Goal: Task Accomplishment & Management: Manage account settings

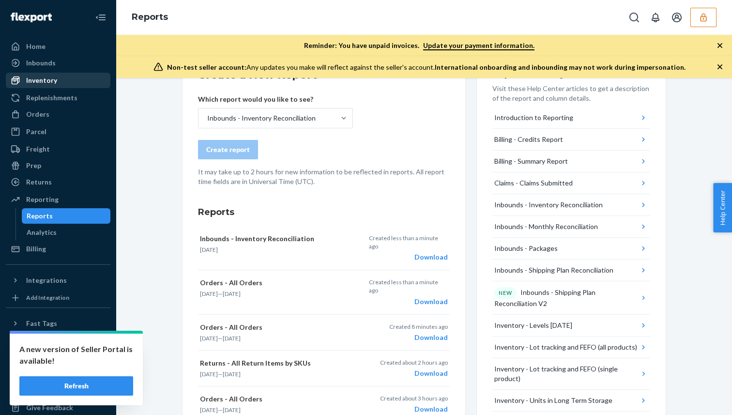
scroll to position [235, 0]
click at [81, 119] on div "Orders" at bounding box center [58, 115] width 103 height 14
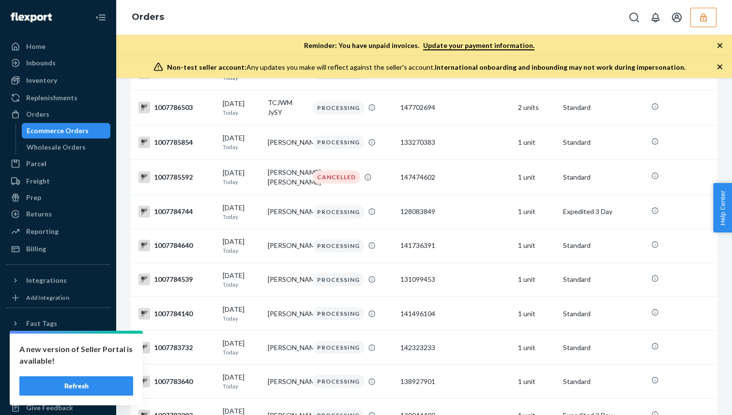
scroll to position [372, 0]
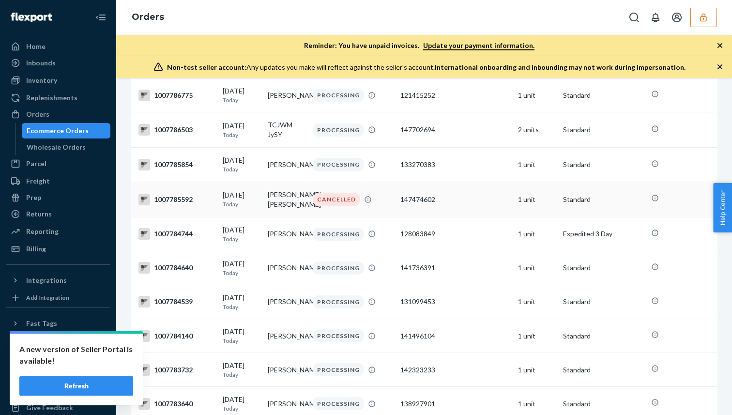
click at [305, 217] on td "[PERSON_NAME] [PERSON_NAME]" at bounding box center [286, 199] width 45 height 35
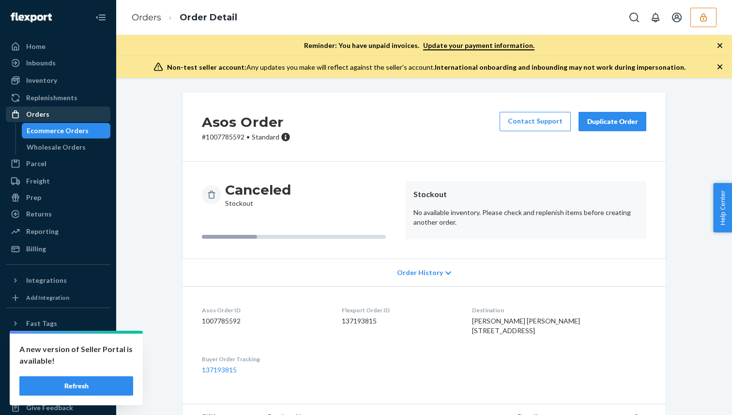
click at [85, 115] on div "Orders" at bounding box center [58, 115] width 103 height 14
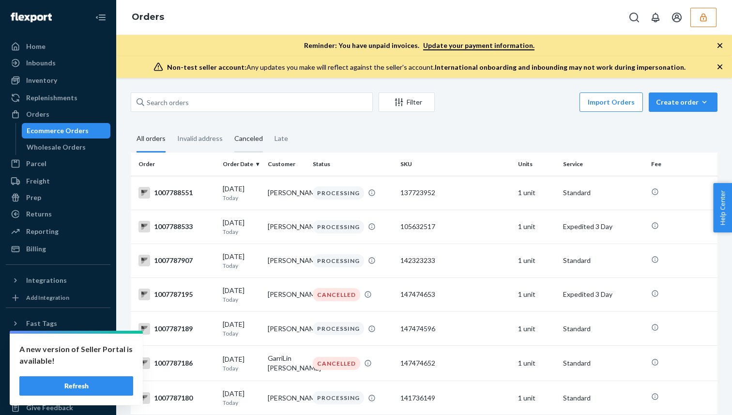
click at [242, 130] on div "Canceled" at bounding box center [248, 139] width 29 height 27
click at [229, 126] on input "Canceled" at bounding box center [229, 126] width 0 height 0
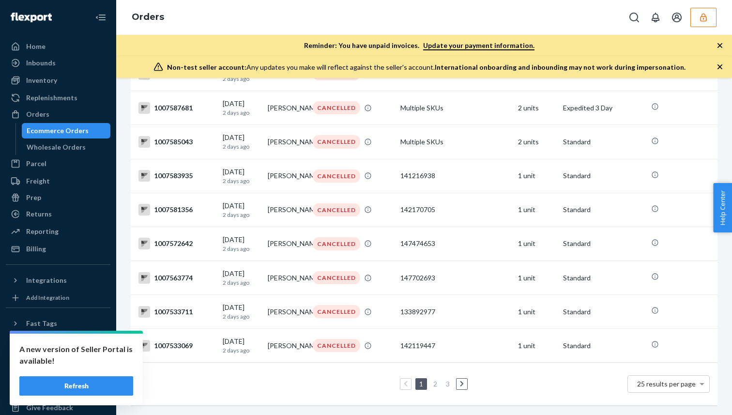
scroll to position [713, 0]
click at [436, 382] on link "2" at bounding box center [436, 384] width 8 height 8
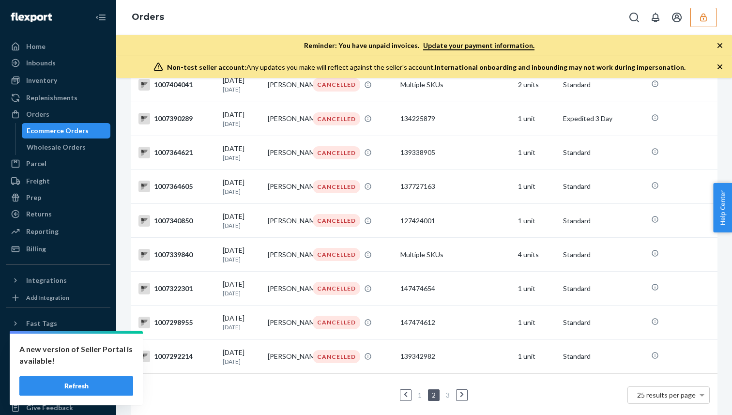
scroll to position [701, 0]
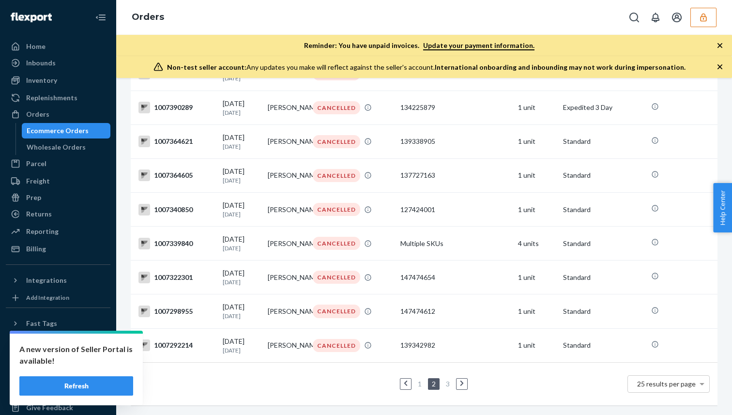
click at [448, 380] on link "3" at bounding box center [448, 384] width 8 height 8
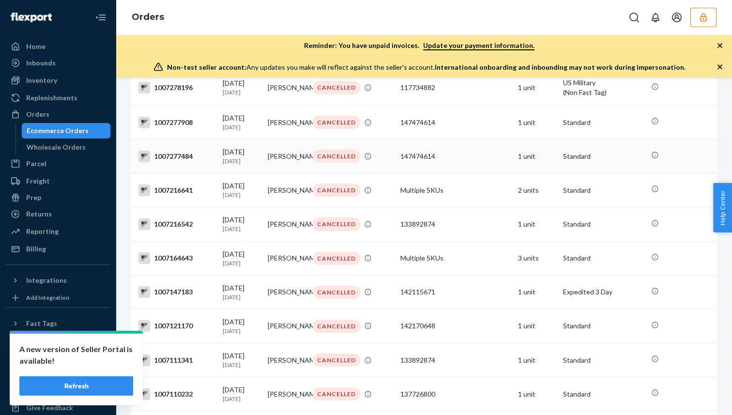
scroll to position [371, 0]
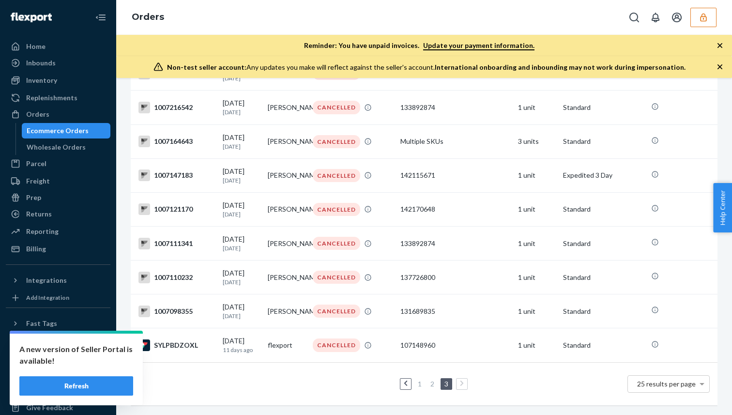
click at [420, 386] on link "1" at bounding box center [420, 384] width 8 height 8
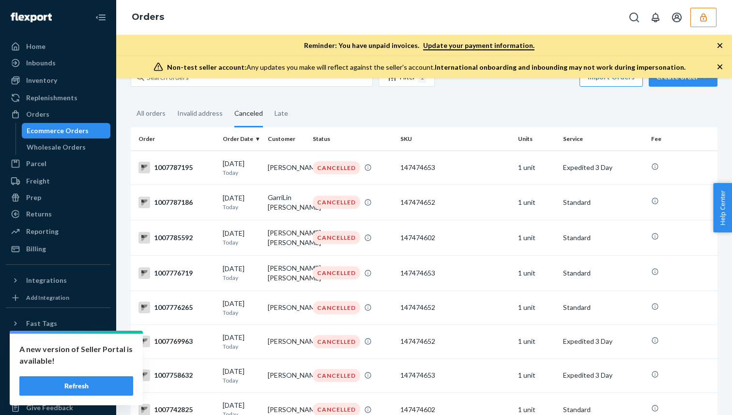
scroll to position [32, 0]
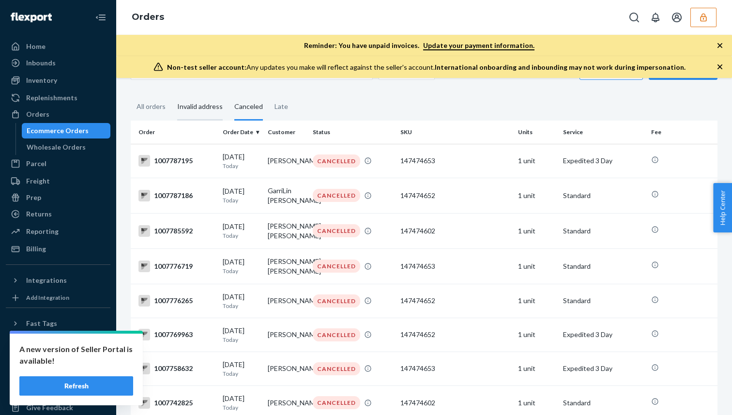
click at [173, 107] on div "Invalid address" at bounding box center [199, 107] width 57 height 27
click at [171, 94] on input "Invalid address" at bounding box center [171, 94] width 0 height 0
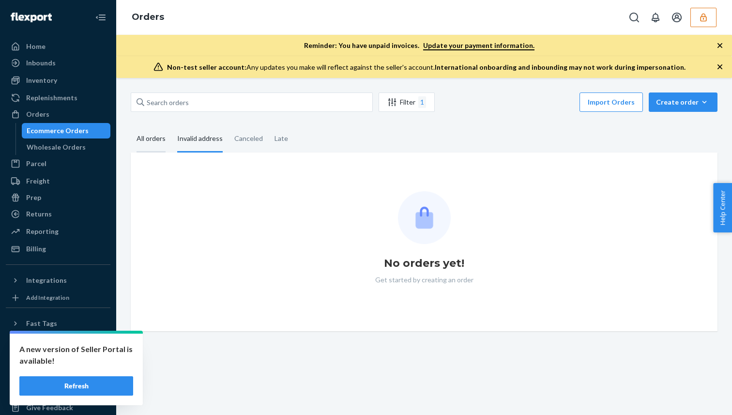
click at [163, 133] on div "All orders" at bounding box center [151, 139] width 29 height 27
click at [131, 126] on input "All orders" at bounding box center [131, 126] width 0 height 0
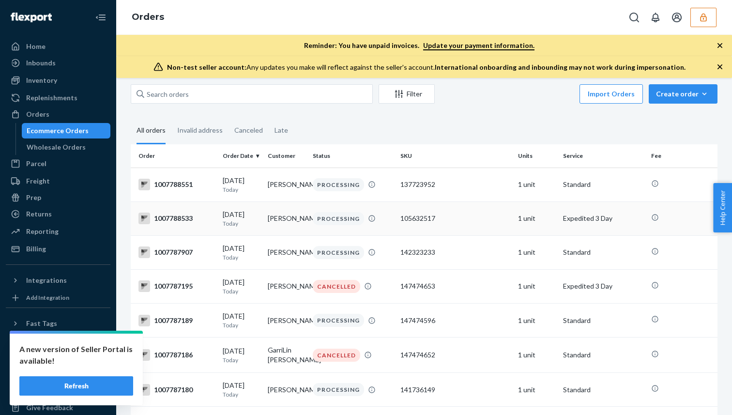
scroll to position [7, 0]
click at [220, 184] on td "09/23/2025 Today" at bounding box center [241, 186] width 45 height 34
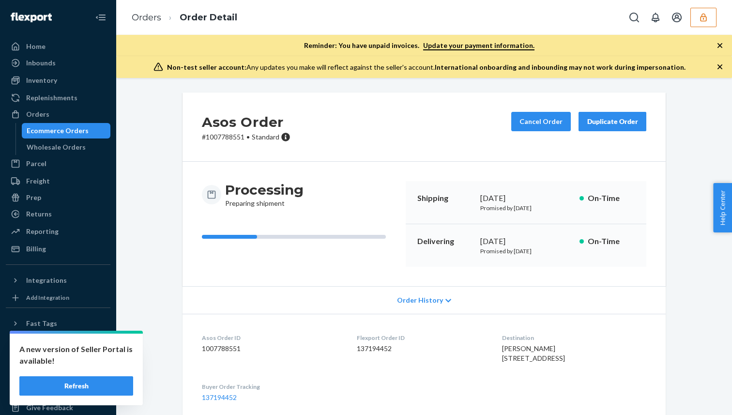
click at [75, 128] on div "Ecommerce Orders" at bounding box center [58, 131] width 62 height 10
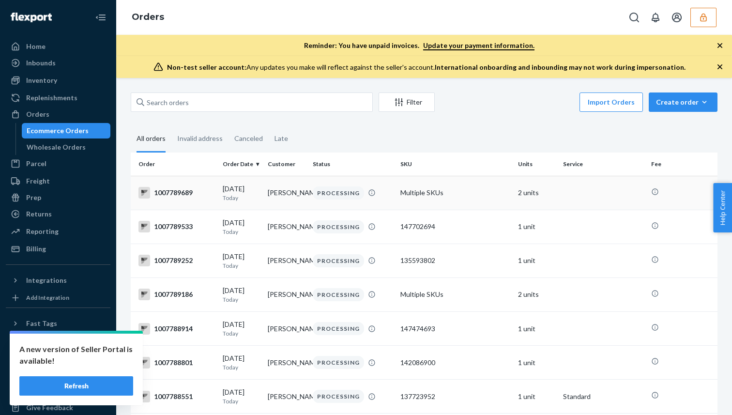
click at [247, 201] on p "Today" at bounding box center [241, 198] width 37 height 8
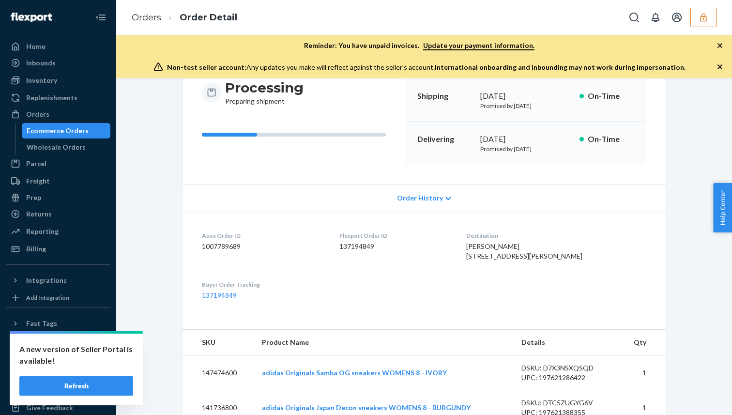
scroll to position [143, 0]
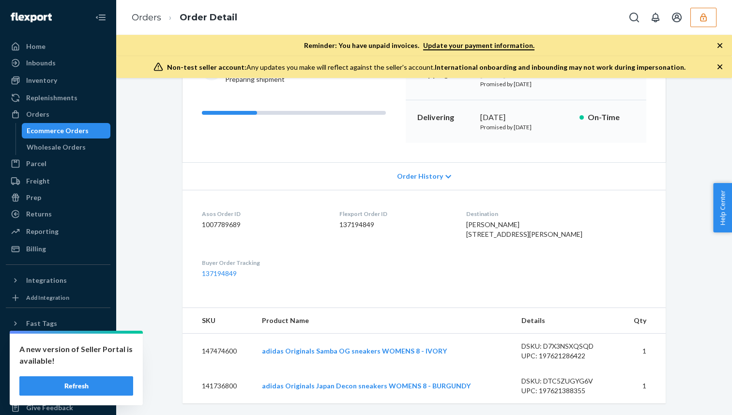
click at [90, 383] on button "Refresh" at bounding box center [76, 385] width 114 height 19
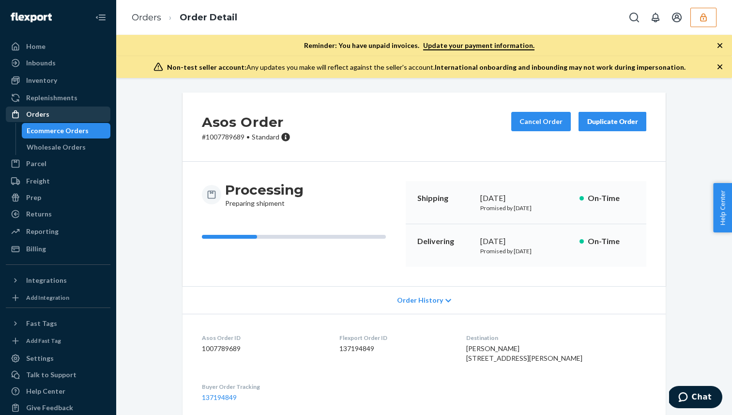
click at [78, 114] on div "Orders" at bounding box center [58, 115] width 103 height 14
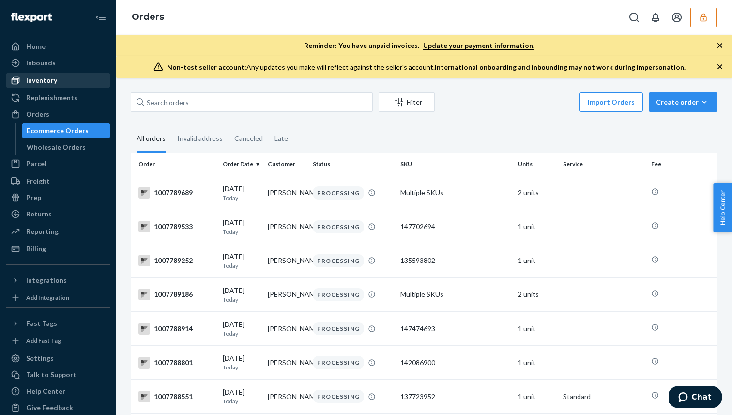
click at [74, 74] on div "Inventory" at bounding box center [58, 81] width 103 height 14
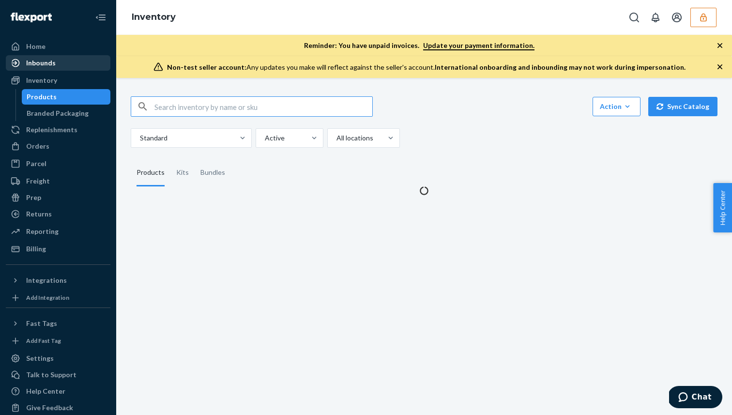
click at [78, 62] on div "Inbounds" at bounding box center [58, 63] width 103 height 14
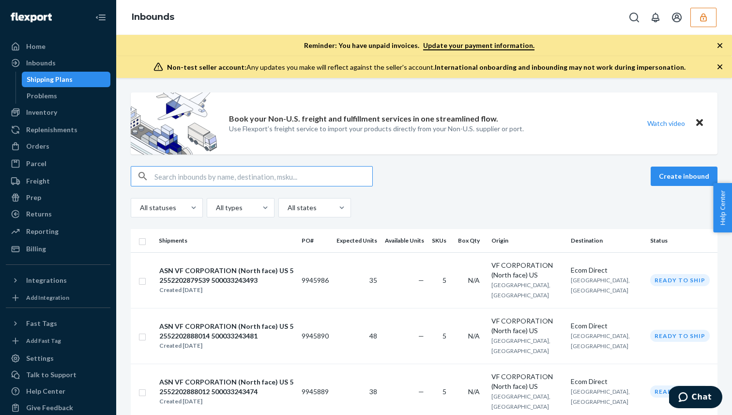
type input "49352202664778_500033931600"
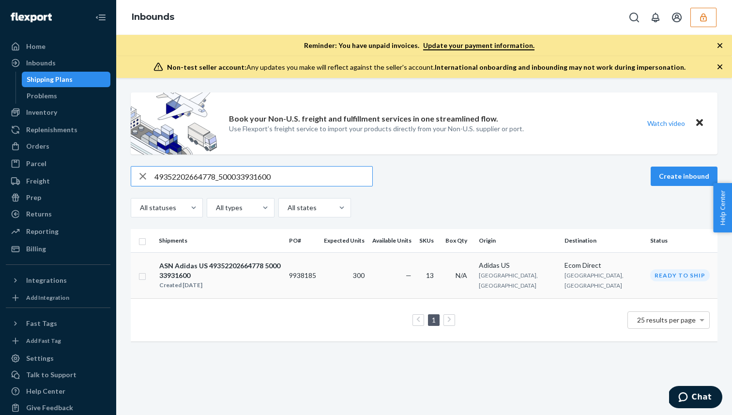
type input "49352202664778_500033931600"
click at [269, 265] on div "ASN Adidas US 49352202664778 500033931600" at bounding box center [220, 270] width 122 height 19
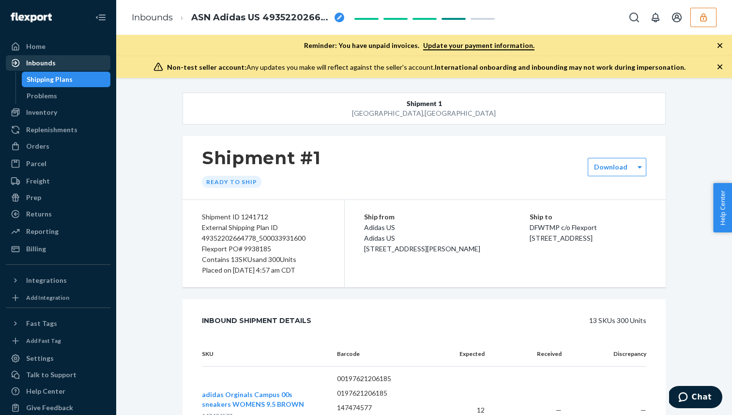
click at [61, 56] on div "Inbounds" at bounding box center [58, 63] width 103 height 14
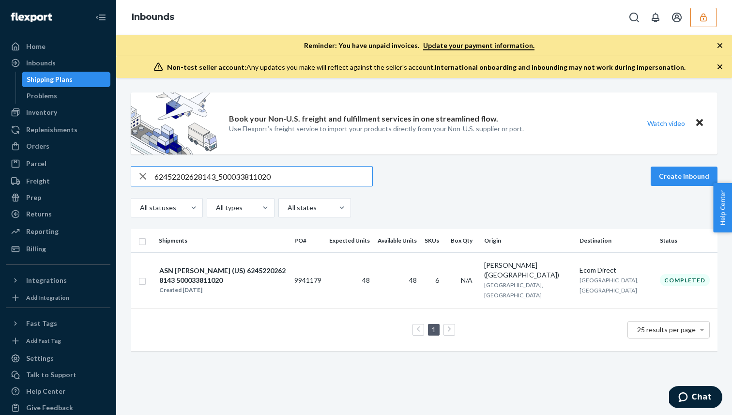
paste input "51052202835857_500033574719"
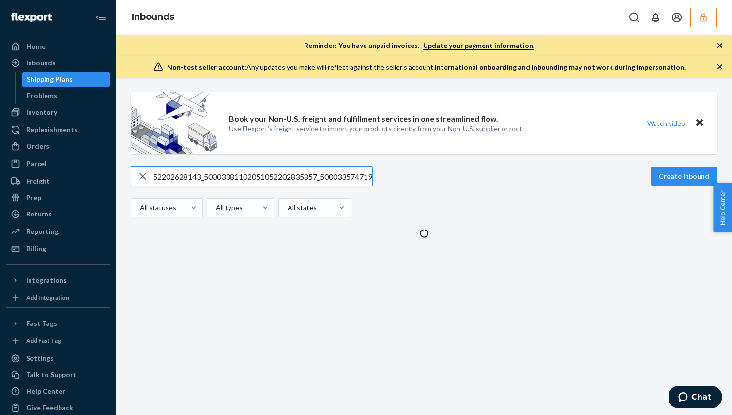
click at [235, 175] on input "62452202628143_50003381102051052202835857_500033574719" at bounding box center [263, 176] width 218 height 19
paste input "51052202835857_500033574719"
click at [235, 175] on input "62452202628143_5000338151052202835857_500033574719102051052202835857_5000335747…" at bounding box center [263, 176] width 218 height 19
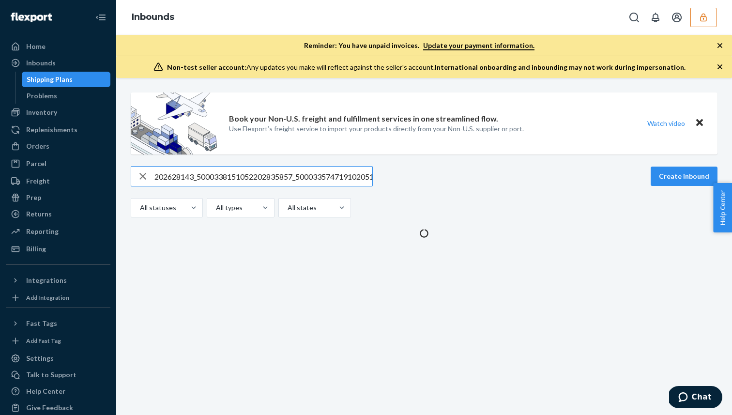
click at [235, 175] on input "62452202628143_5000338151052202835857_500033574719102051052202835857_5000335747…" at bounding box center [263, 176] width 218 height 19
paste input "text"
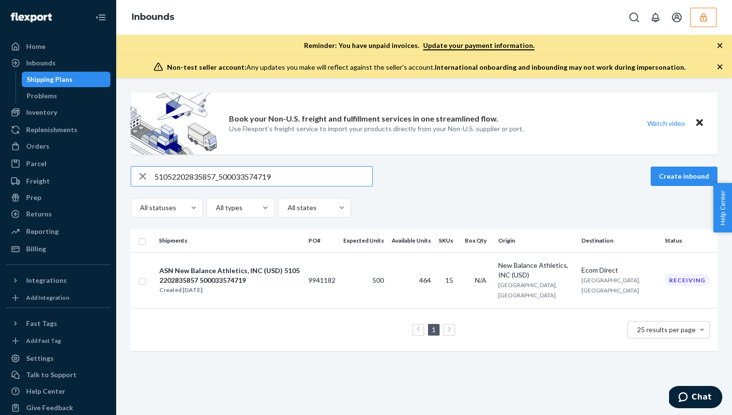
click at [240, 175] on input "51052202835857_500033574719" at bounding box center [263, 176] width 218 height 19
paste input "49352202577275_500033760396"
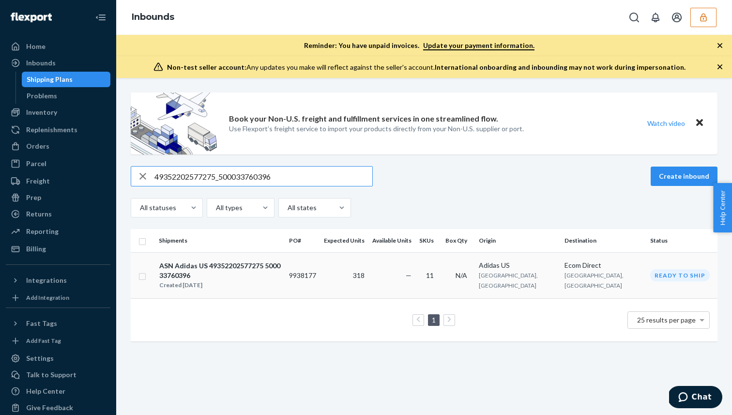
type input "49352202577275_500033760396"
click at [281, 261] on div "ASN Adidas US 49352202577275 500033760396 Created Sep 17, 2025" at bounding box center [220, 276] width 123 height 30
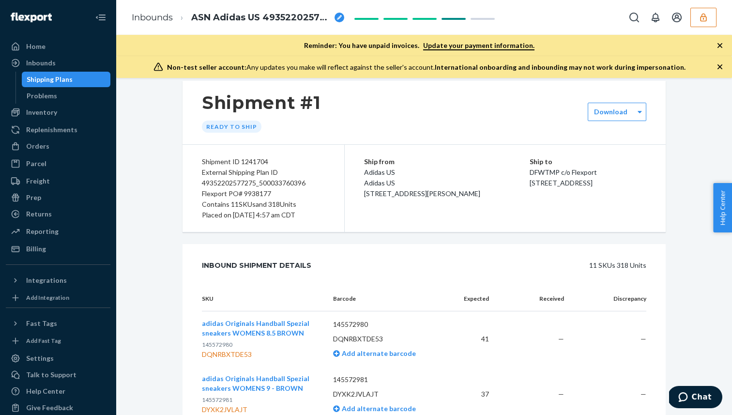
scroll to position [52, 0]
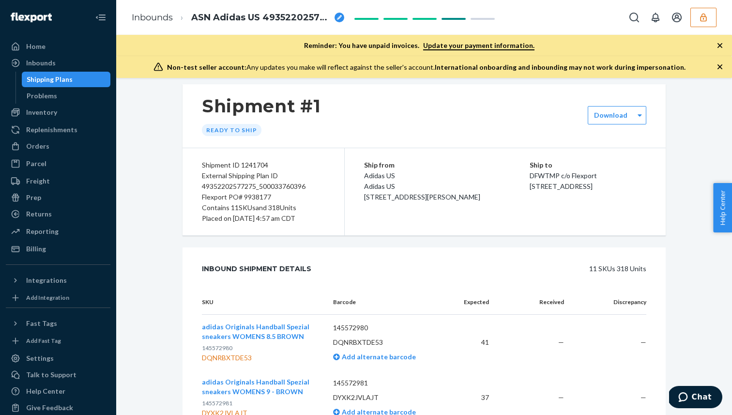
drag, startPoint x: 268, startPoint y: 207, endPoint x: 280, endPoint y: 208, distance: 11.7
click at [280, 208] on div "Contains 11 SKUs and 318 Units" at bounding box center [263, 207] width 123 height 11
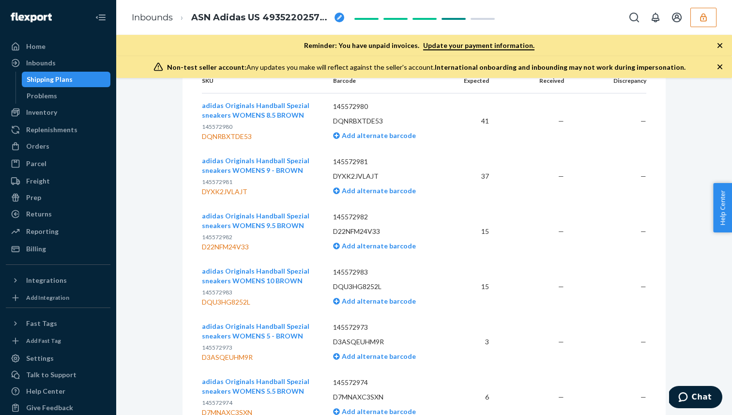
scroll to position [0, 0]
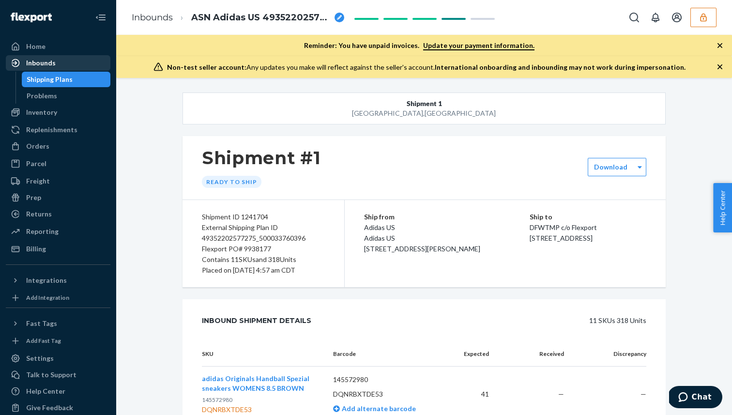
click at [76, 59] on div "Inbounds" at bounding box center [58, 63] width 103 height 14
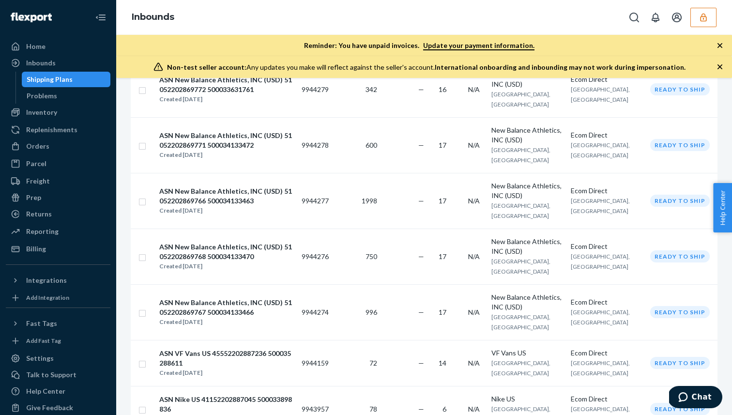
scroll to position [953, 0]
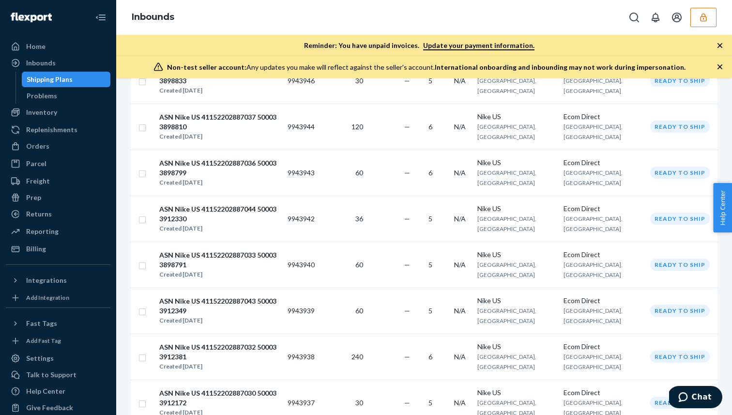
scroll to position [798, 0]
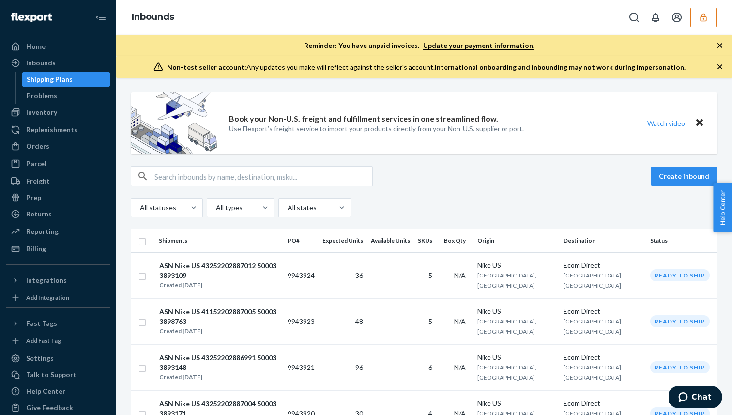
click at [209, 178] on input "text" at bounding box center [263, 176] width 218 height 19
paste input "43252202821737_500033267229"
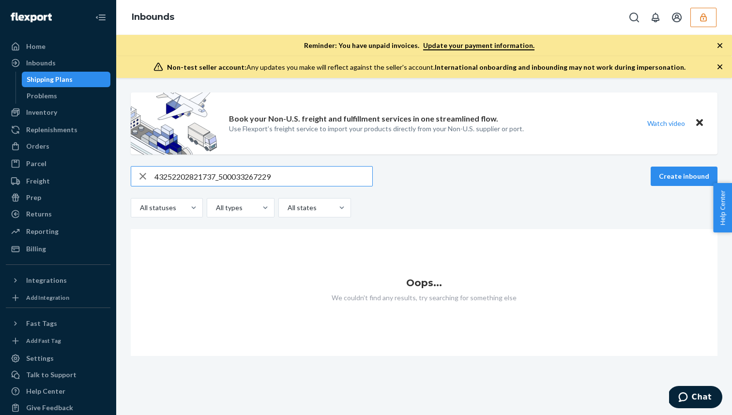
click at [207, 175] on input "43252202821737_500033267229" at bounding box center [263, 176] width 218 height 19
paste input "1152202887046_500033898841"
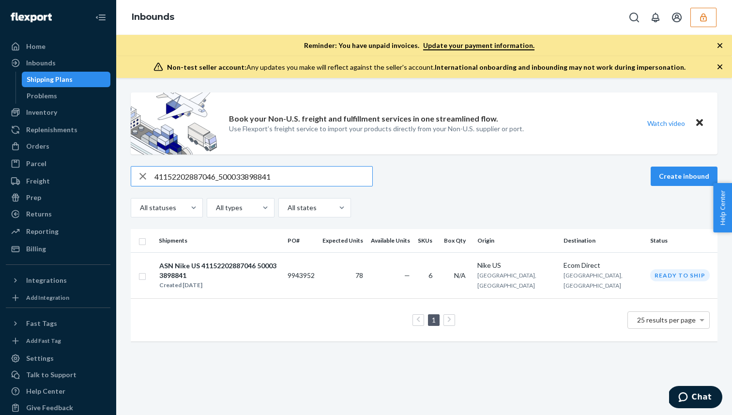
click at [201, 182] on input "41152202887046_500033898841" at bounding box center [263, 176] width 218 height 19
paste input "9352202879533_500033931625"
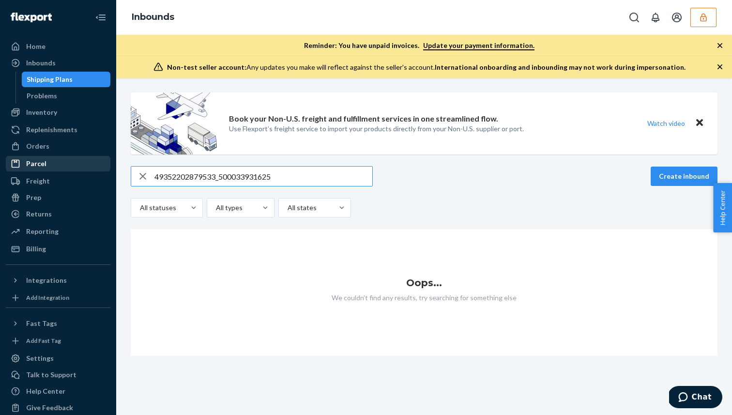
drag, startPoint x: 220, startPoint y: 174, endPoint x: 101, endPoint y: 169, distance: 119.2
click at [101, 169] on div "Home Inbounds Shipping Plans Problems Inventory Products Branded Packaging Repl…" at bounding box center [366, 207] width 732 height 415
click at [234, 174] on input ""500033931625" at bounding box center [263, 176] width 218 height 19
click at [186, 176] on input ""500033931625"" at bounding box center [263, 176] width 218 height 19
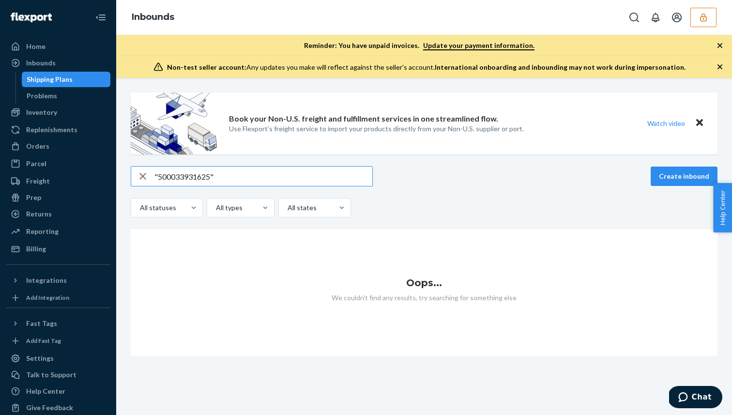
click at [186, 176] on input ""500033931625"" at bounding box center [263, 176] width 218 height 19
paste input "49352202577275_500033760396"
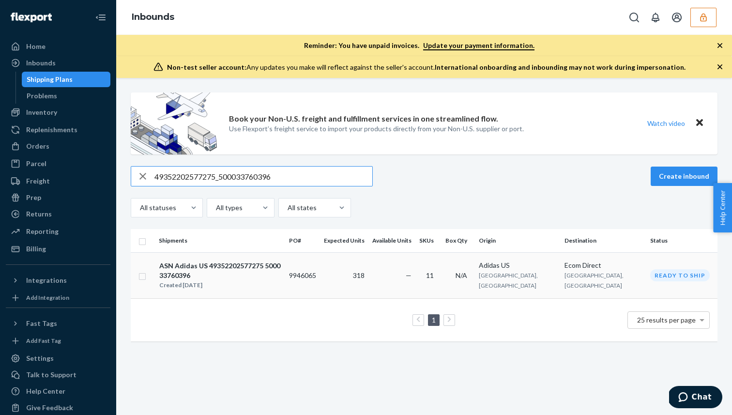
type input "49352202577275_500033760396"
click at [209, 280] on div "Created [DATE]" at bounding box center [220, 285] width 122 height 10
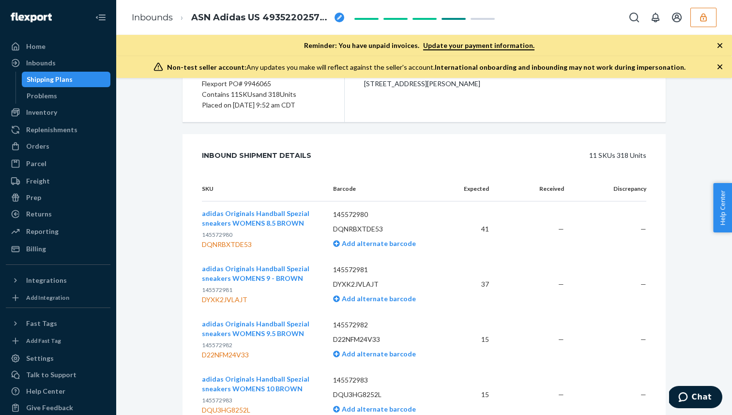
scroll to position [165, 0]
click at [352, 215] on p "145572980" at bounding box center [387, 215] width 108 height 10
click at [366, 248] on td "145572980 DQNRBXTDE53 Add alternate barcode" at bounding box center [387, 229] width 124 height 56
click at [83, 70] on link "Inbounds" at bounding box center [58, 62] width 105 height 15
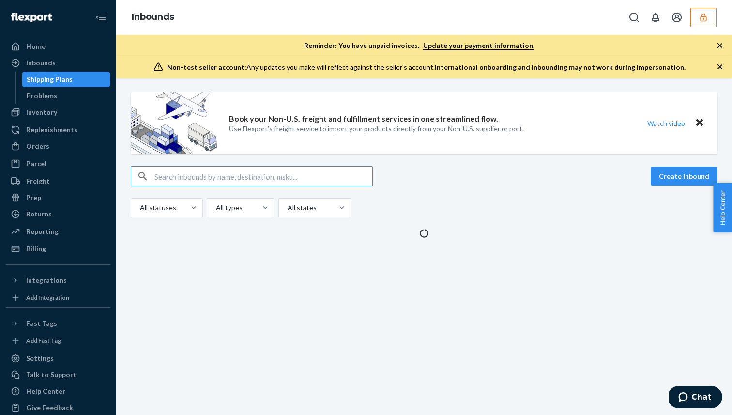
click at [62, 38] on div "Home Inbounds Shipping Plans Problems Inventory Products Branded Packaging Repl…" at bounding box center [58, 207] width 116 height 415
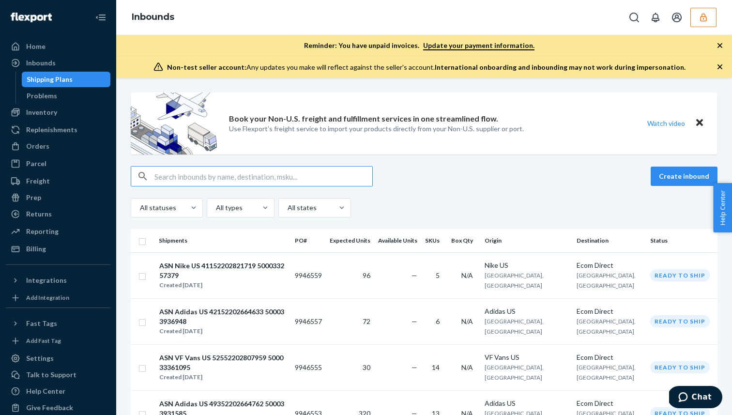
click at [211, 178] on input "text" at bounding box center [263, 176] width 218 height 19
paste input "43252202821744_500033267244"
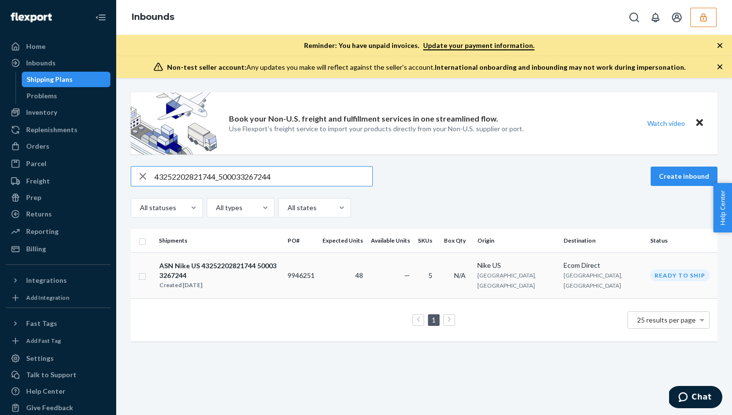
type input "43252202821744_500033267244"
click at [238, 280] on td "ASN Nike US 43252202821744 500033267244 Created Sep 23, 2025" at bounding box center [219, 275] width 129 height 46
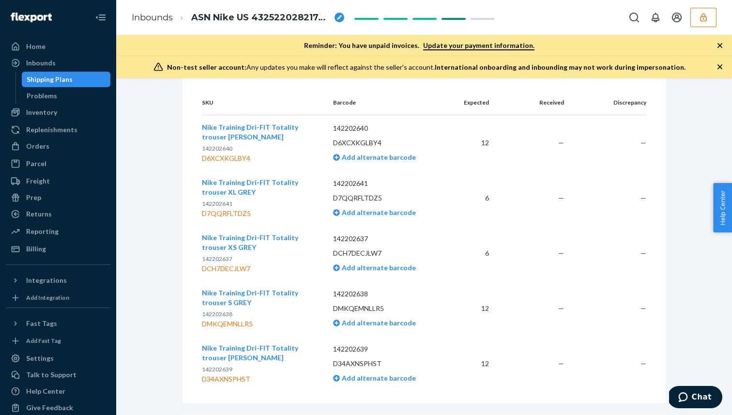
scroll to position [246, 0]
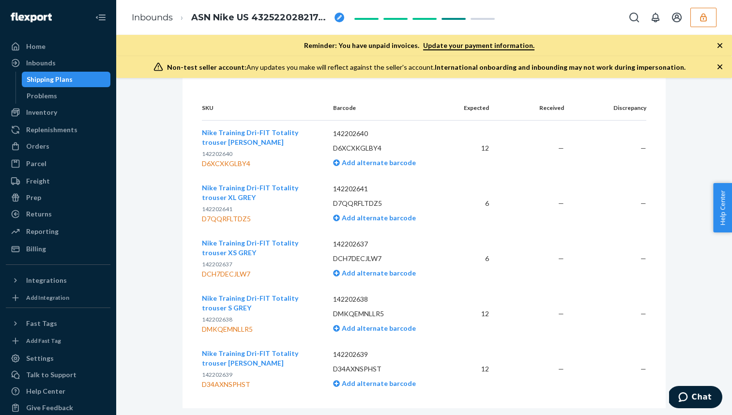
click at [220, 151] on span "142202640" at bounding box center [217, 153] width 31 height 7
copy span "142202640"
click at [379, 162] on span "Add alternate barcode" at bounding box center [378, 162] width 76 height 8
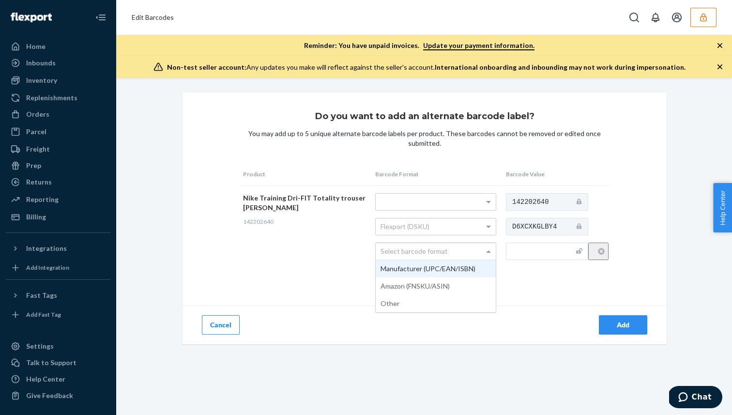
drag, startPoint x: 449, startPoint y: 256, endPoint x: 494, endPoint y: 255, distance: 45.5
click at [494, 255] on div "Select barcode format" at bounding box center [435, 251] width 121 height 17
click at [518, 263] on td "142202640 D6XCXKGLBY4" at bounding box center [556, 235] width 105 height 101
click at [525, 252] on input "text" at bounding box center [547, 251] width 82 height 17
paste input "196608718888"
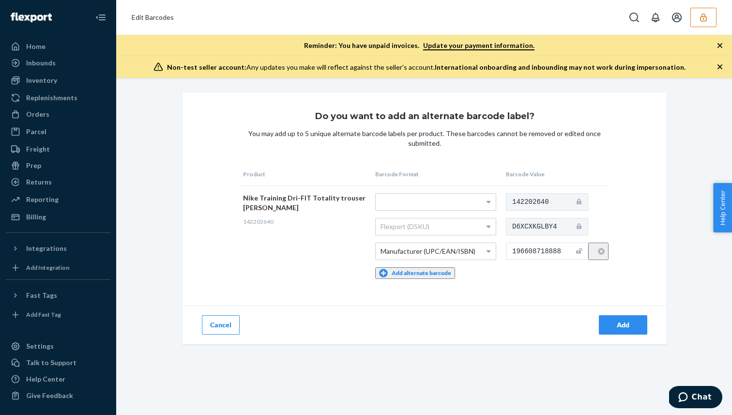
type input "196608718888"
click at [620, 327] on button "Add" at bounding box center [623, 324] width 48 height 19
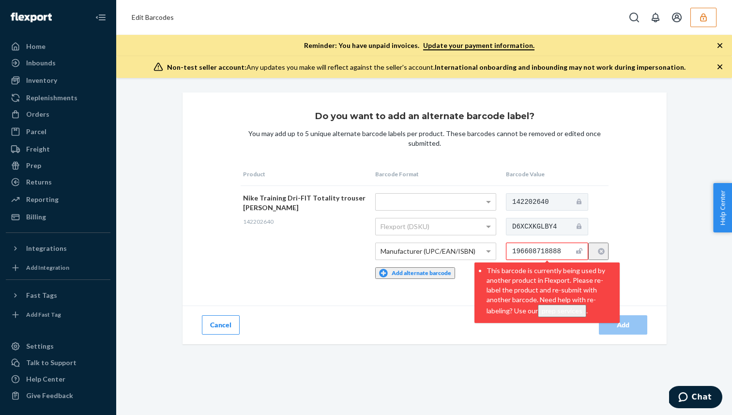
click at [564, 252] on input "196608718888" at bounding box center [547, 251] width 82 height 17
click at [574, 254] on input "196608718888" at bounding box center [547, 251] width 82 height 17
click at [489, 197] on div at bounding box center [436, 202] width 120 height 16
click at [544, 252] on input "196608718888" at bounding box center [547, 251] width 82 height 17
click at [573, 254] on input "196608718888" at bounding box center [547, 251] width 82 height 17
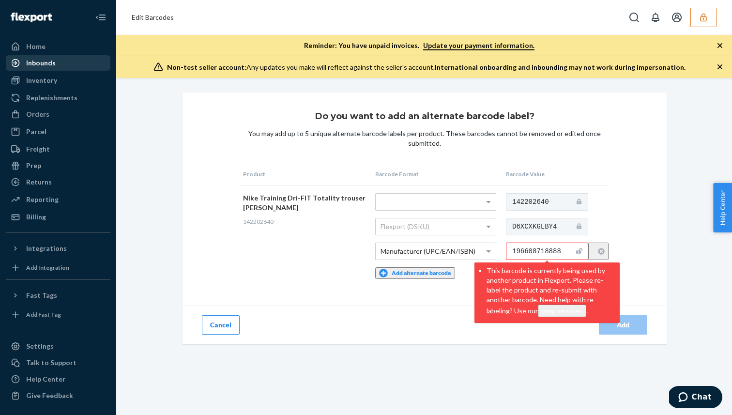
click at [93, 62] on div "Inbounds" at bounding box center [58, 63] width 103 height 14
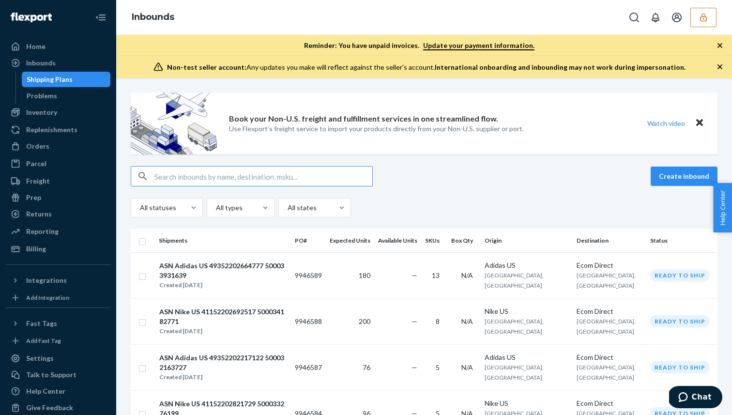
click at [155, 183] on input "text" at bounding box center [263, 176] width 218 height 19
paste input "43252202821744_500033267244"
type input "43252202821744_500033267244"
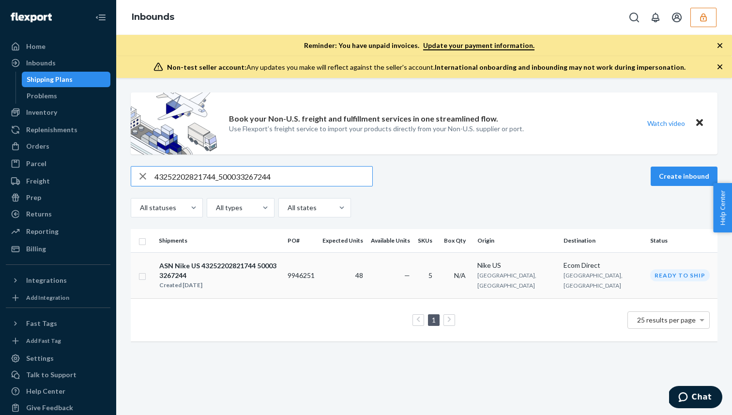
click at [224, 264] on div "ASN Nike US 43252202821744 500033267244" at bounding box center [219, 270] width 120 height 19
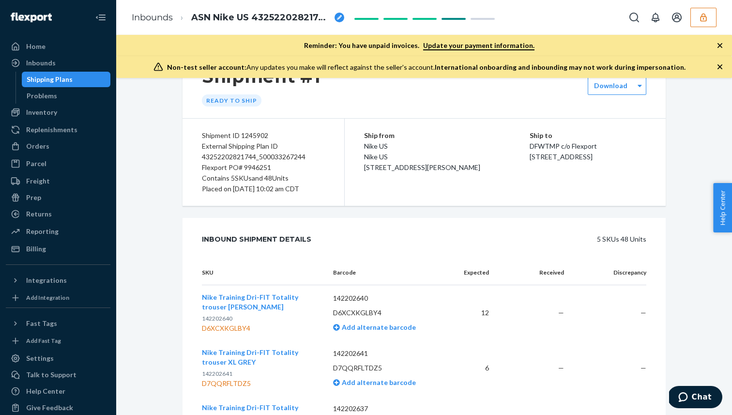
scroll to position [79, 0]
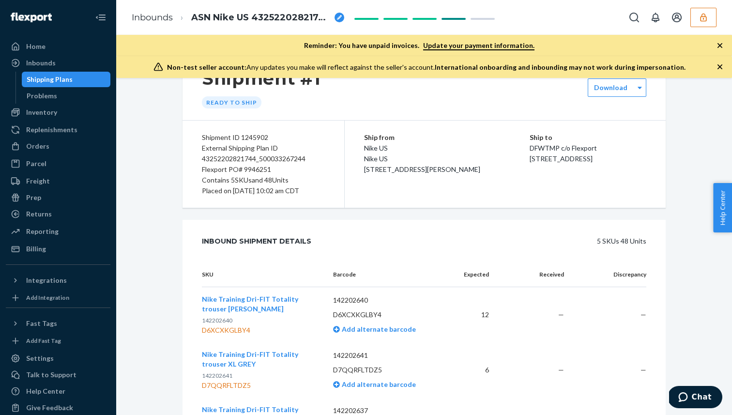
click at [229, 320] on span "142202640" at bounding box center [217, 320] width 31 height 7
copy span "142202640"
click at [347, 328] on span "Add alternate barcode" at bounding box center [378, 329] width 76 height 8
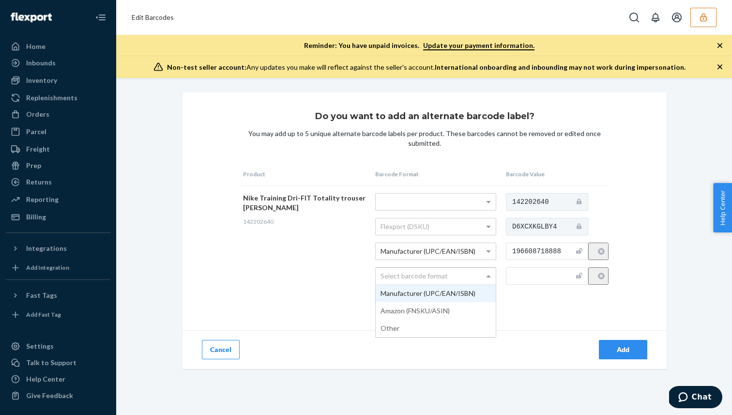
click at [464, 281] on div "Select barcode format" at bounding box center [436, 276] width 120 height 16
click at [558, 280] on input "text" at bounding box center [547, 275] width 82 height 17
paste input "196608718888"
type input "196608718888"
click at [220, 348] on button "Cancel" at bounding box center [221, 349] width 38 height 19
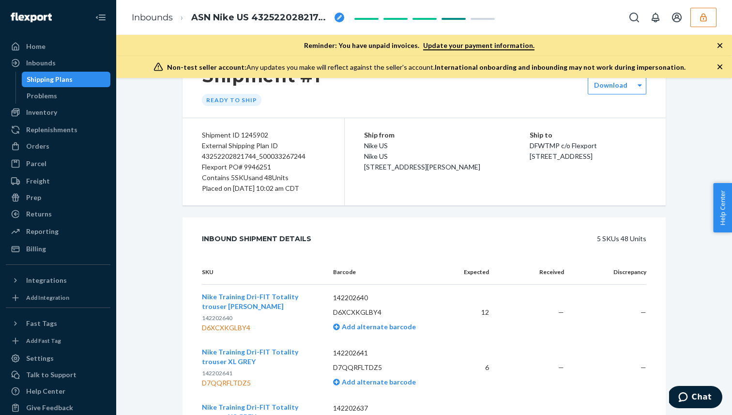
scroll to position [81, 0]
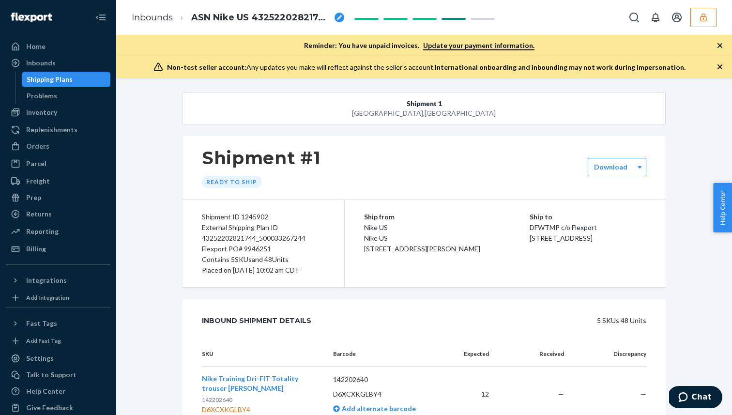
scroll to position [72, 0]
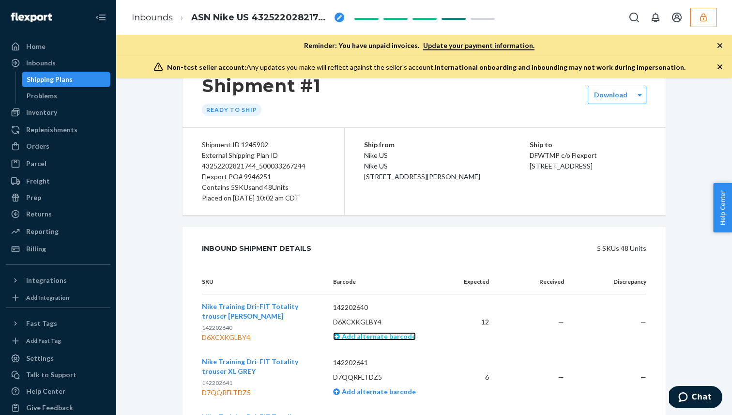
click at [345, 336] on span "Add alternate barcode" at bounding box center [378, 336] width 76 height 8
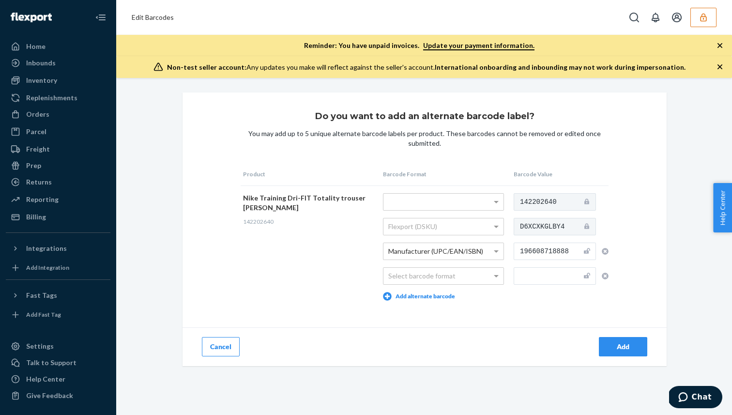
click at [211, 347] on button "Cancel" at bounding box center [221, 346] width 38 height 19
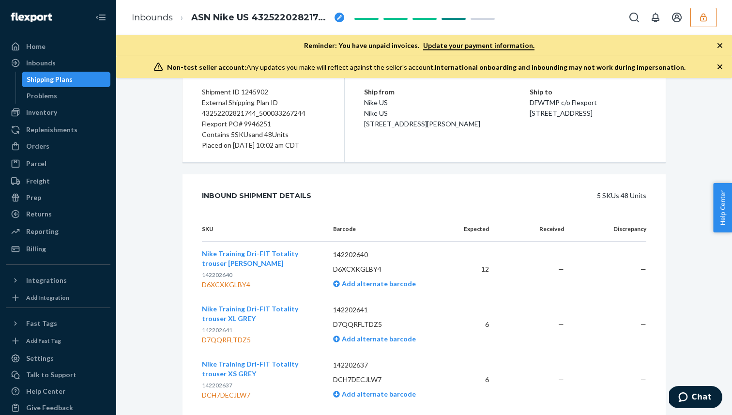
scroll to position [153, 0]
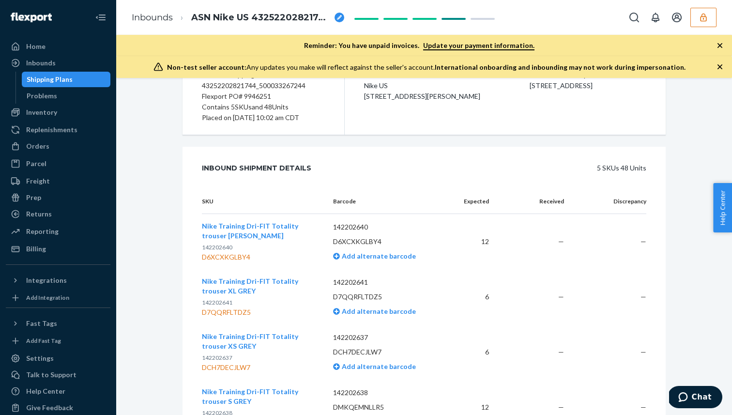
click at [219, 302] on span "142202641" at bounding box center [217, 302] width 31 height 7
copy span "142202641"
click at [365, 307] on span "Add alternate barcode" at bounding box center [378, 311] width 76 height 8
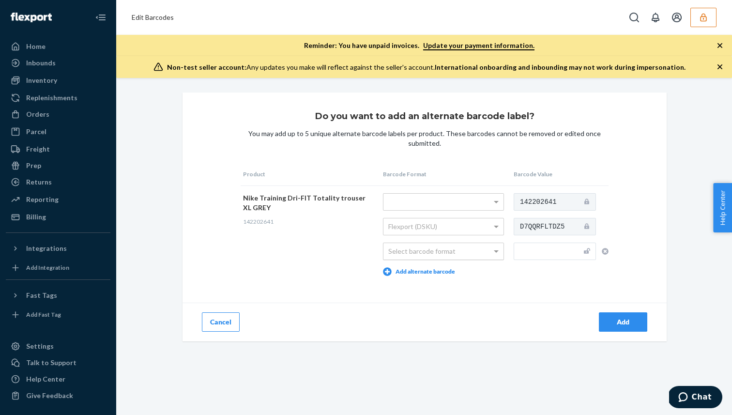
click at [485, 254] on div "Select barcode format" at bounding box center [444, 251] width 120 height 16
click at [539, 245] on input "text" at bounding box center [555, 251] width 82 height 17
paste input "196608718895"
type input "196608718895"
click at [628, 323] on div "Add" at bounding box center [623, 322] width 32 height 10
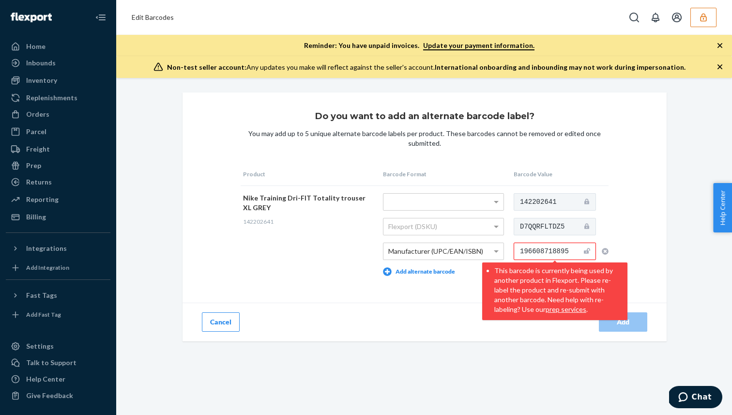
click at [224, 325] on button "Cancel" at bounding box center [221, 321] width 38 height 19
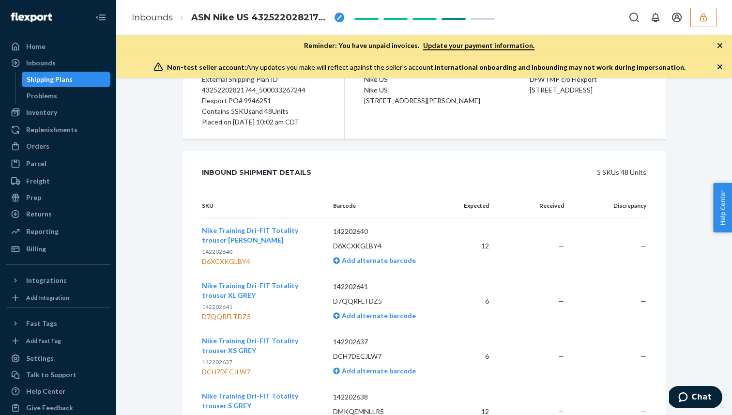
scroll to position [152, 0]
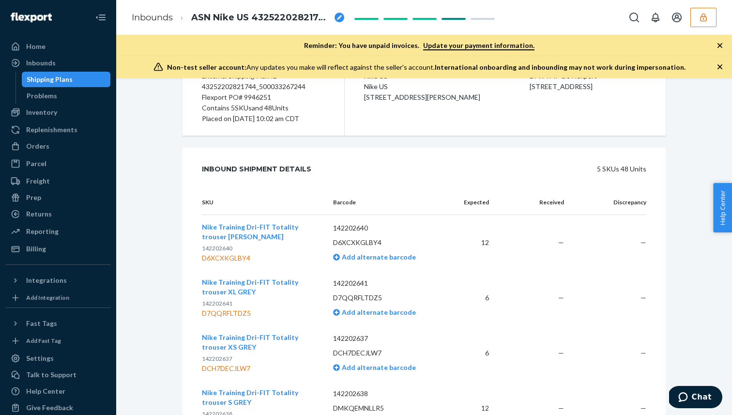
click at [284, 282] on span "Nike Training Dri-FIT Totality trouser XL GREY" at bounding box center [250, 287] width 96 height 18
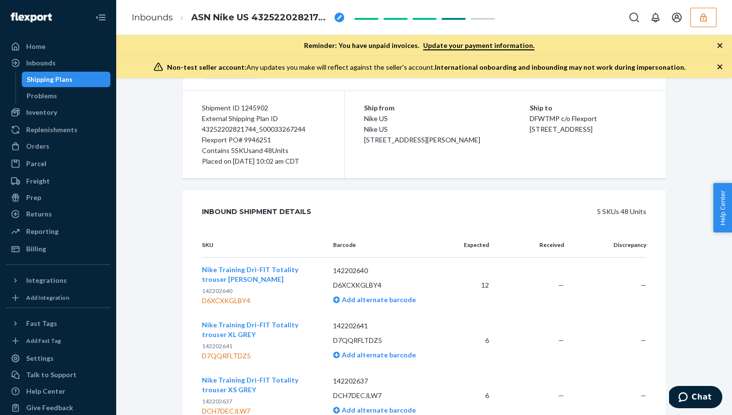
scroll to position [108, 0]
click at [384, 350] on td "142202641 D7QQRFLTDZ5 Add alternate barcode" at bounding box center [387, 341] width 124 height 55
click at [381, 355] on span "Add alternate barcode" at bounding box center [378, 356] width 76 height 8
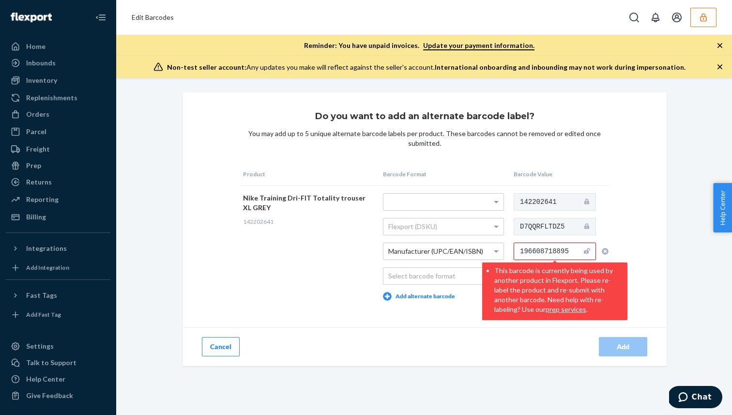
click at [430, 339] on div "Add" at bounding box center [546, 346] width 242 height 39
click at [645, 247] on div "Do you want to add an alternate barcode label? You may add up to 5 unique alter…" at bounding box center [425, 230] width 484 height 274
click at [547, 252] on input "196608718895" at bounding box center [555, 251] width 82 height 17
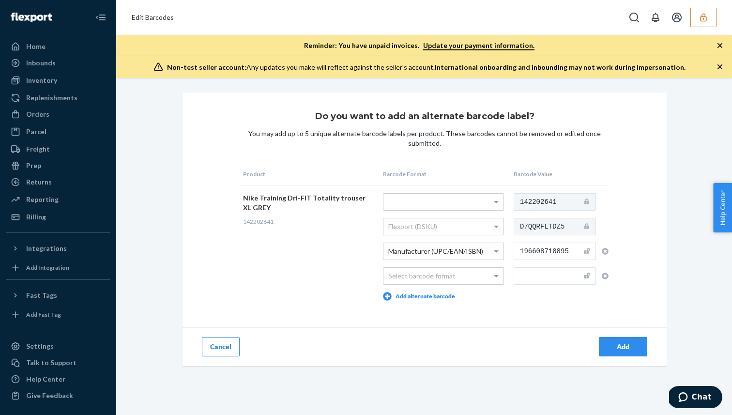
click at [605, 250] on icon "button" at bounding box center [605, 251] width 7 height 7
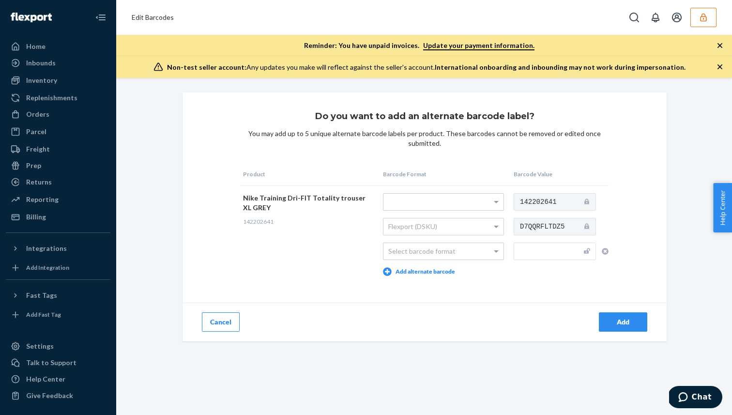
click at [208, 329] on button "Cancel" at bounding box center [221, 321] width 38 height 19
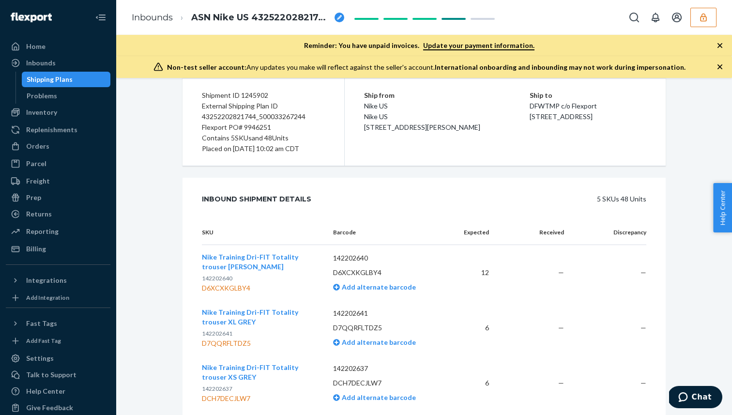
scroll to position [127, 0]
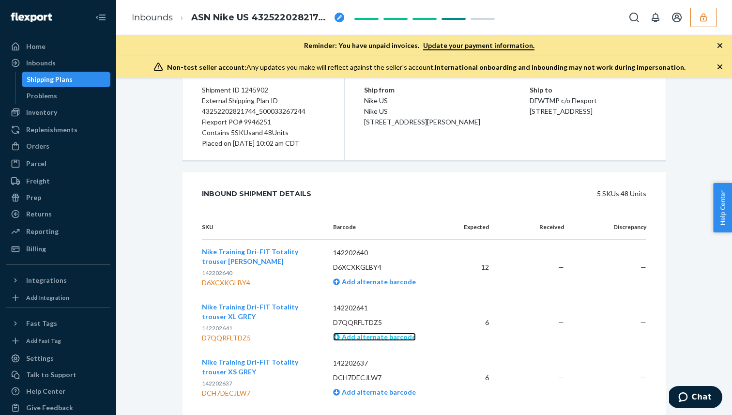
click at [356, 336] on span "Add alternate barcode" at bounding box center [378, 337] width 76 height 8
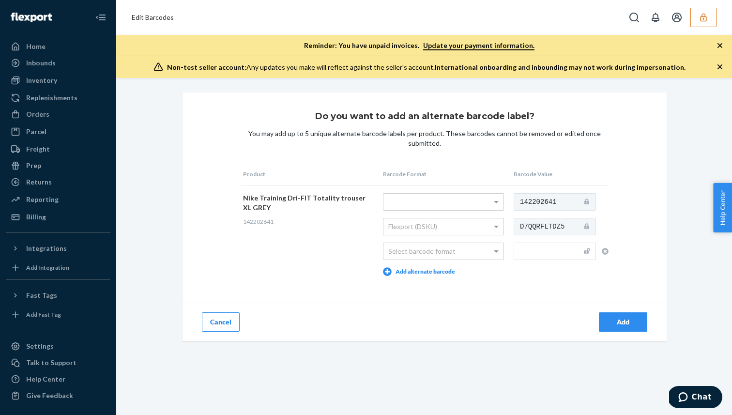
click at [525, 249] on input "text" at bounding box center [555, 251] width 82 height 17
paste input "196608718895"
type input "196608718895"
click at [480, 253] on div "Select barcode format" at bounding box center [444, 251] width 120 height 16
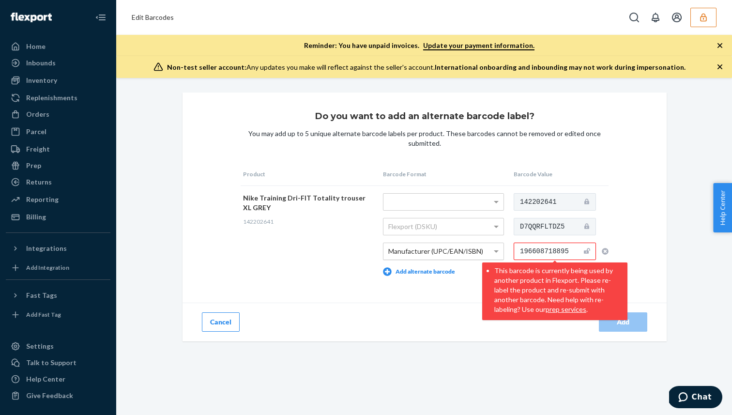
click at [224, 331] on div "Cancel" at bounding box center [304, 322] width 242 height 39
click at [227, 322] on button "Cancel" at bounding box center [221, 321] width 38 height 19
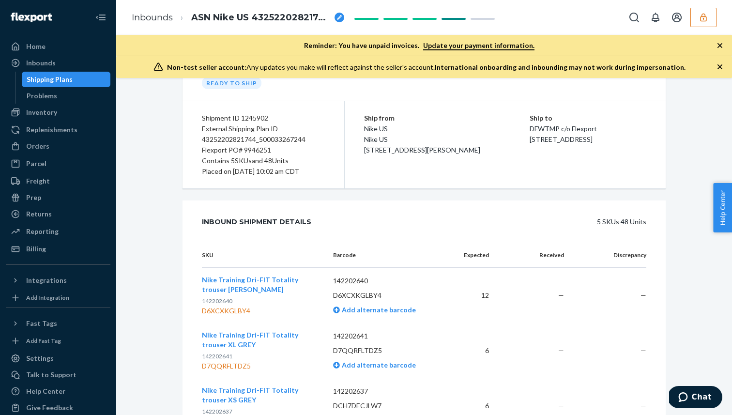
scroll to position [106, 0]
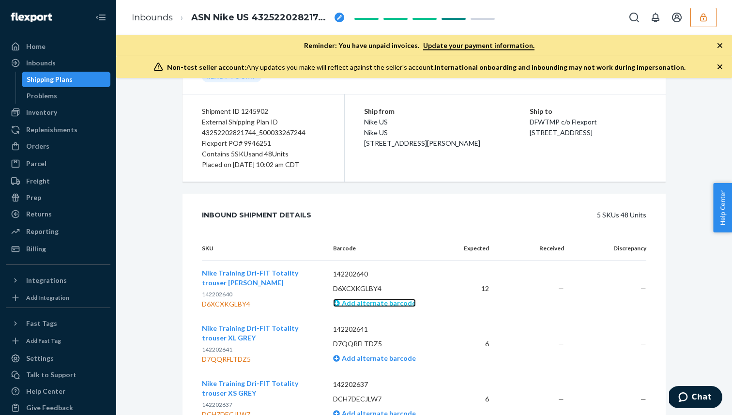
click at [352, 304] on span "Add alternate barcode" at bounding box center [378, 303] width 76 height 8
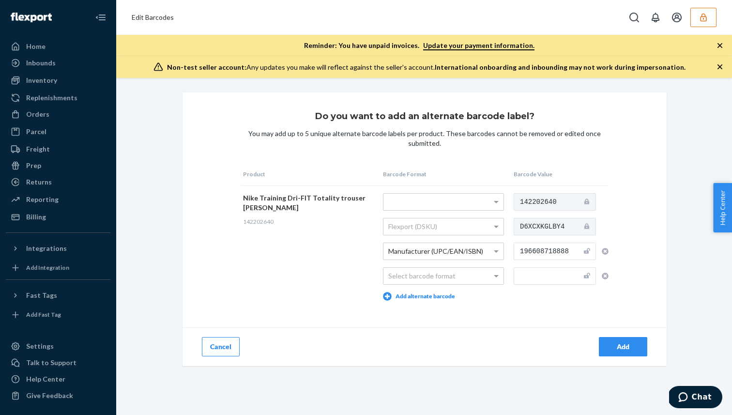
click at [608, 352] on button "Add" at bounding box center [623, 346] width 48 height 19
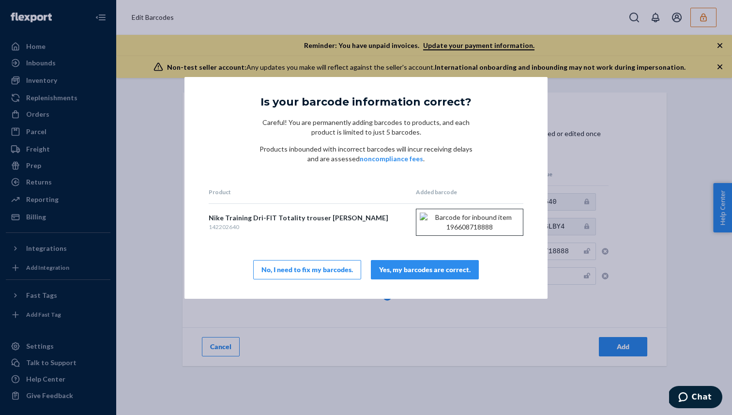
click at [447, 275] on div "Yes, my barcodes are correct." at bounding box center [425, 270] width 92 height 10
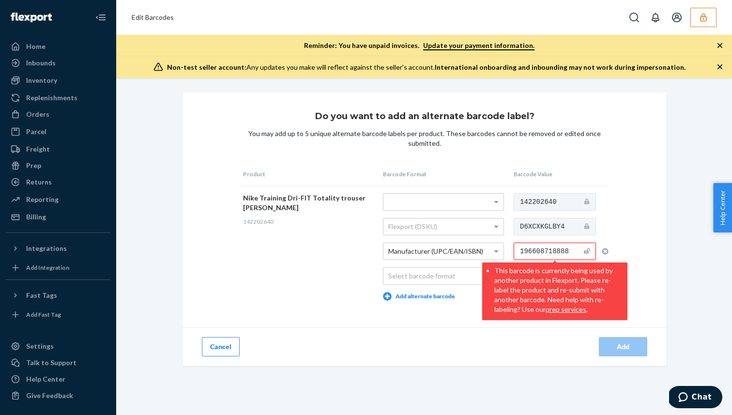
click at [537, 250] on input "196608718888" at bounding box center [555, 251] width 82 height 17
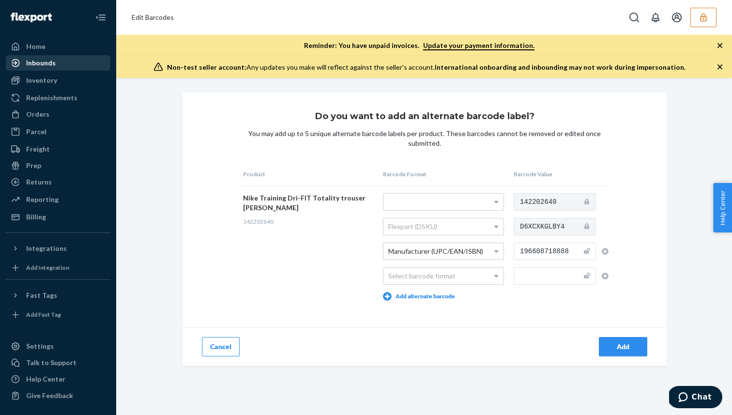
click at [74, 64] on div "Inbounds" at bounding box center [58, 63] width 103 height 14
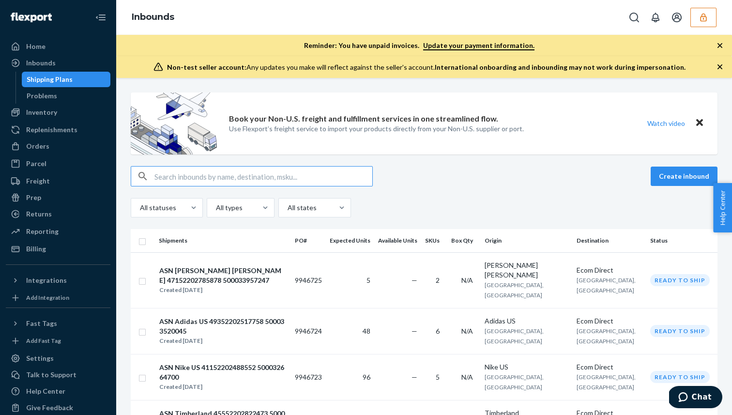
type input "43252202821744_500033267244"
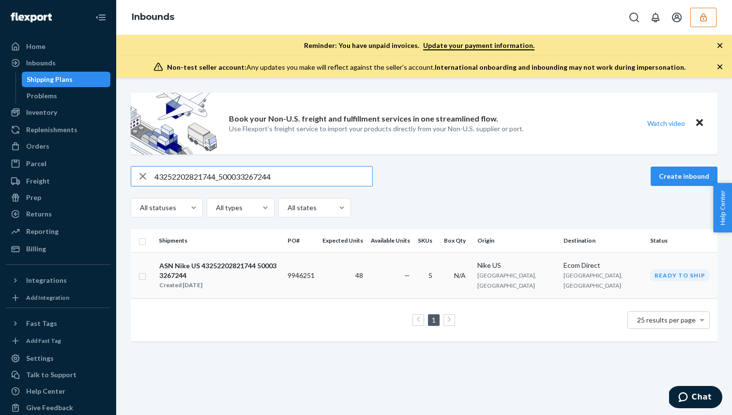
type input "43252202821744_500033267244"
click at [271, 267] on div "ASN Nike US 43252202821744 500033267244" at bounding box center [219, 270] width 120 height 19
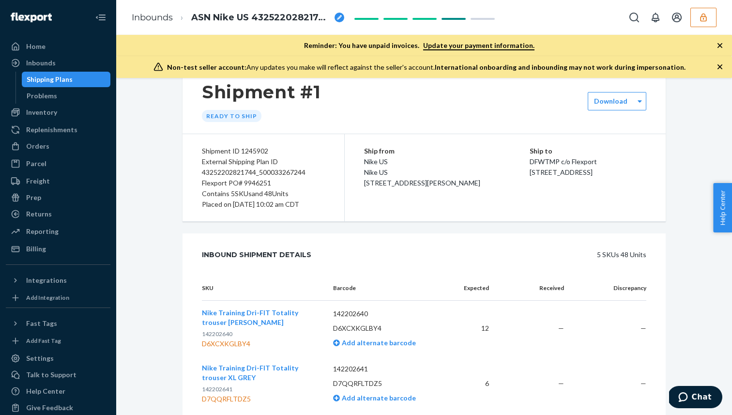
scroll to position [69, 0]
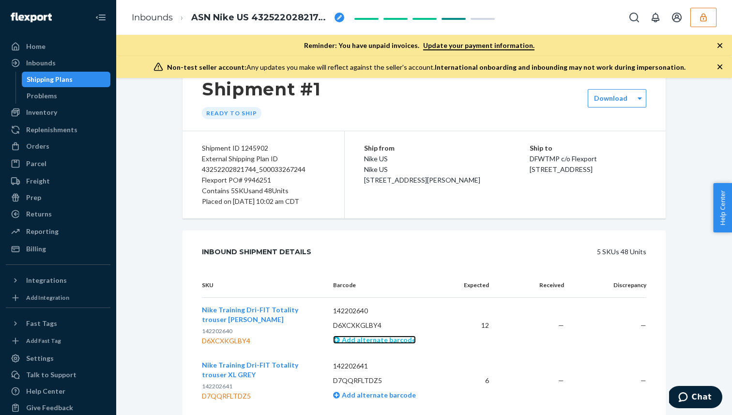
click at [375, 339] on span "Add alternate barcode" at bounding box center [378, 340] width 76 height 8
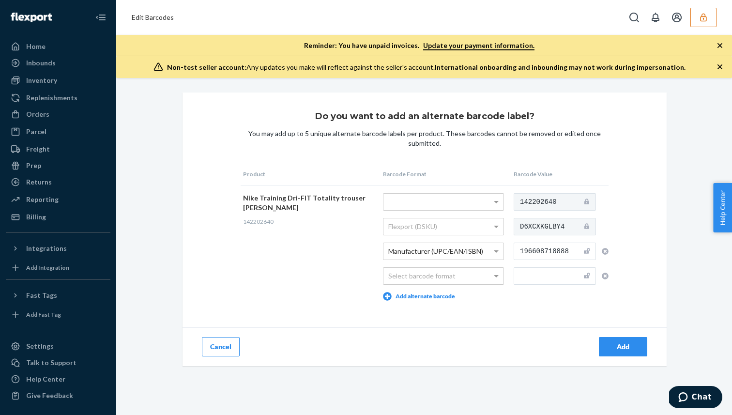
click at [221, 341] on button "Cancel" at bounding box center [221, 346] width 38 height 19
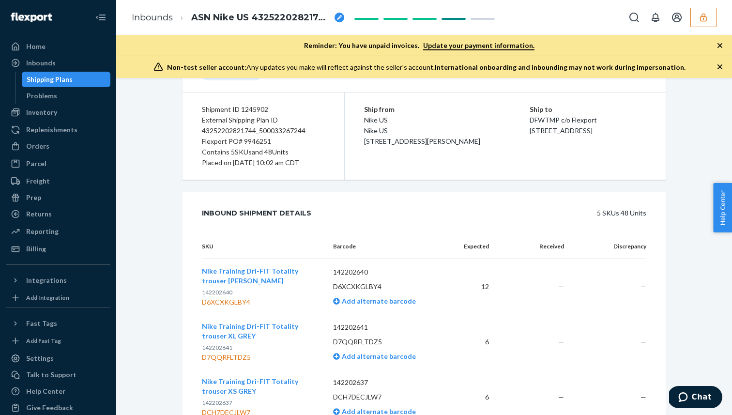
scroll to position [110, 0]
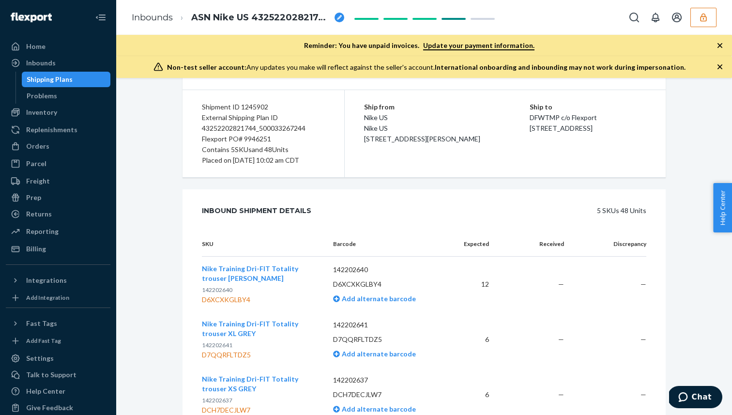
click at [230, 343] on span "142202641" at bounding box center [217, 344] width 31 height 7
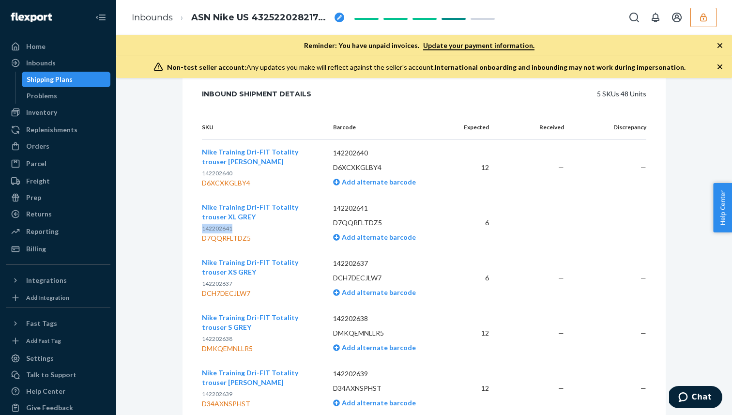
scroll to position [224, 0]
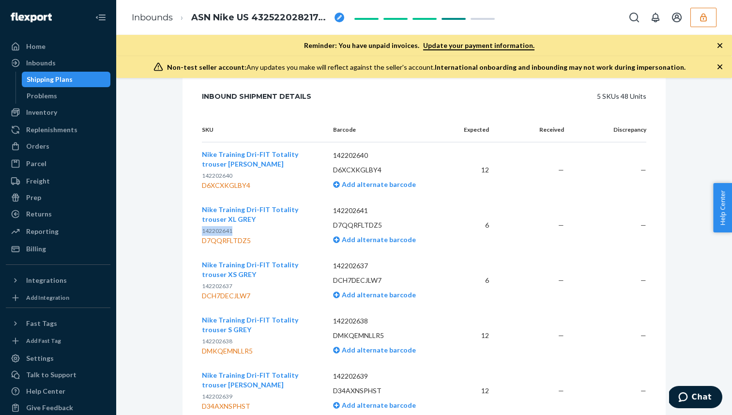
click at [218, 281] on p "142202637" at bounding box center [260, 286] width 116 height 10
copy span "142202637"
click at [364, 294] on span "Add alternate barcode" at bounding box center [378, 295] width 76 height 8
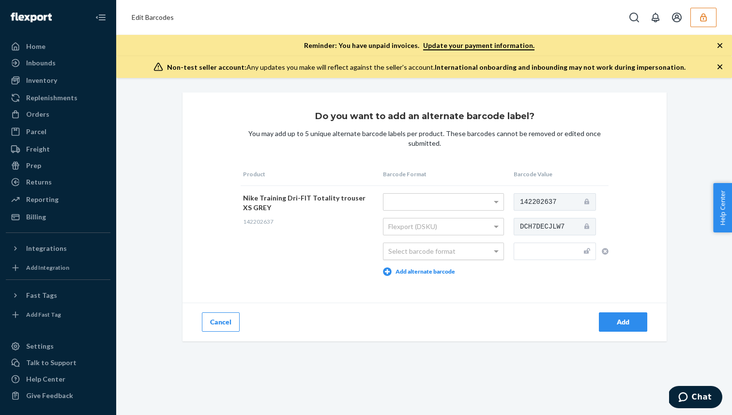
click at [494, 243] on div "Select barcode format" at bounding box center [443, 251] width 121 height 17
click at [526, 249] on input "text" at bounding box center [555, 251] width 82 height 17
paste input "196608718857"
type input "196608718857"
click at [622, 324] on div "Add" at bounding box center [623, 322] width 32 height 10
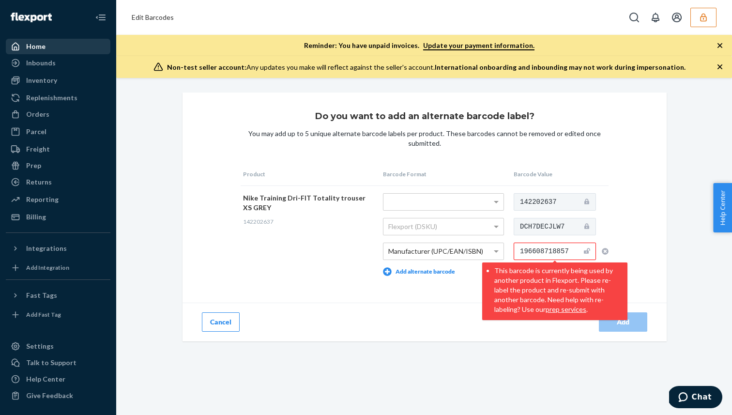
click at [39, 51] on div "Home" at bounding box center [58, 47] width 103 height 14
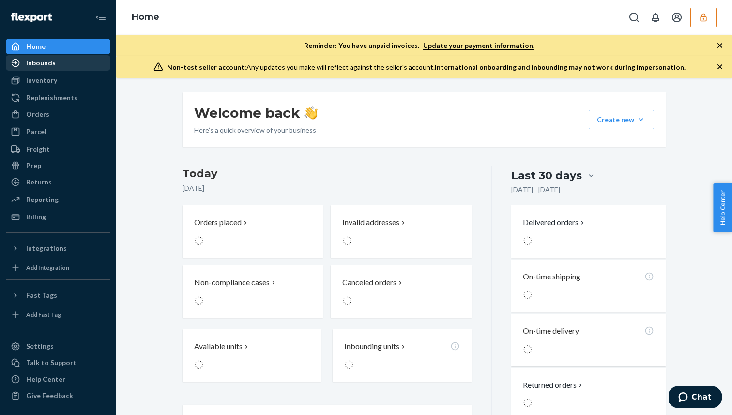
click at [39, 57] on div "Inbounds" at bounding box center [58, 63] width 103 height 14
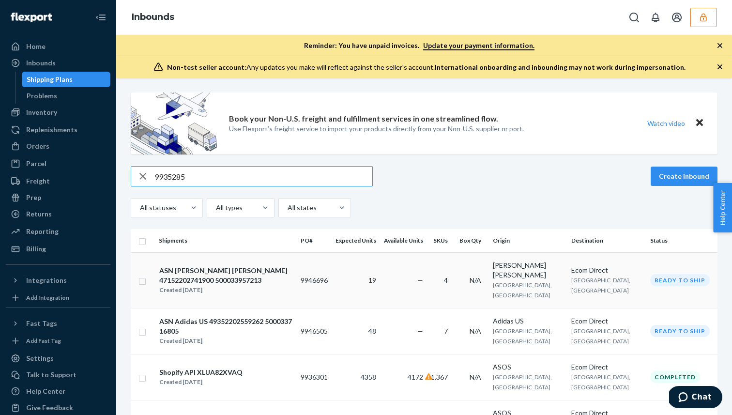
scroll to position [13, 0]
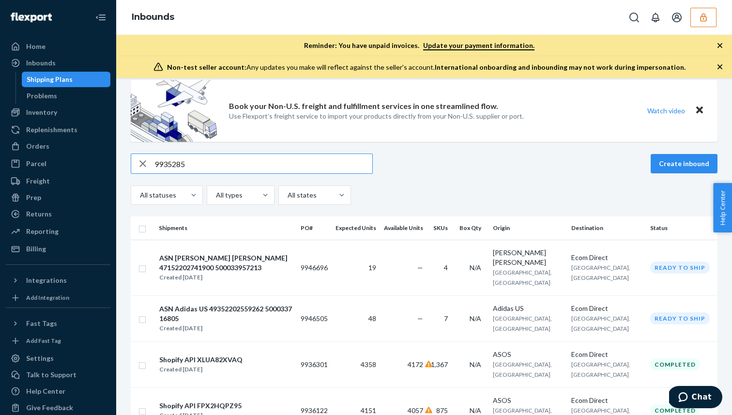
click at [268, 158] on input "9935285" at bounding box center [263, 163] width 218 height 19
type input "9935285"
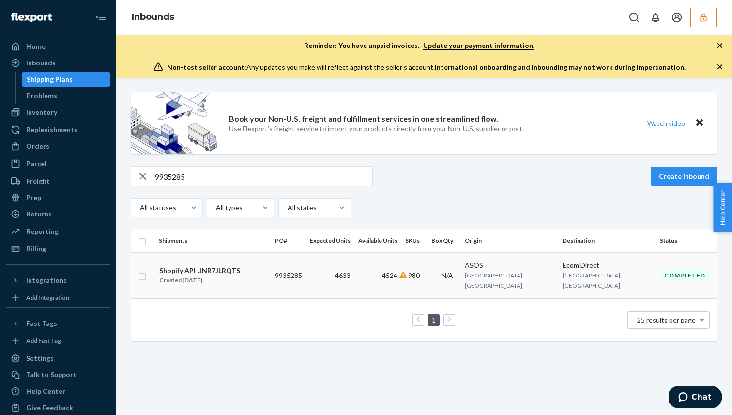
click at [267, 271] on div "Shopify API UNR7JLRQTS Created Sep 13, 2025" at bounding box center [213, 275] width 108 height 20
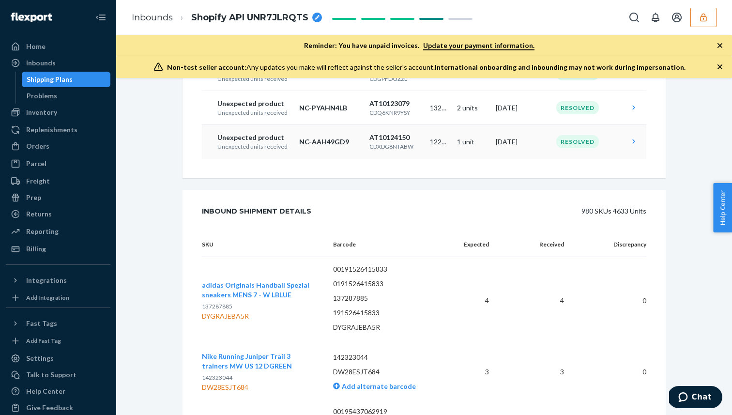
scroll to position [15313, 0]
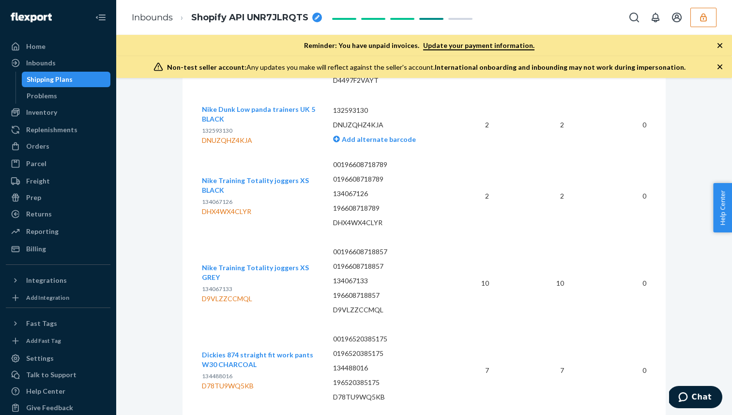
click at [206, 285] on span "134067133" at bounding box center [217, 288] width 31 height 7
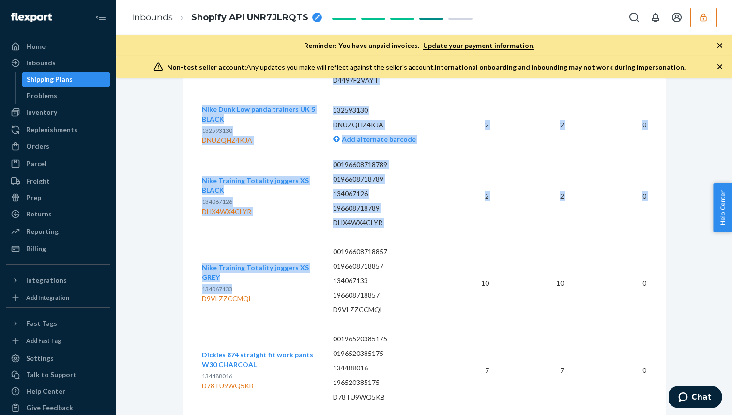
drag, startPoint x: 191, startPoint y: 259, endPoint x: 239, endPoint y: 282, distance: 53.1
click at [239, 284] on p "134067133" at bounding box center [260, 289] width 116 height 10
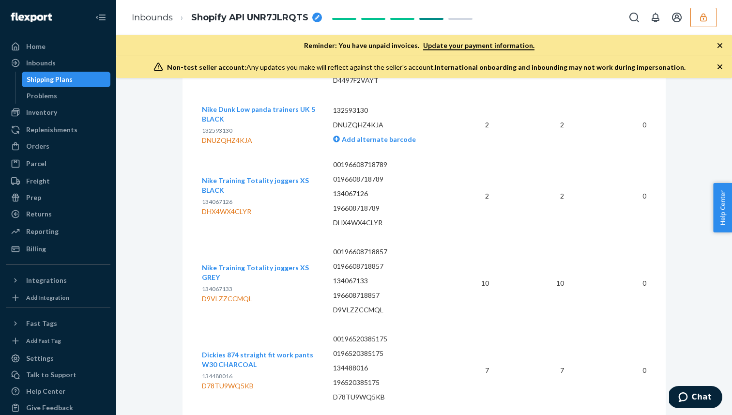
click at [238, 288] on p "134067133" at bounding box center [260, 289] width 116 height 10
drag, startPoint x: 269, startPoint y: 297, endPoint x: 203, endPoint y: 264, distance: 73.2
click at [203, 264] on div "Nike Training Totality joggers XS GREY 134067133 D9VLZZCCMQL" at bounding box center [260, 283] width 116 height 41
copy div "Nike Training Totality joggers XS GREY 134067133 D9VLZZCCMQL"
click at [223, 285] on span "134067133" at bounding box center [217, 288] width 31 height 7
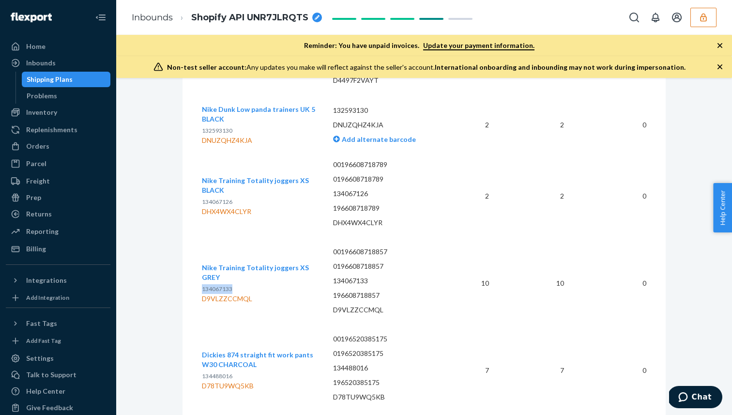
click at [223, 285] on span "134067133" at bounding box center [217, 288] width 31 height 7
copy span "134067133"
click at [351, 284] on td "00196608718857 0196608718857 134067133 196608718857 D9VLZZCCMQL" at bounding box center [387, 283] width 124 height 87
click at [349, 291] on p "196608718857" at bounding box center [387, 296] width 108 height 10
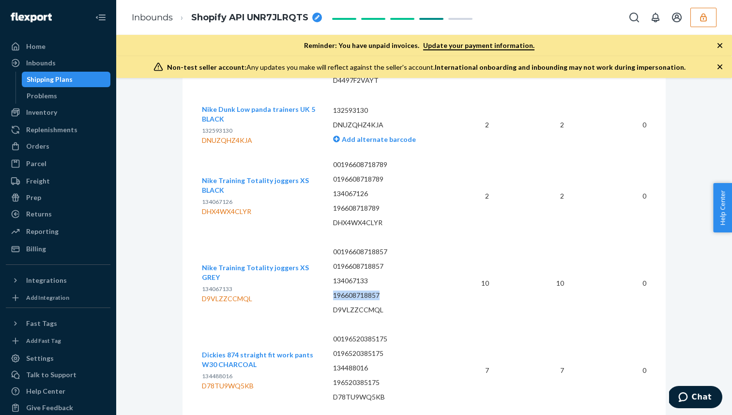
copy p "196608718857"
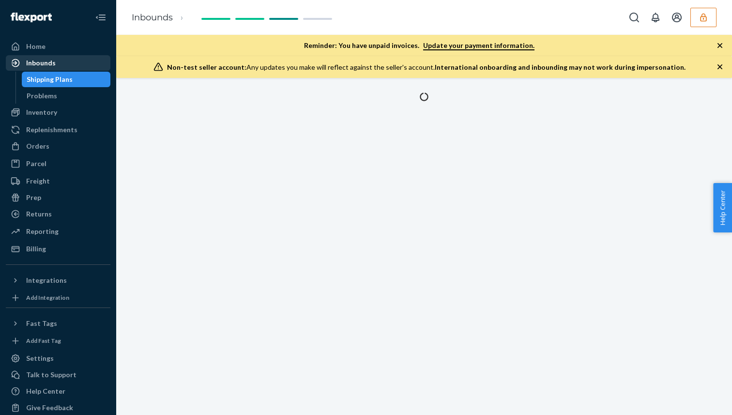
click at [80, 61] on div "Inbounds" at bounding box center [58, 63] width 103 height 14
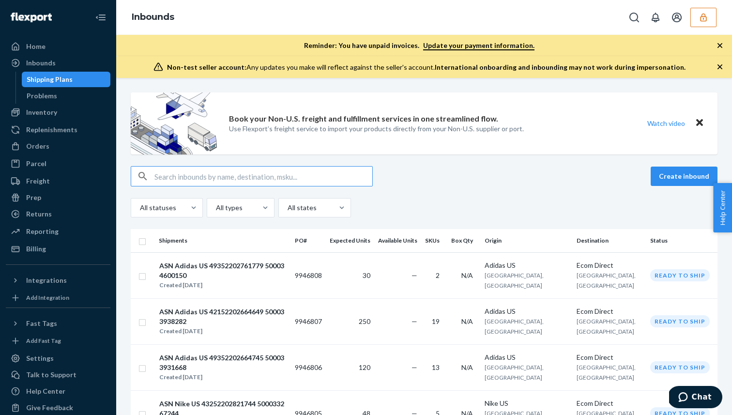
type input "43252202821744_500033267244"
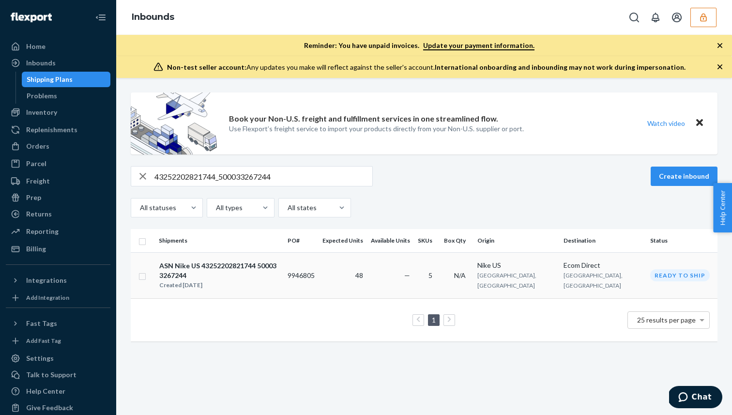
click at [279, 266] on div "ASN Nike US 43252202821744 500033267244" at bounding box center [219, 270] width 120 height 19
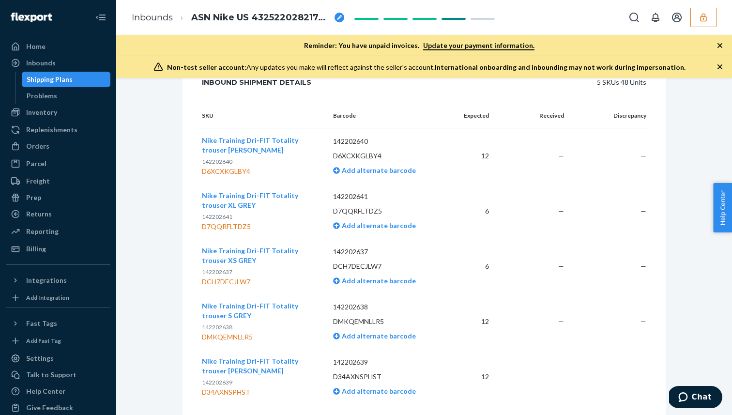
scroll to position [242, 0]
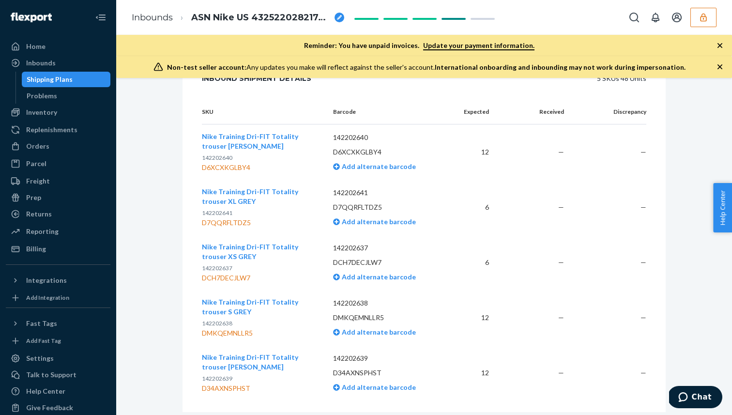
click at [215, 266] on span "142202637" at bounding box center [217, 267] width 31 height 7
copy span "142202637"
drag, startPoint x: 259, startPoint y: 258, endPoint x: 188, endPoint y: 254, distance: 70.8
click at [188, 254] on div "SKU Barcode Expected Received Discrepancy Nike Training Dri-FIT Totality trouse…" at bounding box center [424, 256] width 483 height 312
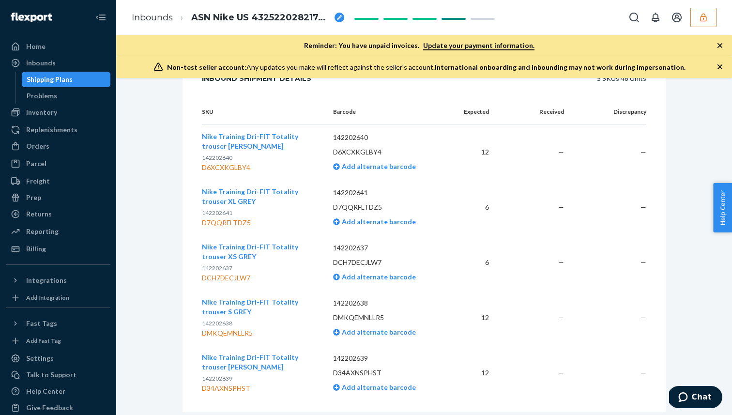
click at [195, 243] on div "SKU Barcode Expected Received Discrepancy Nike Training Dri-FIT Totality trouse…" at bounding box center [424, 256] width 483 height 312
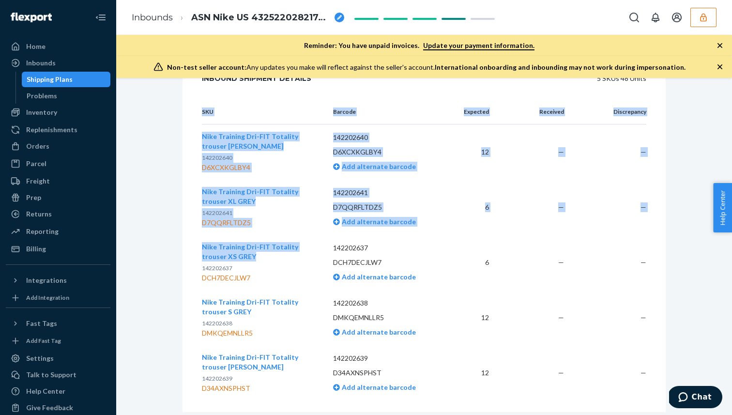
drag, startPoint x: 195, startPoint y: 245, endPoint x: 244, endPoint y: 252, distance: 49.5
click at [244, 252] on div "SKU Barcode Expected Received Discrepancy Nike Training Dri-FIT Totality trouse…" at bounding box center [424, 256] width 483 height 312
click at [244, 252] on button "Nike Training Dri-FIT Totality trouser XS GREY" at bounding box center [260, 251] width 116 height 19
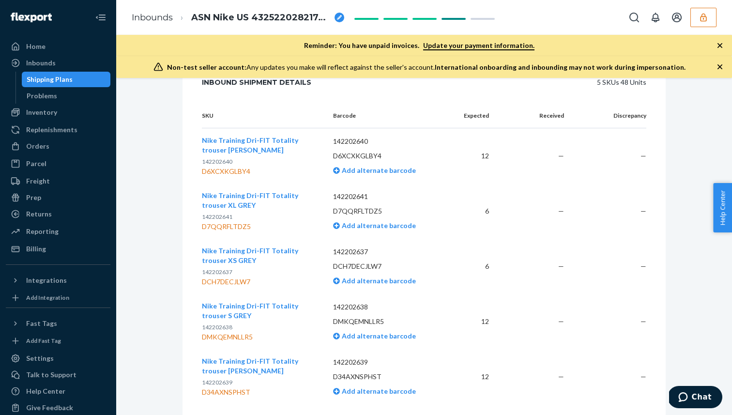
scroll to position [241, 0]
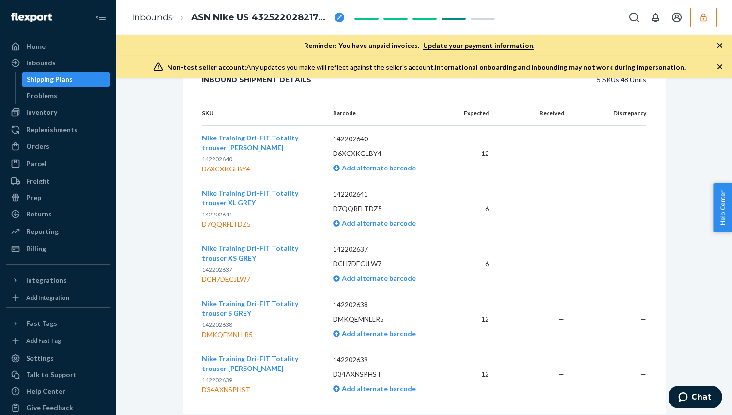
drag, startPoint x: 248, startPoint y: 261, endPoint x: 195, endPoint y: 246, distance: 55.8
click at [195, 246] on div "SKU Barcode Expected Received Discrepancy Nike Training Dri-FIT Totality trouse…" at bounding box center [424, 257] width 483 height 312
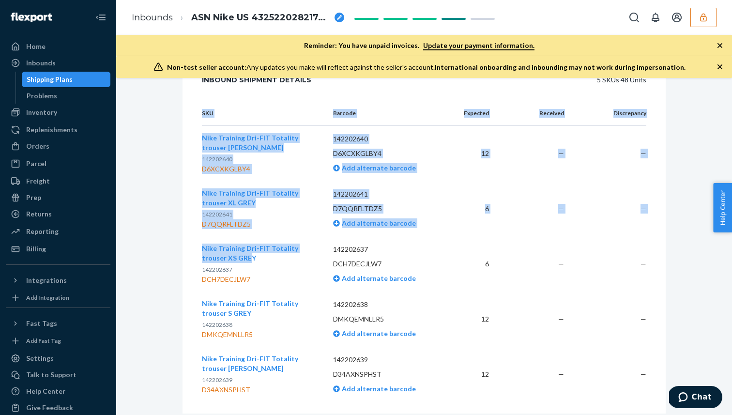
drag, startPoint x: 195, startPoint y: 246, endPoint x: 225, endPoint y: 254, distance: 31.6
click at [225, 254] on div "SKU Barcode Expected Received Discrepancy Nike Training Dri-FIT Totality trouse…" at bounding box center [424, 257] width 483 height 312
click at [241, 260] on button "Nike Training Dri-FIT Totality trouser XS GREY" at bounding box center [260, 253] width 116 height 19
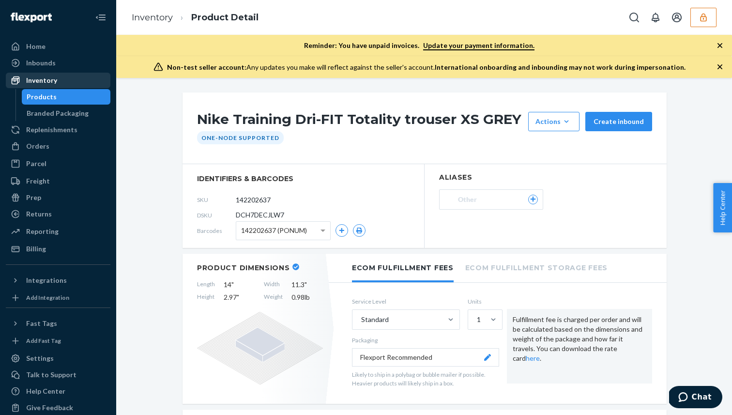
click at [92, 81] on div "Inventory" at bounding box center [58, 81] width 103 height 14
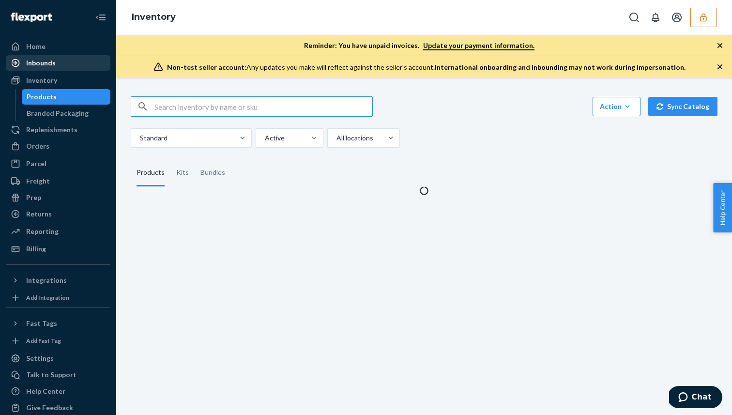
click at [91, 63] on div "Inbounds" at bounding box center [58, 63] width 103 height 14
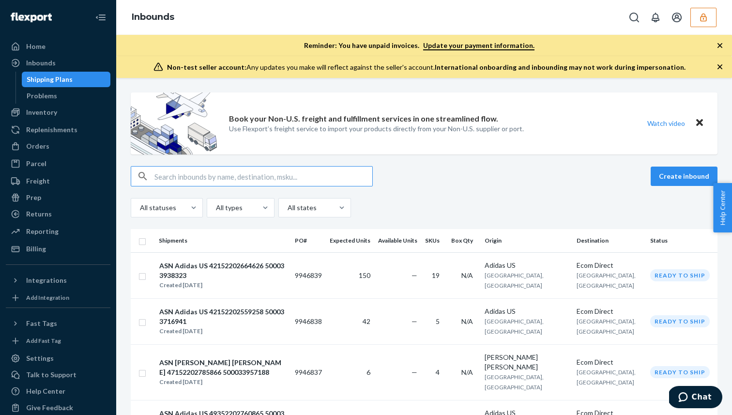
click at [236, 182] on input "text" at bounding box center [263, 176] width 218 height 19
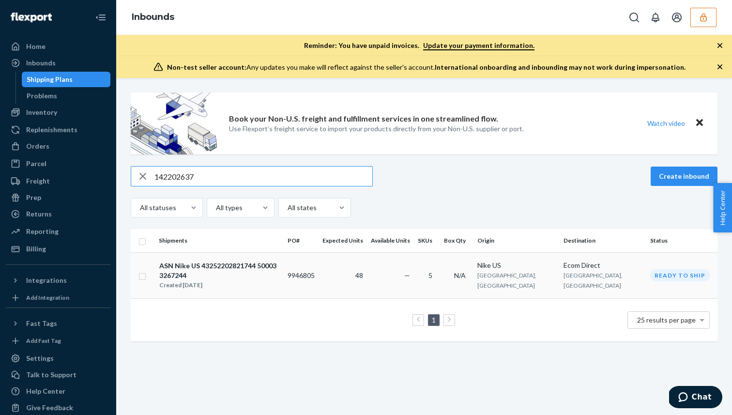
type input "142202637"
click at [240, 280] on div "Created Sep 23, 2025" at bounding box center [219, 285] width 120 height 10
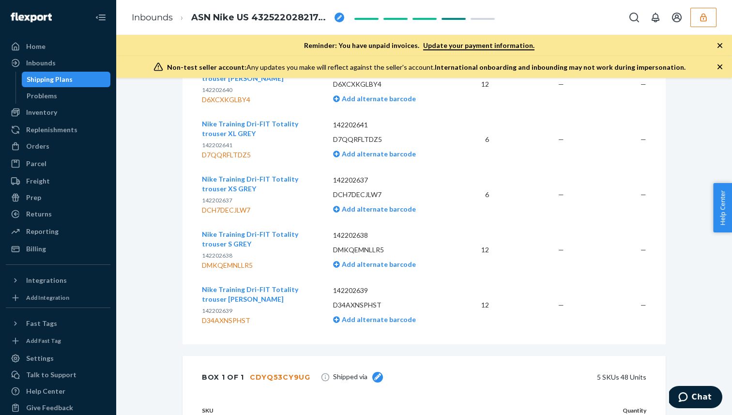
scroll to position [305, 0]
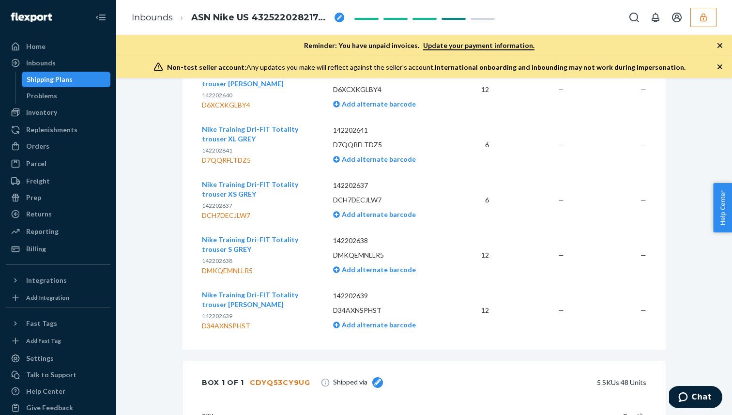
drag, startPoint x: 194, startPoint y: 182, endPoint x: 175, endPoint y: 186, distance: 18.9
click at [175, 186] on div "Shipment 1 Lewisville , TX Shipment #1 Ready to ship Download Shipment ID 12464…" at bounding box center [424, 227] width 498 height 878
drag, startPoint x: 189, startPoint y: 184, endPoint x: 181, endPoint y: 194, distance: 12.8
click at [184, 194] on div "SKU Barcode Expected Received Discrepancy Nike Training Dri-FIT Totality trouse…" at bounding box center [424, 193] width 483 height 312
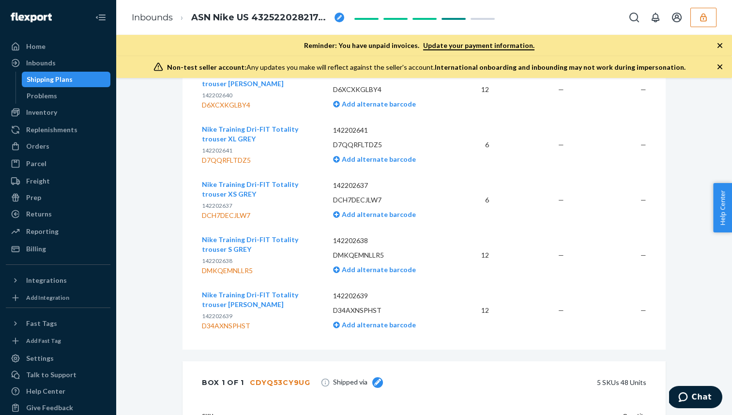
click at [229, 206] on span "142202637" at bounding box center [217, 205] width 31 height 7
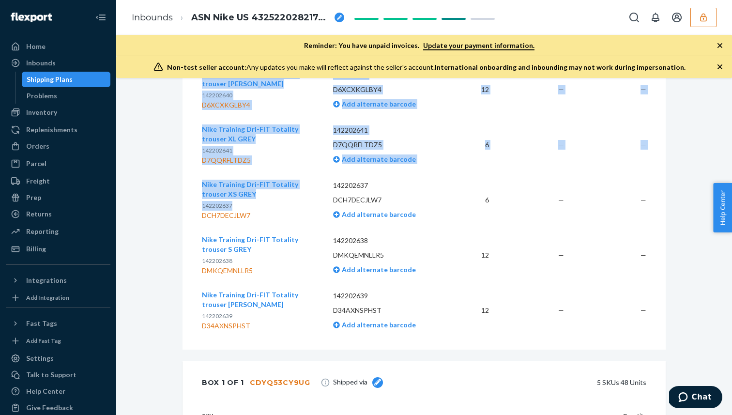
drag, startPoint x: 232, startPoint y: 205, endPoint x: 187, endPoint y: 195, distance: 45.2
click at [187, 195] on div "SKU Barcode Expected Received Discrepancy Nike Training Dri-FIT Totality trouse…" at bounding box center [424, 193] width 483 height 312
copy table "SKU Barcode Expected Received Discrepancy Nike Training Dri-FIT Totality trouse…"
click at [300, 206] on p "142202637" at bounding box center [260, 206] width 116 height 10
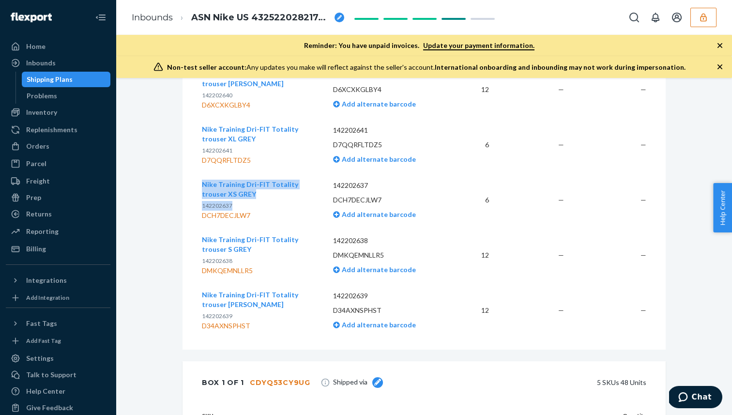
copy div "Nike Training Dri-FIT Totality trouser XS GREY 142202637"
drag, startPoint x: 233, startPoint y: 206, endPoint x: 204, endPoint y: 184, distance: 36.5
click at [204, 184] on div "Nike Training Dri-FIT Totality trouser XS GREY 142202637 DCH7DECJLW7" at bounding box center [260, 200] width 116 height 41
click at [237, 217] on div "DCH7DECJLW7" at bounding box center [260, 216] width 116 height 10
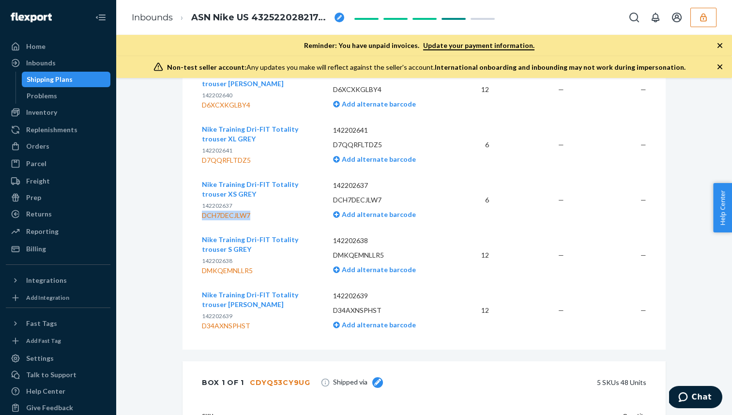
copy div "DCH7DECJLW7"
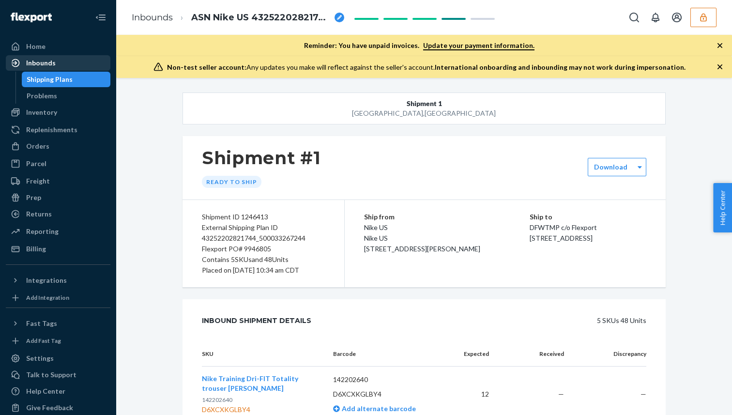
click at [59, 50] on div "Home" at bounding box center [58, 47] width 103 height 14
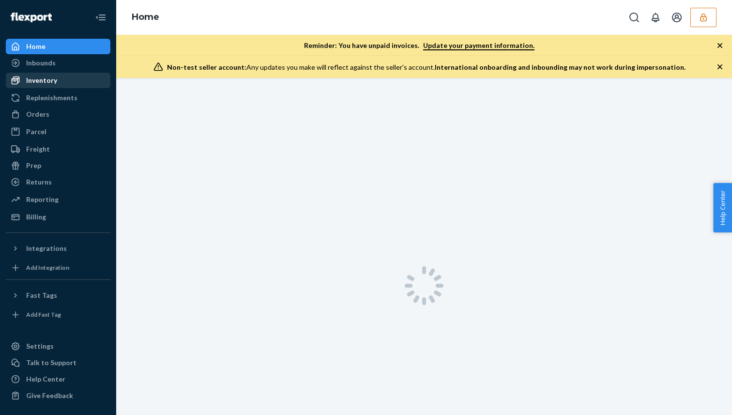
click at [71, 62] on div "Inbounds" at bounding box center [58, 63] width 103 height 14
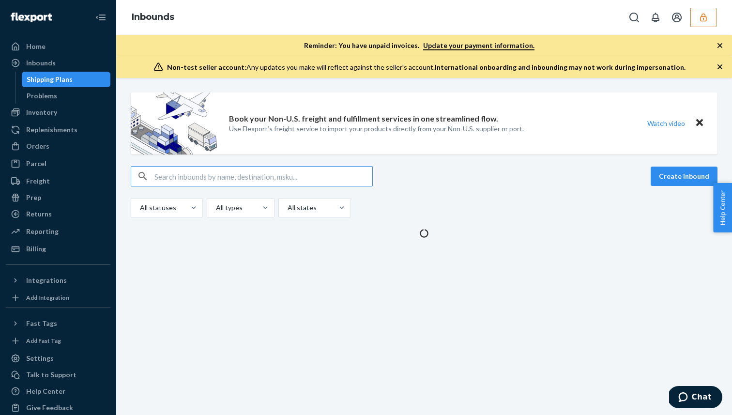
click at [218, 177] on input "text" at bounding box center [263, 176] width 218 height 19
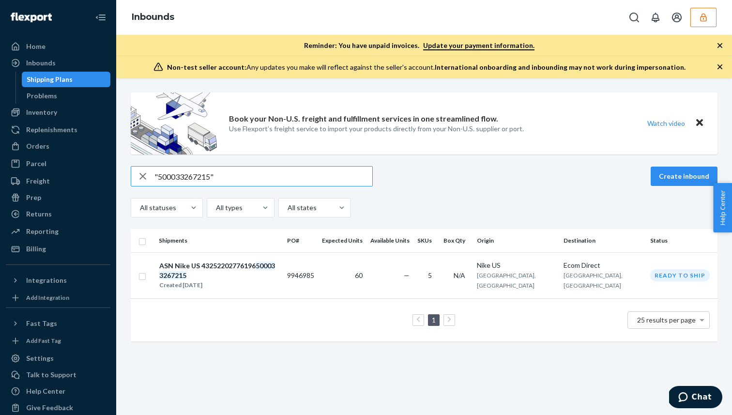
type input ""500033267215""
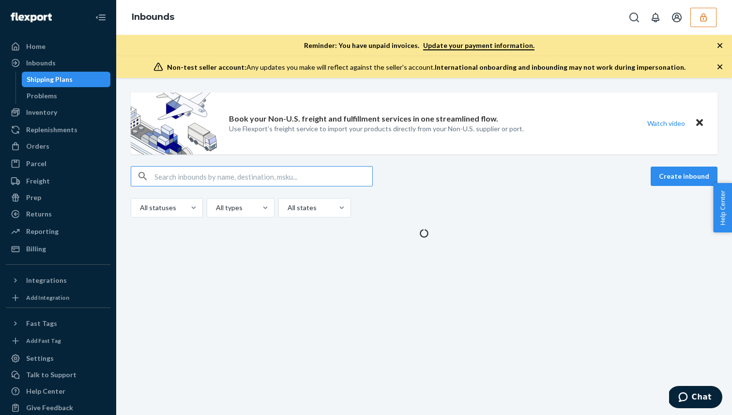
click at [288, 173] on input "text" at bounding box center [263, 176] width 218 height 19
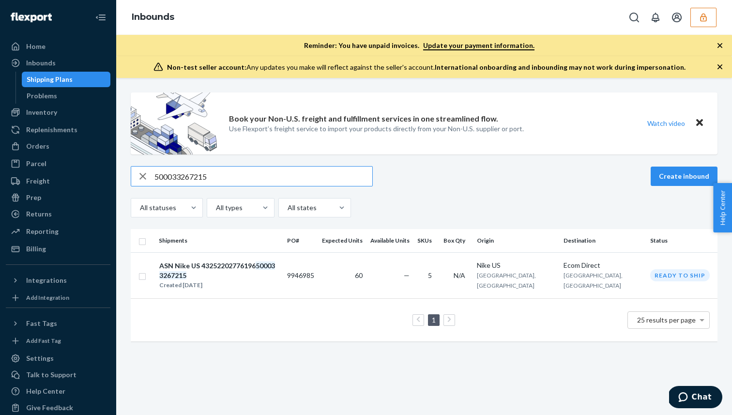
click at [185, 180] on input "500033267215" at bounding box center [263, 176] width 218 height 19
type input "500033267215"
click at [233, 280] on div "Created [DATE]" at bounding box center [219, 285] width 120 height 10
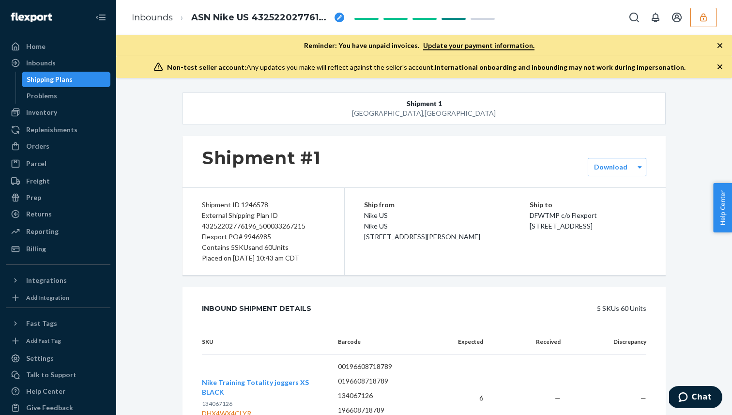
click at [268, 219] on div "Shipment ID 1246578 External Shipping Plan ID 43252202776196_500033267215 Flexp…" at bounding box center [264, 231] width 162 height 87
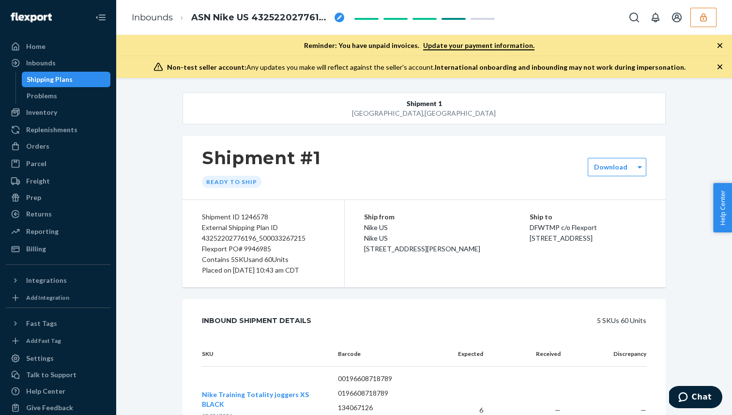
click at [260, 235] on div "External Shipping Plan ID 43252202776196_500033267215" at bounding box center [263, 232] width 123 height 21
click at [259, 242] on div "External Shipping Plan ID 43252202776196_500033267215" at bounding box center [263, 232] width 123 height 21
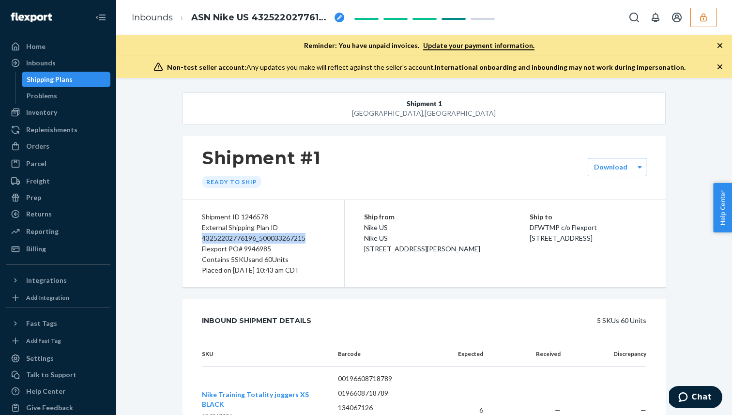
copy div "43252202776196_500033267215"
click at [251, 251] on div "Flexport PO# 9946985" at bounding box center [263, 249] width 123 height 11
copy div "9946985"
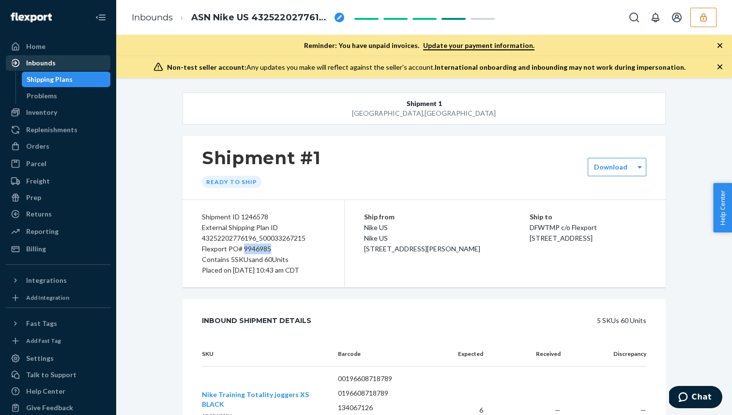
click at [77, 64] on div "Inbounds" at bounding box center [58, 63] width 103 height 14
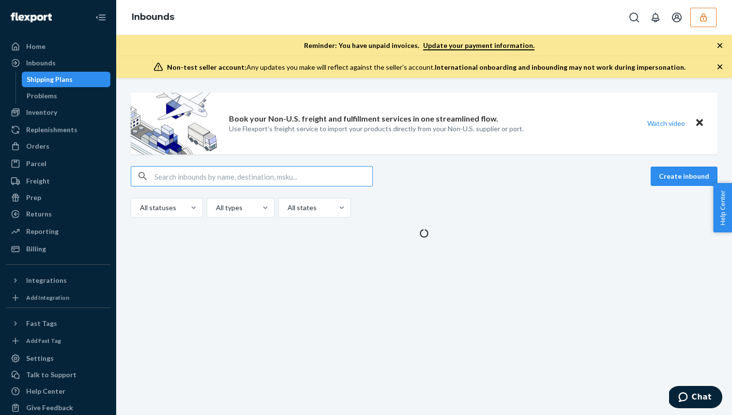
type input "43252202821744_500033267244"
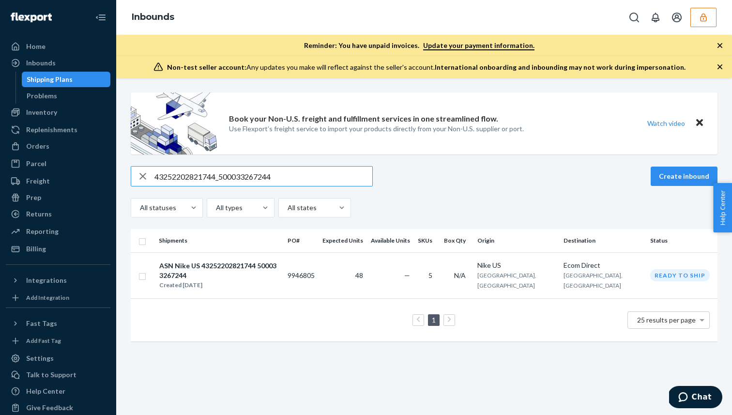
click at [248, 181] on input "43252202821744_500033267244" at bounding box center [263, 176] width 218 height 19
paste input "9352202879533_500033931625"
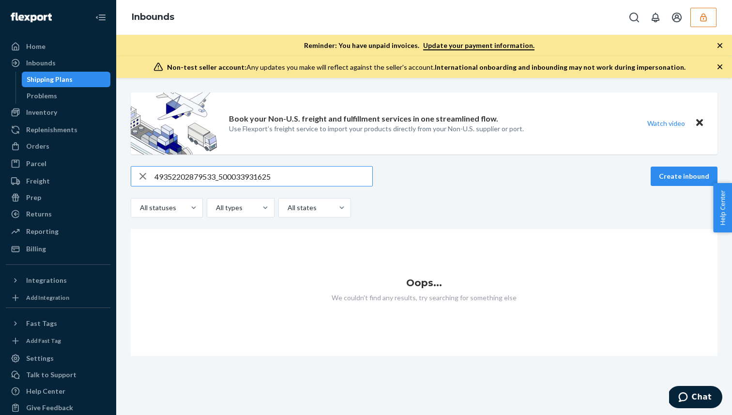
type input "49352202879533_500033931625"
click at [72, 61] on div "Inbounds" at bounding box center [58, 63] width 103 height 14
click at [79, 55] on ul "Home Inbounds Shipping Plans Problems Inventory Products Branded Packaging Repl…" at bounding box center [58, 148] width 105 height 218
click at [80, 50] on div "Home" at bounding box center [58, 47] width 103 height 14
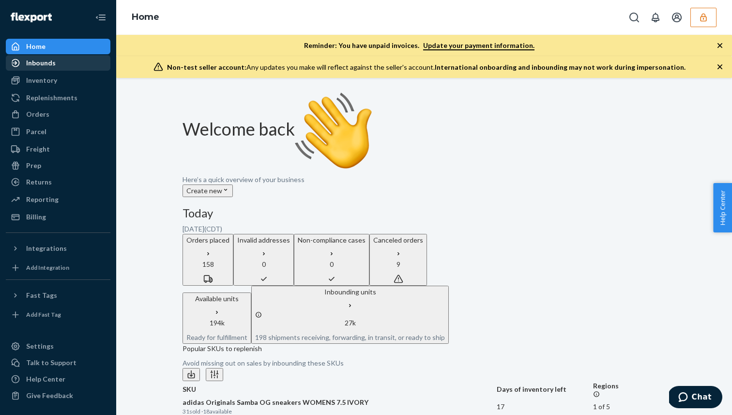
click at [59, 62] on div "Inbounds" at bounding box center [58, 63] width 103 height 14
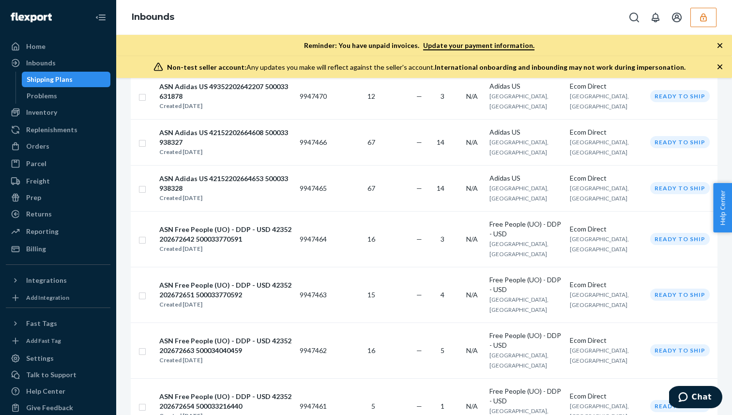
scroll to position [953, 0]
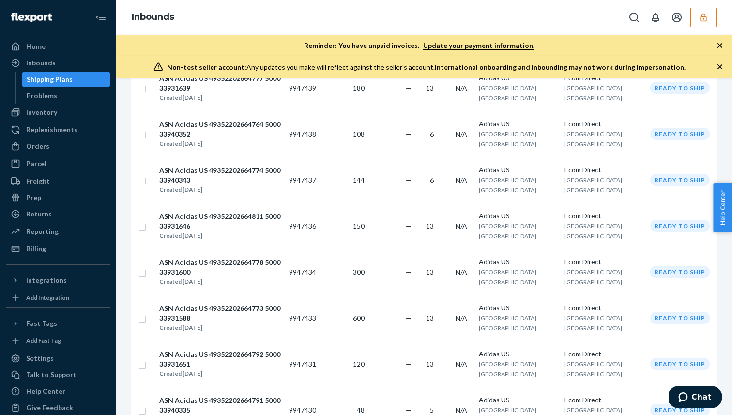
scroll to position [798, 0]
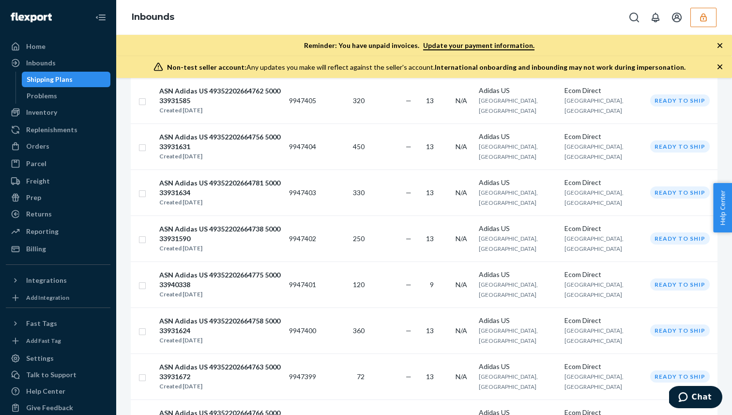
scroll to position [798, 0]
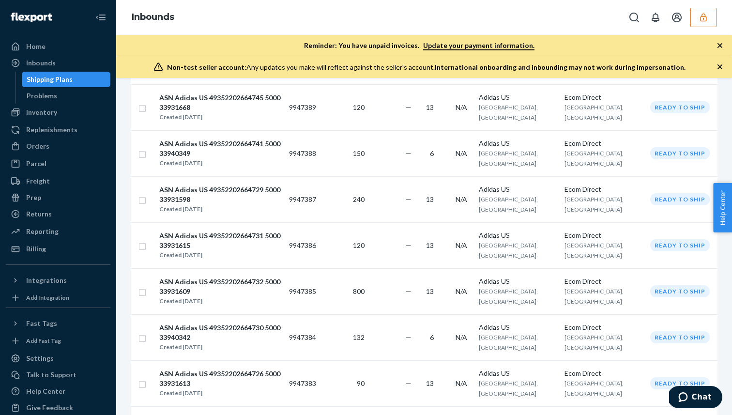
scroll to position [798, 0]
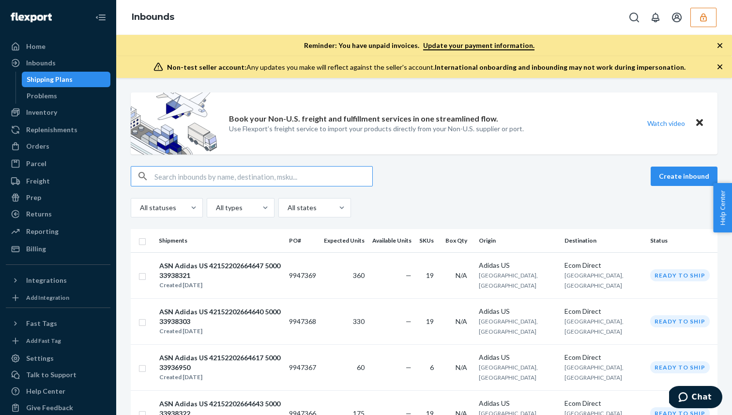
click at [213, 185] on input "text" at bounding box center [263, 176] width 218 height 19
paste input "0030006436"
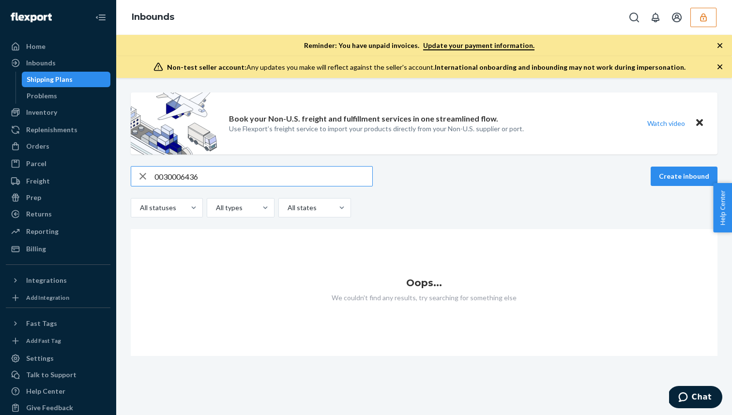
click at [165, 180] on input "0030006436" at bounding box center [263, 176] width 218 height 19
click at [160, 176] on input "30006436" at bounding box center [263, 176] width 218 height 19
paste input "49352202879533_500033931625"
click at [248, 173] on input "49352202879533_500033931625" at bounding box center [263, 176] width 218 height 19
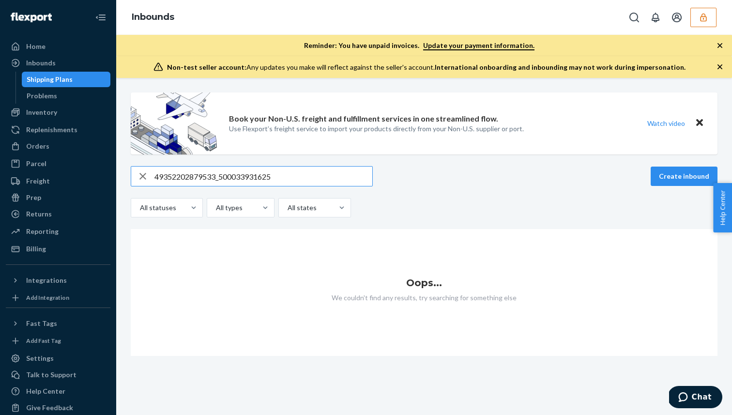
click at [248, 173] on input "49352202879533_500033931625" at bounding box center [263, 176] width 218 height 19
paste input "664754_500033931627"
click at [85, 67] on div "Inbounds" at bounding box center [58, 63] width 103 height 14
click at [207, 174] on input "49352202664754_500033931627" at bounding box center [263, 176] width 218 height 19
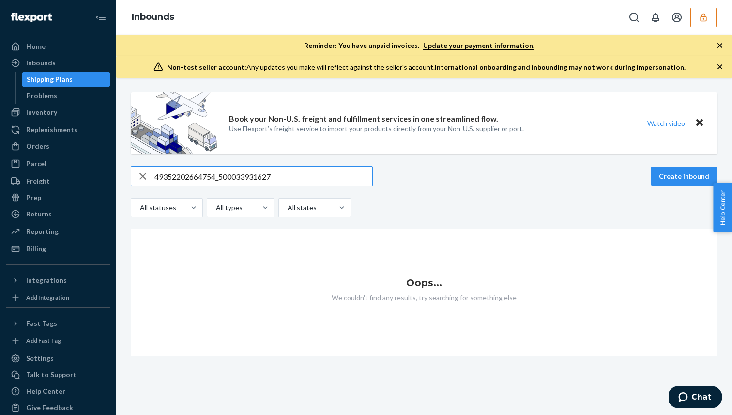
click at [218, 181] on input "49352202664754_500033931627" at bounding box center [263, 176] width 218 height 19
click at [223, 179] on input "49352202664754_500033931627" at bounding box center [263, 176] width 218 height 19
drag, startPoint x: 219, startPoint y: 178, endPoint x: 48, endPoint y: 163, distance: 172.2
click at [48, 163] on div "Home Inbounds Shipping Plans Problems Inventory Products Branded Packaging Repl…" at bounding box center [366, 207] width 732 height 415
click at [222, 184] on input ""500033931627" at bounding box center [263, 176] width 218 height 19
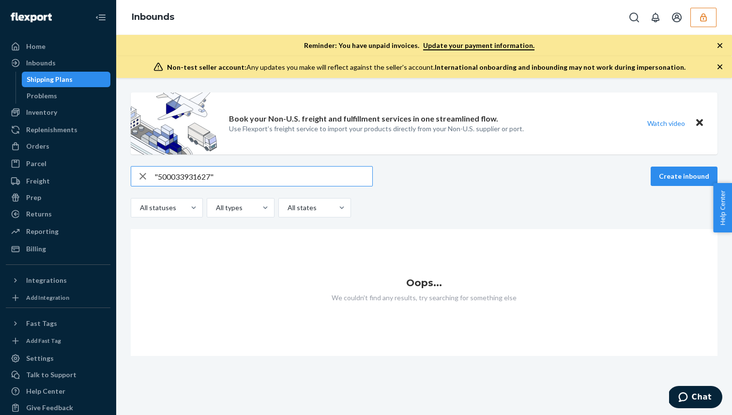
click at [179, 175] on input ""500033931627"" at bounding box center [263, 176] width 218 height 19
paste input "9938183"
type input "9938183"
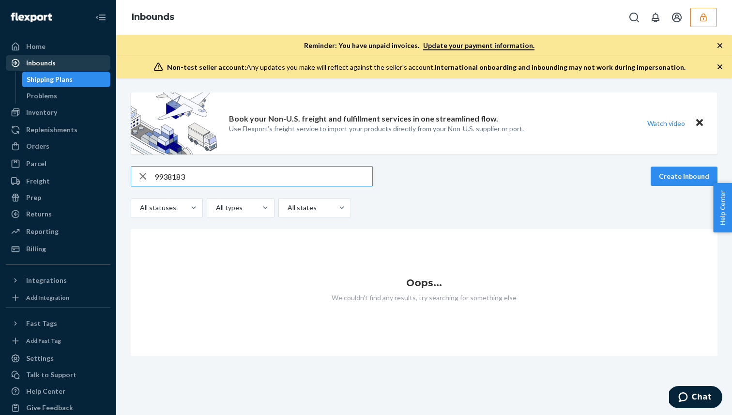
click at [56, 60] on div "Inbounds" at bounding box center [58, 63] width 103 height 14
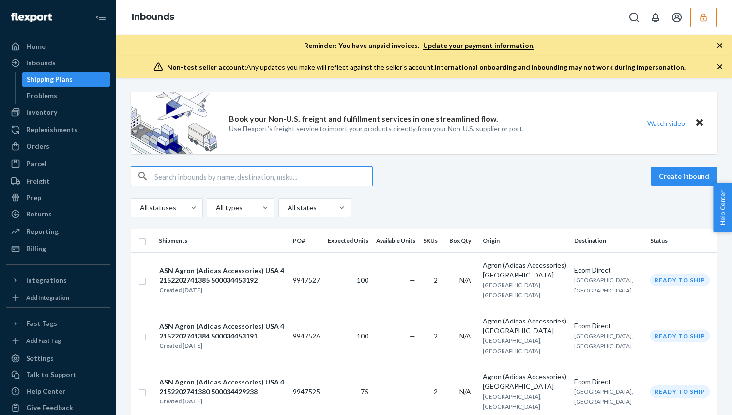
type input "9938183"
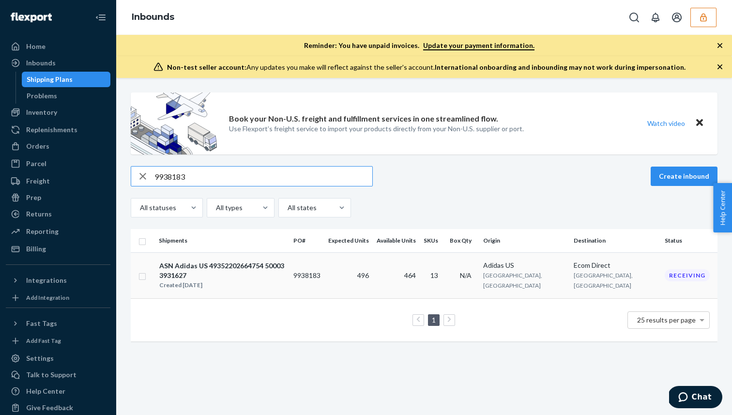
type input "9938183"
click at [253, 280] on div "Created [DATE]" at bounding box center [222, 285] width 126 height 10
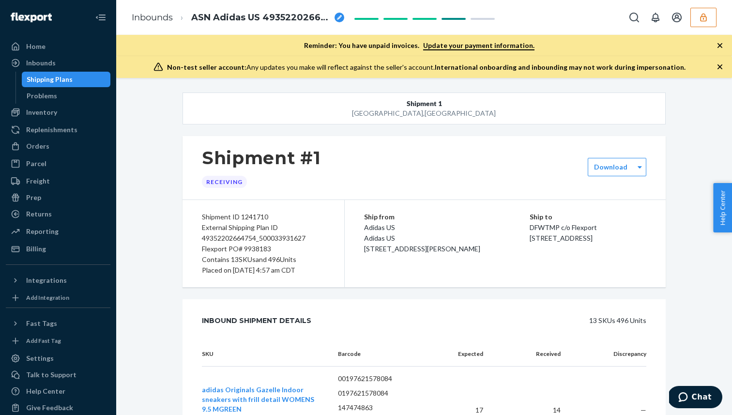
click at [98, 80] on div "Shipping Plans" at bounding box center [66, 80] width 87 height 14
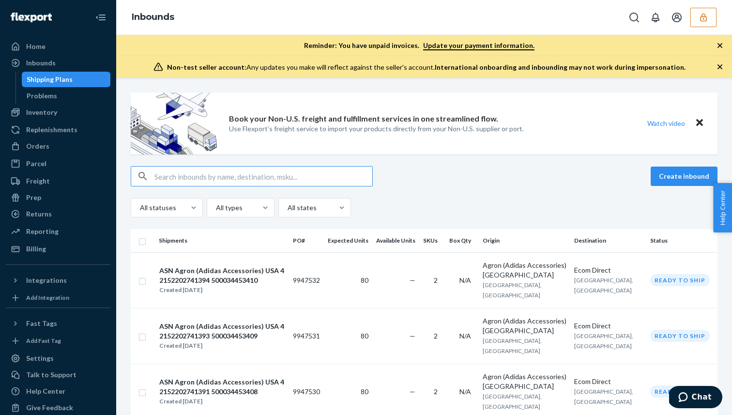
type input "9938183"
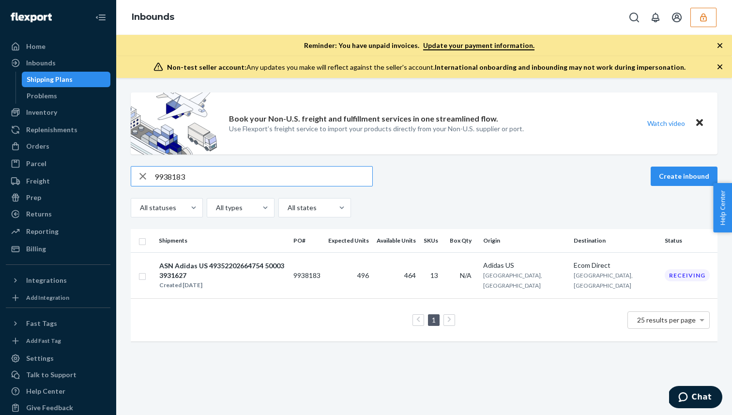
click at [275, 180] on input "9938183" at bounding box center [263, 176] width 218 height 19
paste input "77"
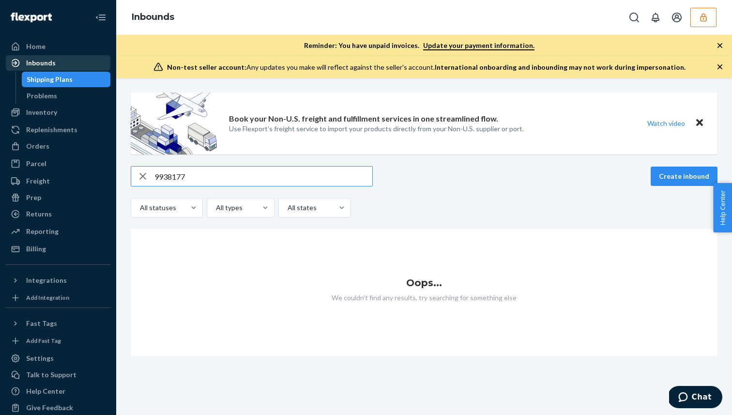
type input "9938177"
click at [149, 187] on div "9938177 Create inbound All statuses All types All states" at bounding box center [424, 191] width 587 height 51
click at [146, 180] on icon "button" at bounding box center [143, 176] width 12 height 19
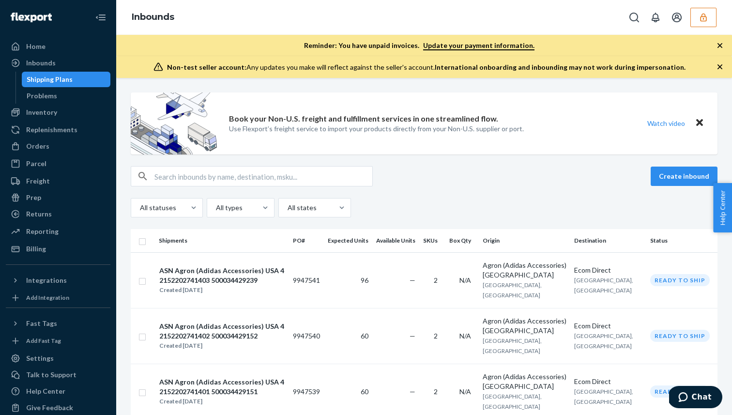
click at [218, 175] on input "text" at bounding box center [263, 176] width 218 height 19
paste input "9938177"
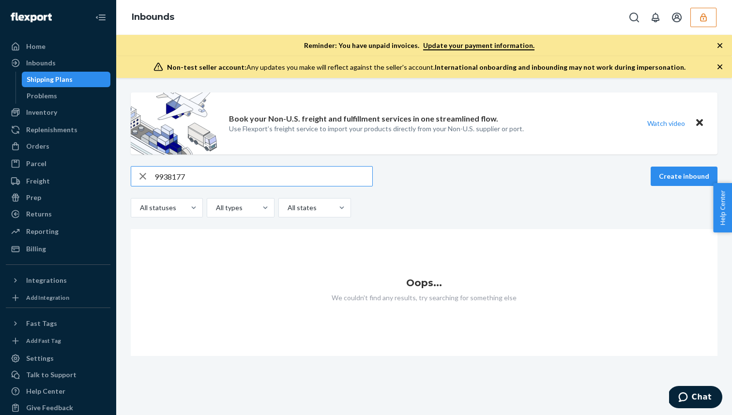
type input "9938177"
click at [72, 55] on ul "Home Inbounds Shipping Plans Problems Inventory Products Branded Packaging Repl…" at bounding box center [58, 148] width 105 height 218
click at [77, 48] on div "Home" at bounding box center [58, 47] width 103 height 14
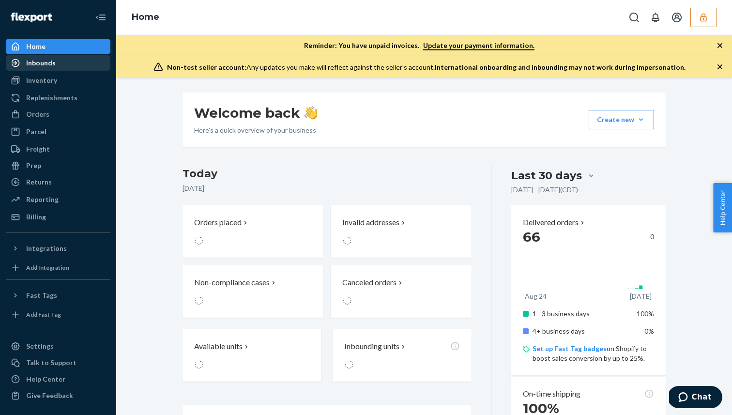
click at [65, 66] on div "Inbounds" at bounding box center [58, 63] width 103 height 14
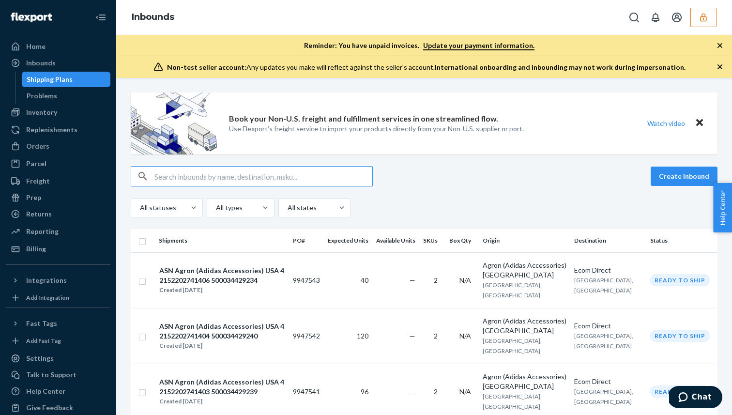
type input "9938177"
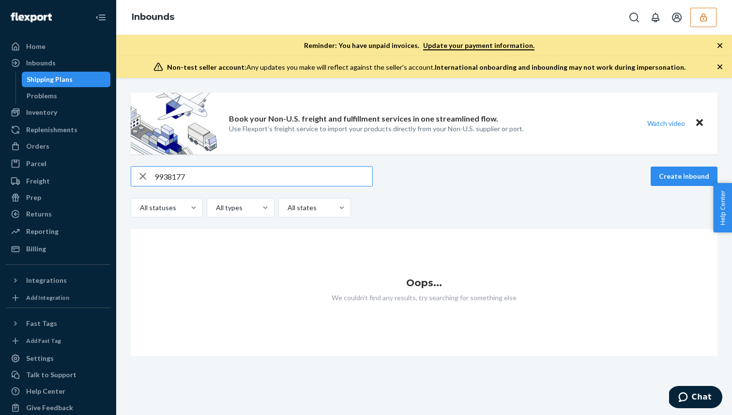
click at [161, 171] on input "9938177" at bounding box center [263, 176] width 218 height 19
paste input "49352202577275_500033760396"
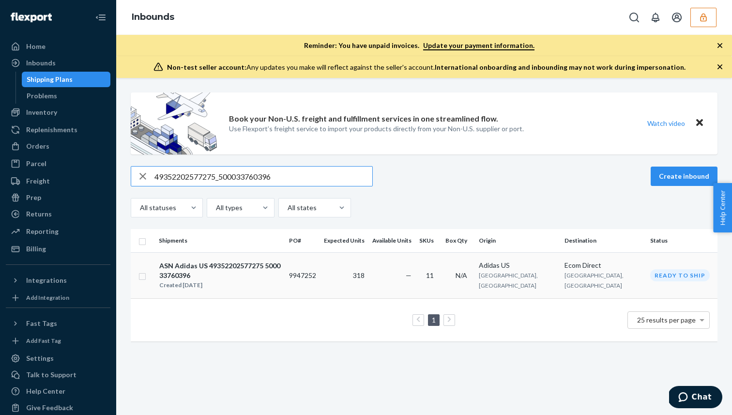
type input "49352202577275_500033760396"
click at [202, 263] on div "ASN Adidas US 49352202577275 500033760396" at bounding box center [220, 270] width 122 height 19
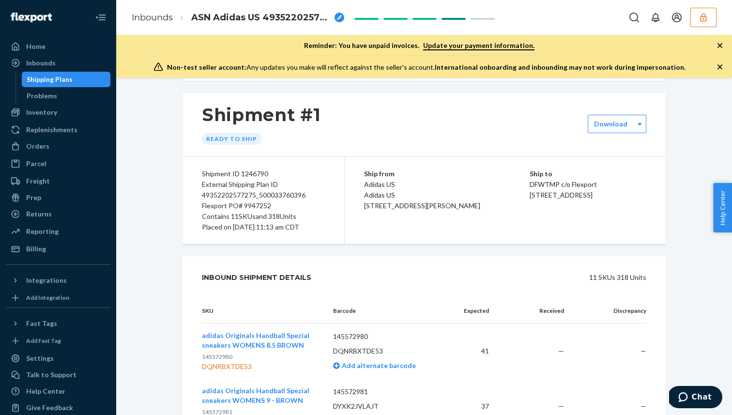
scroll to position [41, 0]
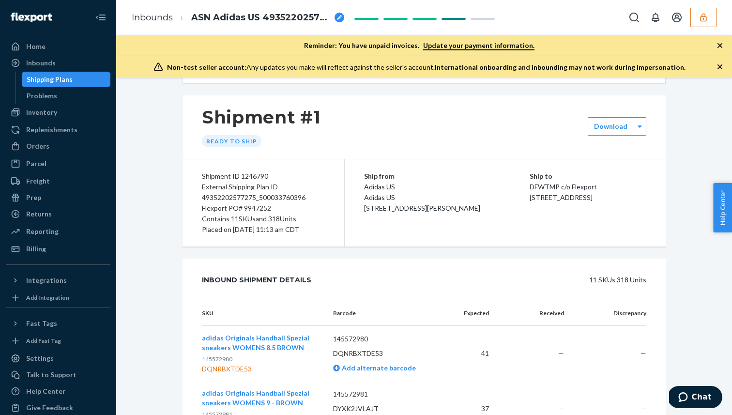
click at [255, 208] on div "Flexport PO# 9947252" at bounding box center [263, 208] width 123 height 11
copy div "9947252"
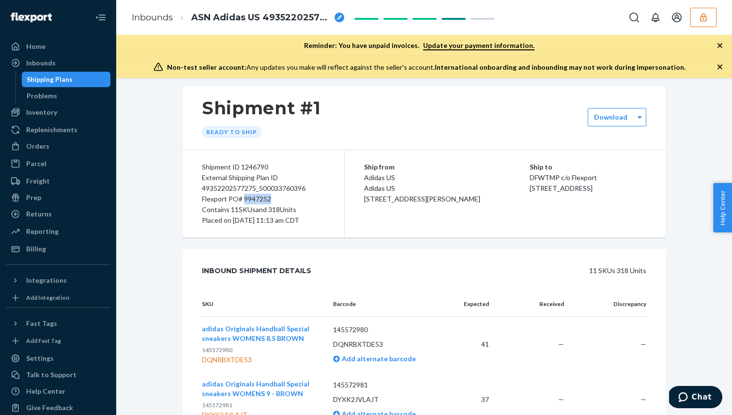
scroll to position [15, 0]
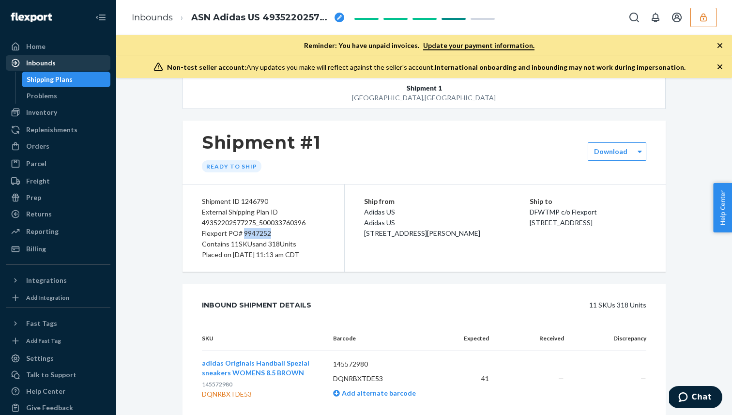
click at [92, 59] on div "Inbounds" at bounding box center [58, 63] width 103 height 14
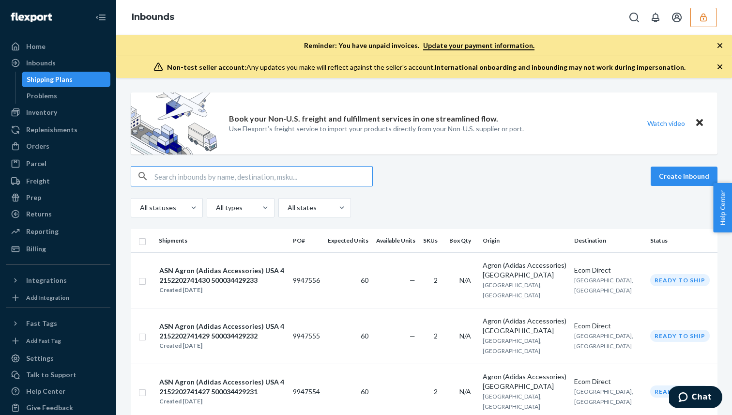
type input "9938179"
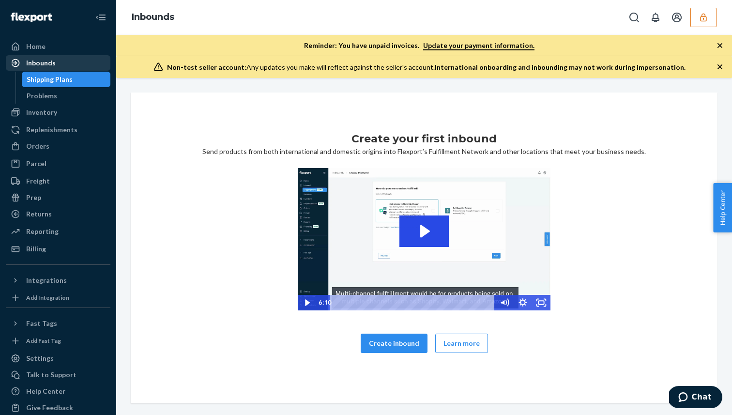
click at [53, 59] on div "Inbounds" at bounding box center [41, 63] width 30 height 10
click at [56, 77] on div "Shipping Plans" at bounding box center [50, 80] width 46 height 10
click at [59, 52] on div "Home" at bounding box center [58, 47] width 103 height 14
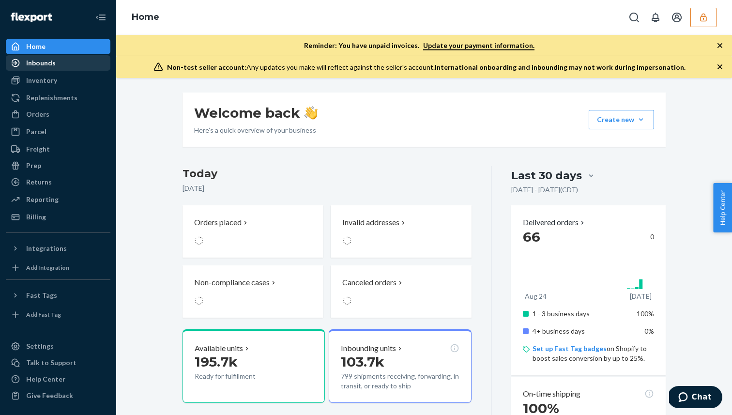
click at [61, 66] on div "Inbounds" at bounding box center [58, 63] width 103 height 14
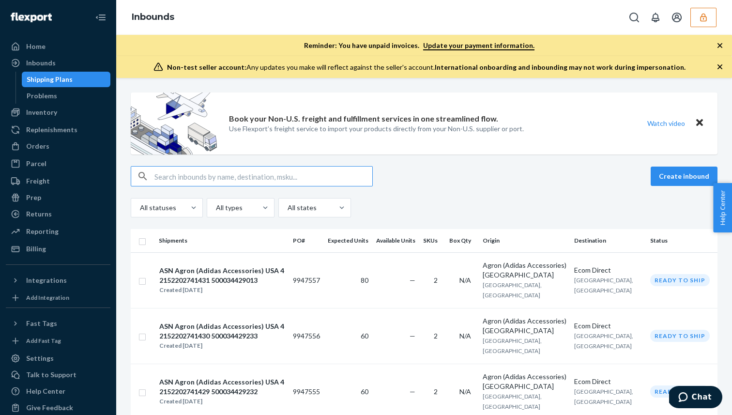
type input "9938179"
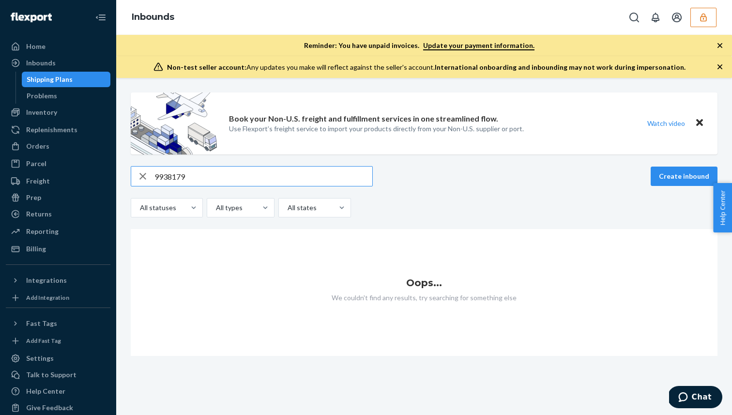
click at [160, 176] on input "9938179" at bounding box center [263, 176] width 218 height 19
paste input "42152202664636_50003393829"
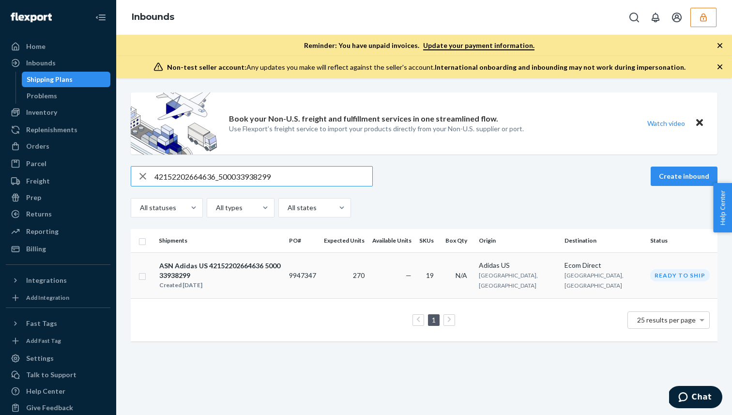
type input "42152202664636_500033938299"
click at [272, 268] on div "ASN Adidas US 42152202664636 500033938299" at bounding box center [220, 270] width 122 height 19
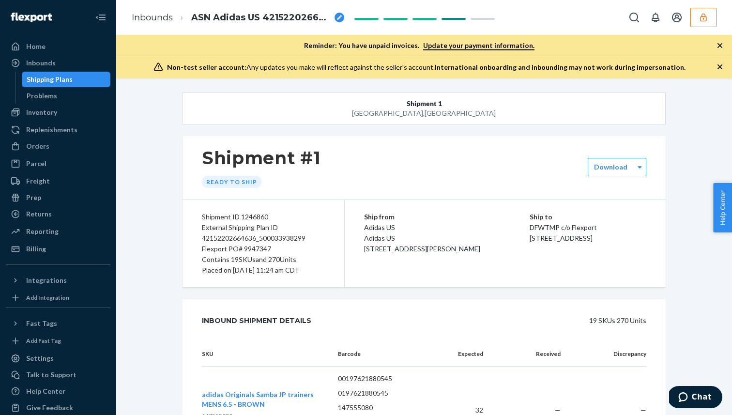
click at [259, 256] on div "Contains 19 SKUs and 270 Units" at bounding box center [263, 259] width 123 height 11
click at [260, 251] on div "Flexport PO# 9947347" at bounding box center [263, 249] width 123 height 11
copy div "9947347"
click at [67, 49] on div "Home" at bounding box center [58, 47] width 103 height 14
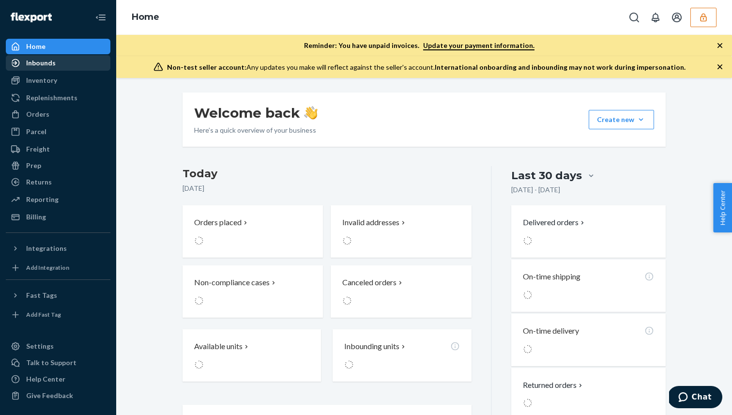
click at [68, 69] on div "Inbounds" at bounding box center [58, 63] width 103 height 14
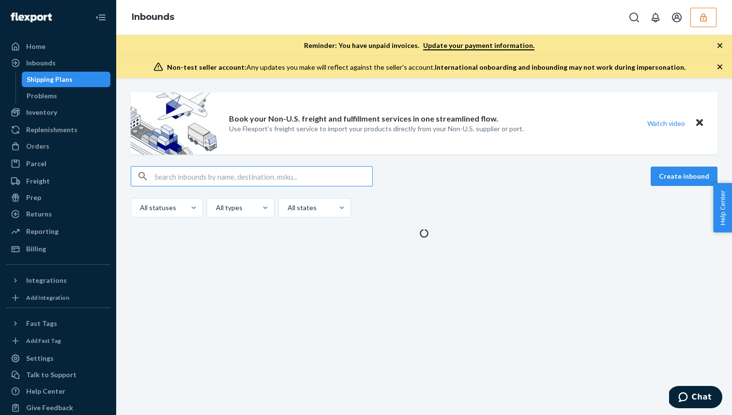
type input "49352202577275_500033760396"
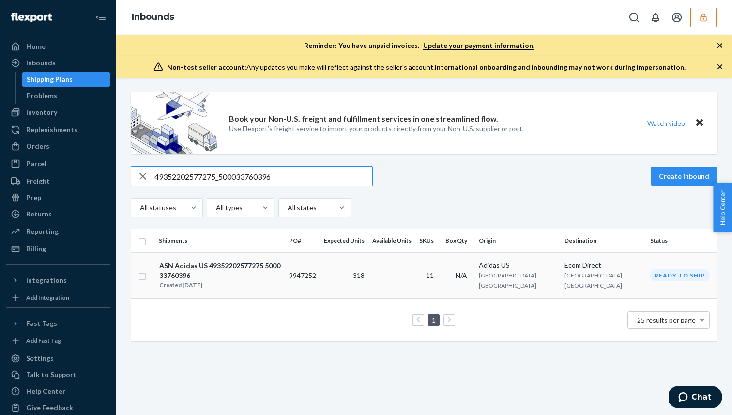
type input "49352202577275_500033760396"
click at [228, 280] on div "Created Sep 23, 2025" at bounding box center [220, 285] width 122 height 10
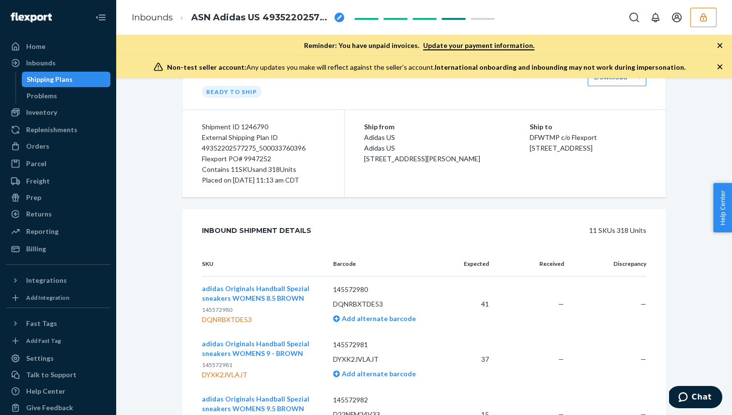
scroll to position [79, 0]
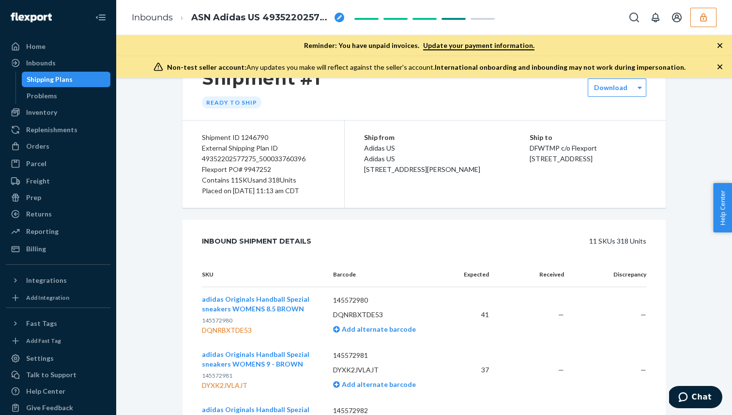
click at [238, 160] on div "External Shipping Plan ID 49352202577275_500033760396" at bounding box center [263, 153] width 123 height 21
click at [274, 159] on div "External Shipping Plan ID 49352202577275_500033760396" at bounding box center [263, 153] width 123 height 21
copy div "49352202577275"
drag, startPoint x: 256, startPoint y: 160, endPoint x: 203, endPoint y: 158, distance: 52.8
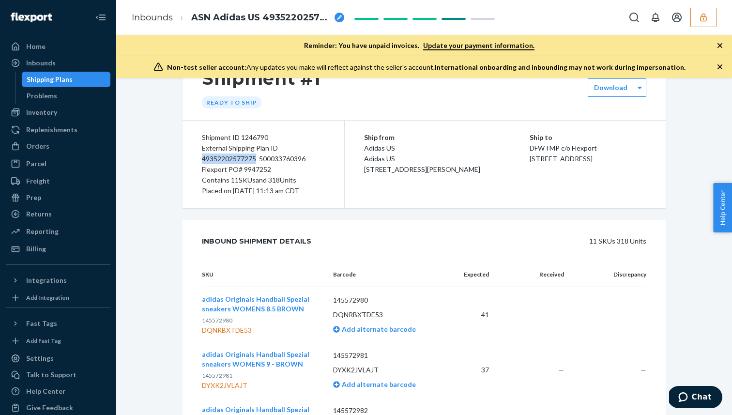
click at [204, 158] on div "External Shipping Plan ID 49352202577275_500033760396" at bounding box center [263, 153] width 123 height 21
click at [228, 321] on span "145572980" at bounding box center [217, 320] width 31 height 7
copy span "145572980"
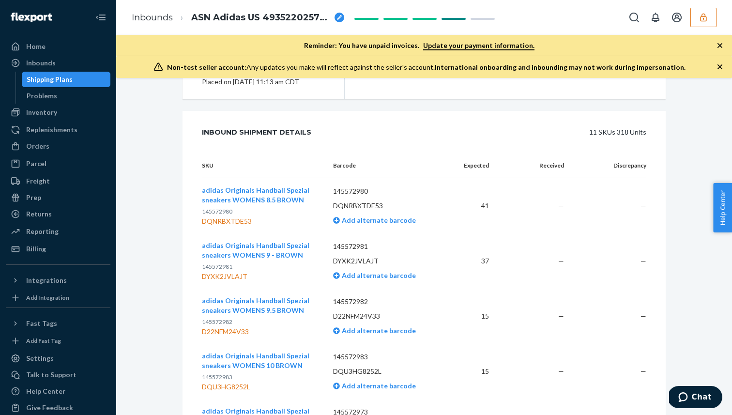
click at [226, 265] on span "145572981" at bounding box center [217, 266] width 31 height 7
copy span "145572981"
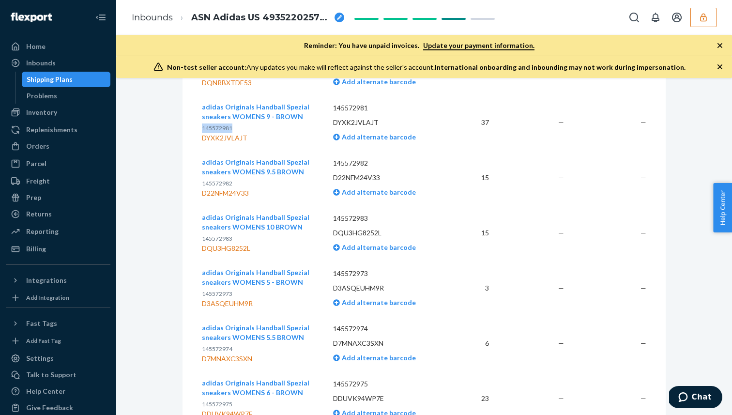
scroll to position [329, 0]
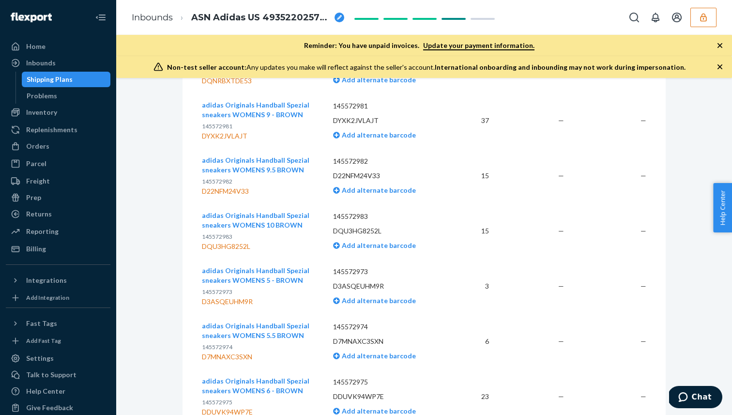
click at [347, 156] on p "145572982" at bounding box center [387, 161] width 108 height 10
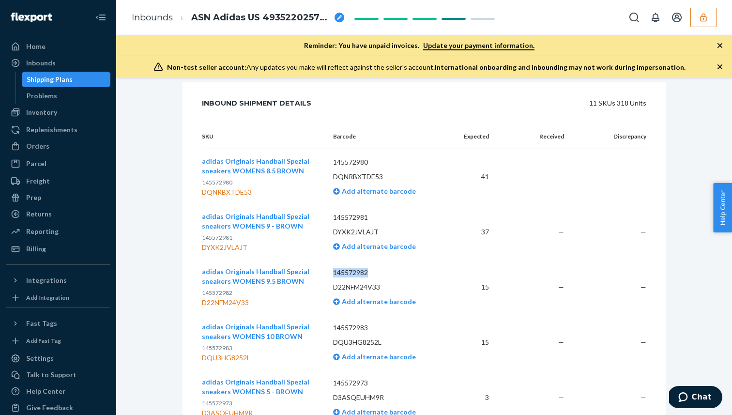
scroll to position [251, 0]
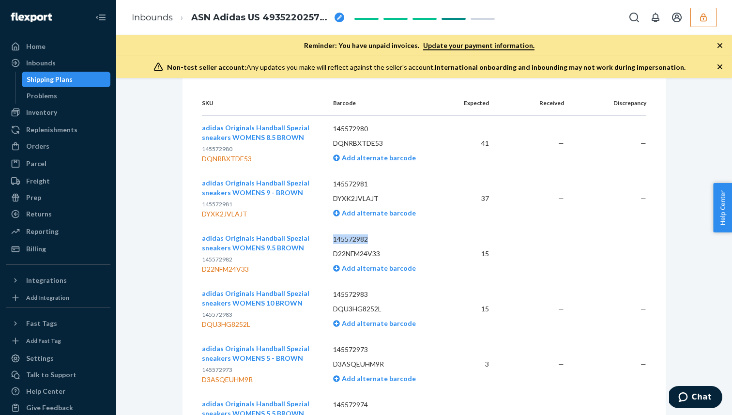
copy p "145572982"
click at [348, 301] on td "145572983 DQU3HG8252L Add alternate barcode" at bounding box center [387, 308] width 124 height 55
click at [350, 296] on p "145572983" at bounding box center [387, 295] width 108 height 10
copy p "145572983"
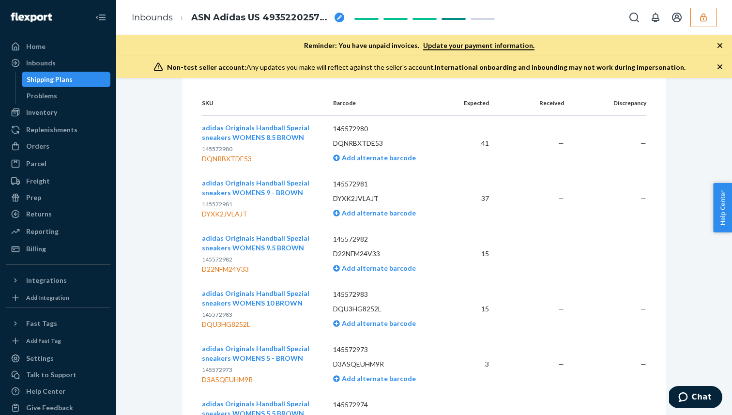
click at [356, 349] on p "145572973" at bounding box center [387, 350] width 108 height 10
copy p "145572973"
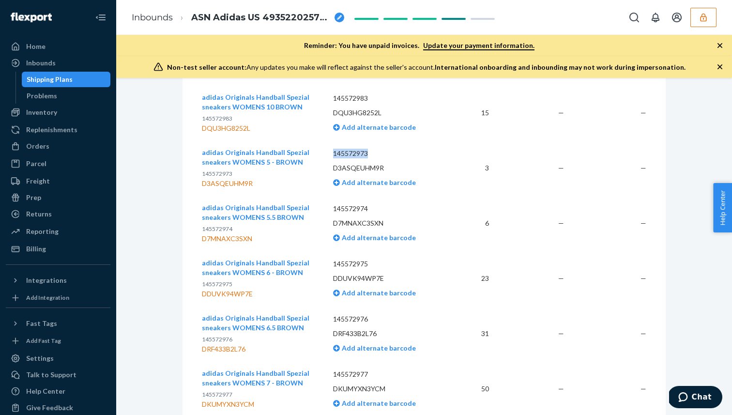
scroll to position [451, 0]
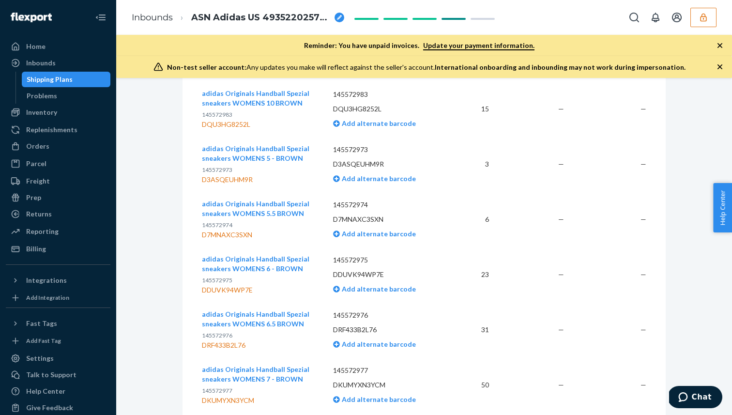
click at [355, 201] on p "145572974" at bounding box center [387, 205] width 108 height 10
copy p "145572974"
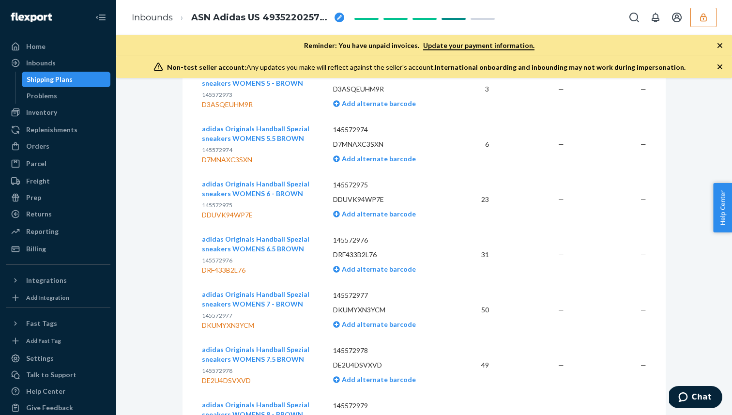
click at [355, 185] on p "145572975" at bounding box center [387, 185] width 108 height 10
copy p "145572975"
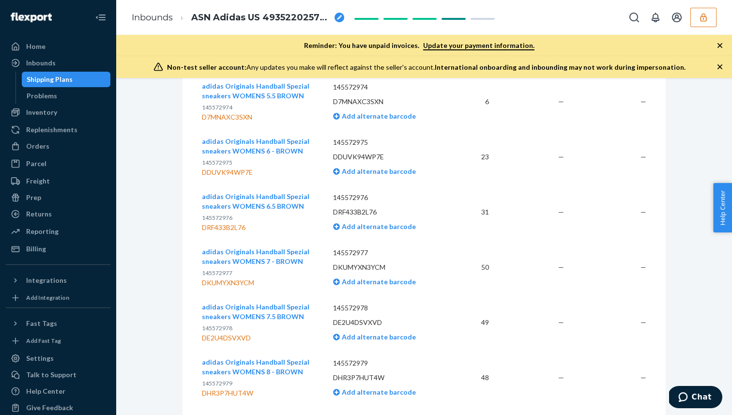
click at [357, 201] on p "145572976" at bounding box center [387, 198] width 108 height 10
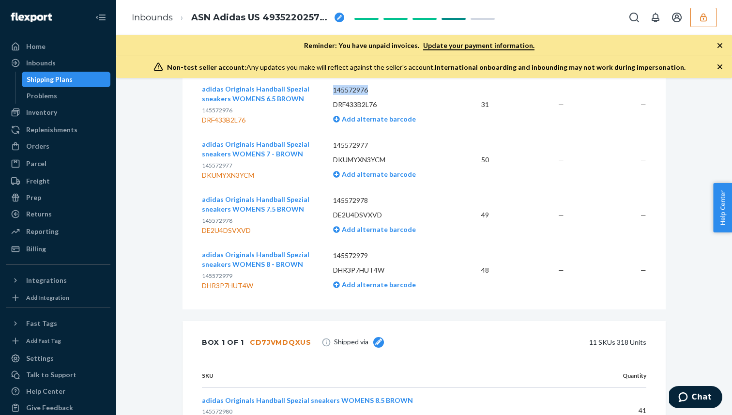
scroll to position [680, 0]
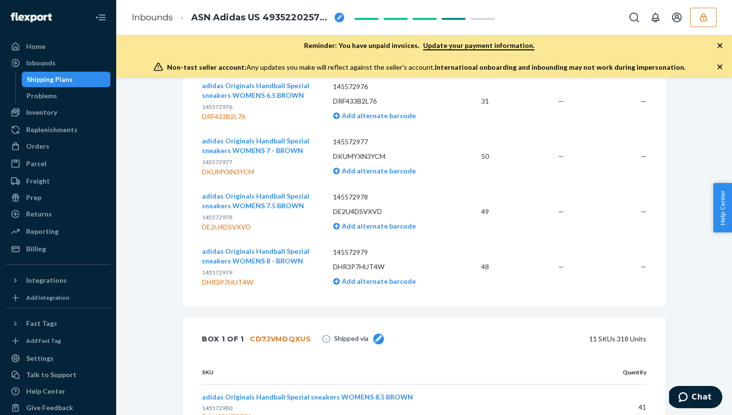
click at [364, 144] on p "145572977" at bounding box center [387, 142] width 108 height 10
click at [360, 193] on p "145572978" at bounding box center [387, 197] width 108 height 10
click at [359, 249] on p "145572979" at bounding box center [387, 252] width 108 height 10
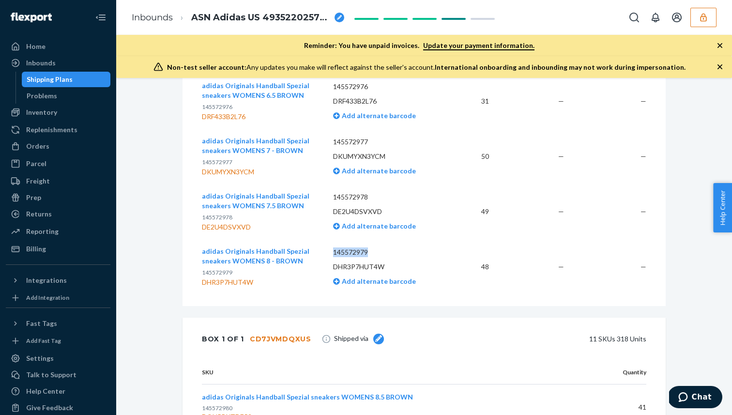
click at [359, 249] on p "145572979" at bounding box center [387, 252] width 108 height 10
click at [81, 61] on div "Inbounds" at bounding box center [58, 63] width 103 height 14
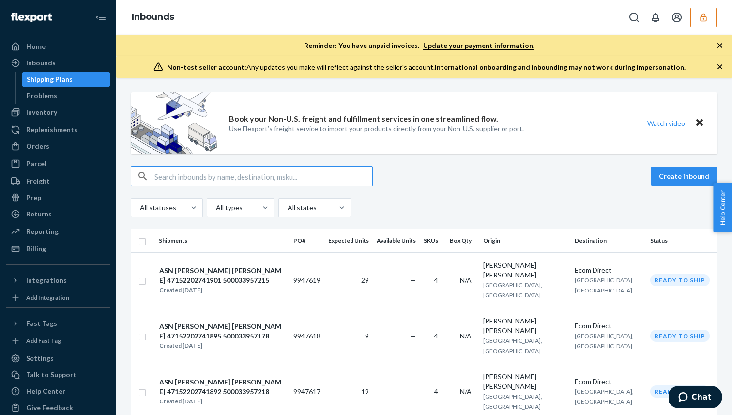
type input "49352202664754_500033931627"
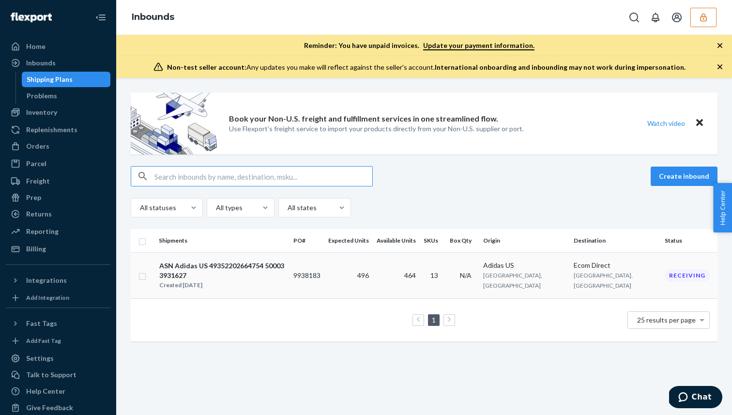
click at [285, 268] on div "ASN Adidas US 49352202664754 500033931627" at bounding box center [222, 270] width 126 height 19
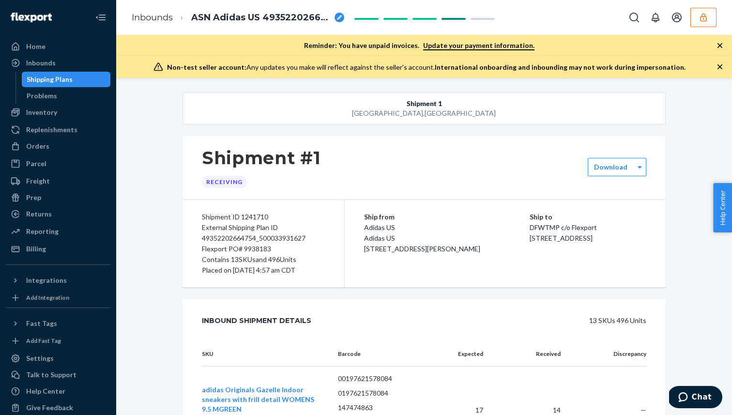
click at [60, 82] on div "Shipping Plans" at bounding box center [50, 80] width 46 height 10
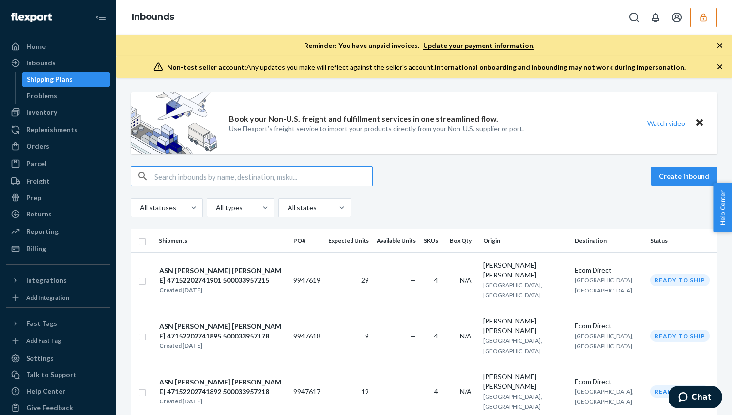
type input "49352202664754_500033931627"
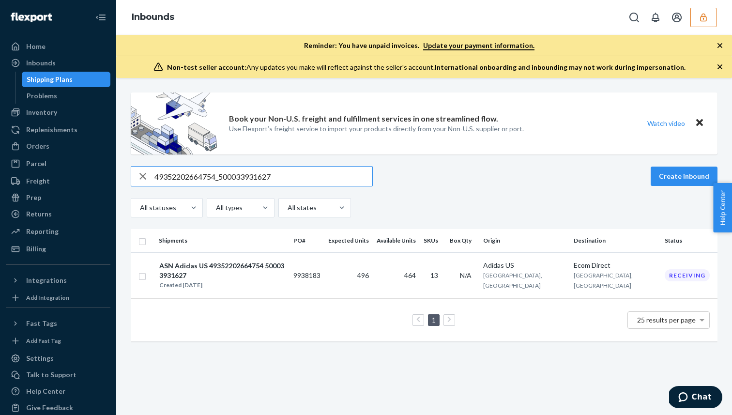
click at [194, 175] on input "49352202664754_500033931627" at bounding box center [263, 176] width 218 height 19
paste input "879533_500033931625"
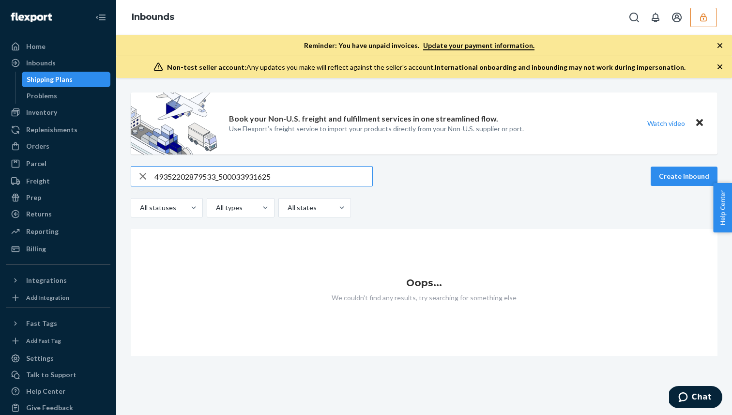
click at [188, 175] on input "49352202879533_500033931625" at bounding box center [263, 176] width 218 height 19
paste input "510751_500033182789"
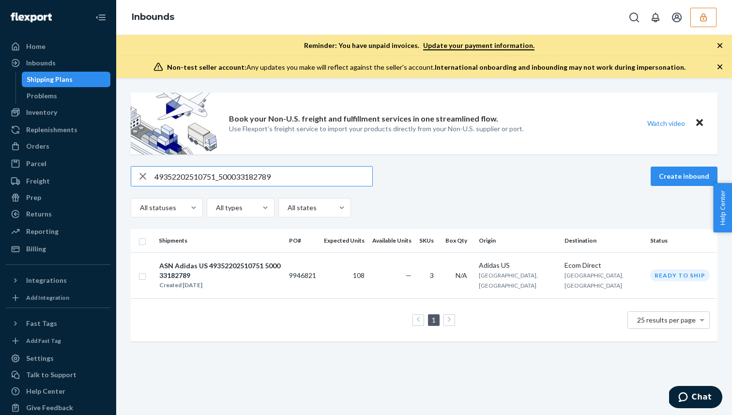
type input "49352202510751_500033182789"
click at [236, 259] on td "ASN Adidas US 49352202510751 500033182789 Created Sep 23, 2025" at bounding box center [220, 275] width 130 height 46
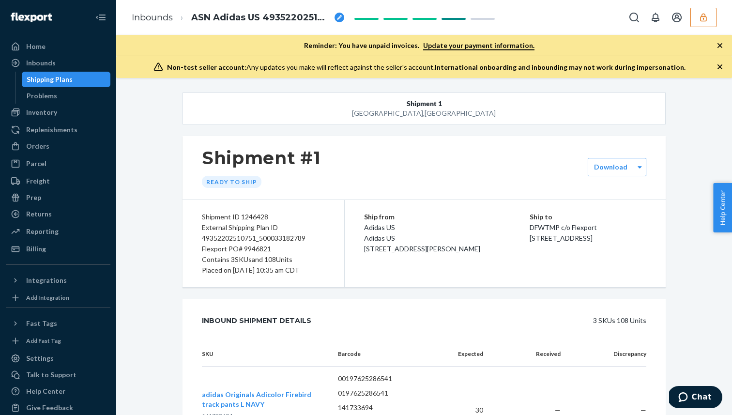
click at [254, 247] on div "Flexport PO# 9946821" at bounding box center [263, 249] width 123 height 11
click at [60, 61] on div "Inbounds" at bounding box center [58, 63] width 103 height 14
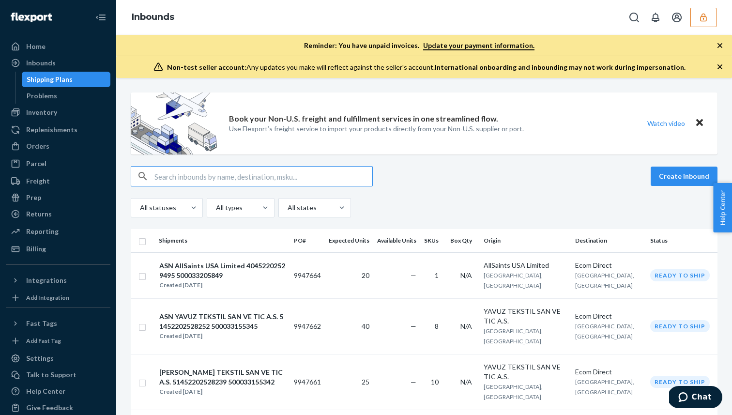
type input "9938655"
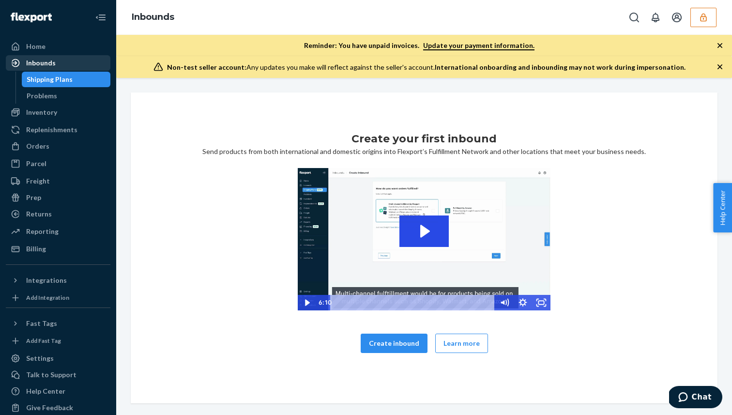
click at [78, 64] on div "Inbounds" at bounding box center [58, 63] width 103 height 14
click at [65, 45] on div "Home" at bounding box center [58, 47] width 103 height 14
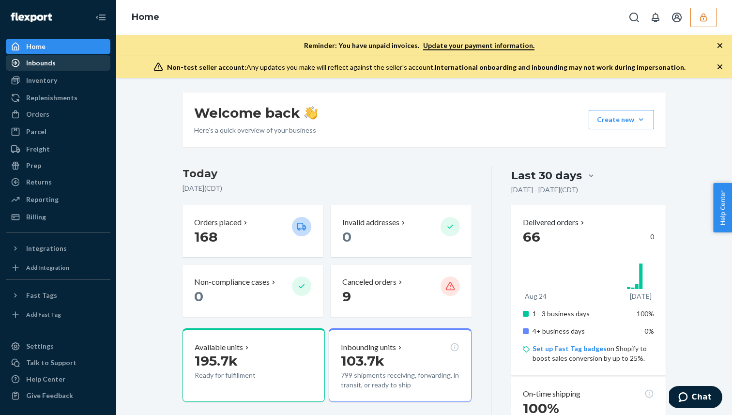
click at [63, 67] on div "Inbounds" at bounding box center [58, 63] width 103 height 14
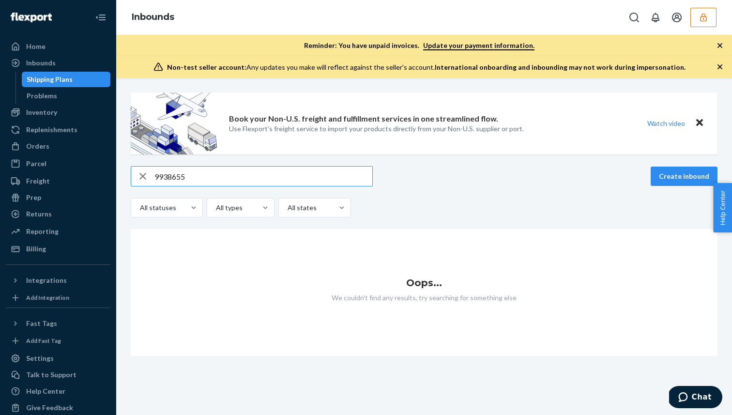
click at [171, 173] on input "9938655" at bounding box center [263, 176] width 218 height 19
paste input "49352202510751_500033182789"
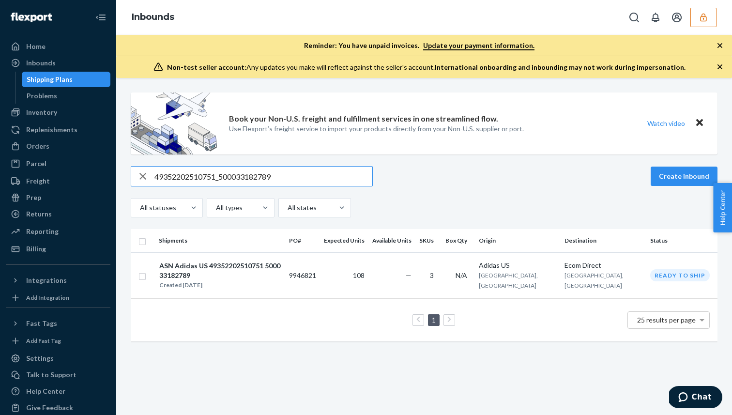
type input "49352202510751_500033182789"
click at [226, 298] on td "1 25 results per page" at bounding box center [424, 319] width 587 height 43
click at [208, 280] on div "Created Sep 23, 2025" at bounding box center [220, 285] width 122 height 10
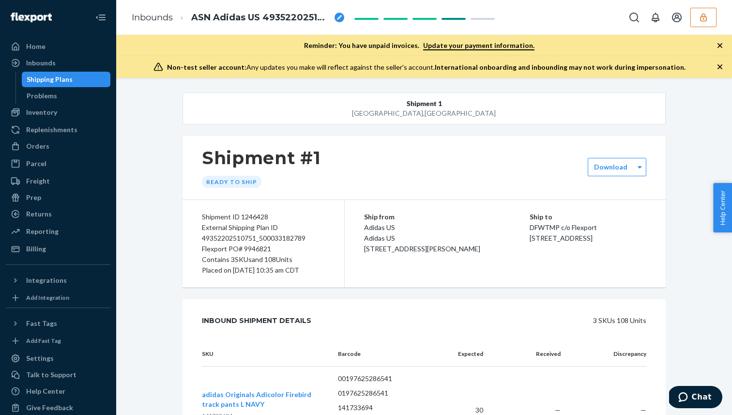
click at [266, 238] on div "External Shipping Plan ID 49352202510751_500033182789" at bounding box center [263, 232] width 123 height 21
click at [262, 251] on div "Flexport PO# 9946821" at bounding box center [263, 249] width 123 height 11
click at [50, 54] on ul "Home Inbounds Shipping Plans Problems Inventory Products Branded Packaging Repl…" at bounding box center [58, 148] width 105 height 218
click at [50, 57] on div "Inbounds" at bounding box center [58, 63] width 103 height 14
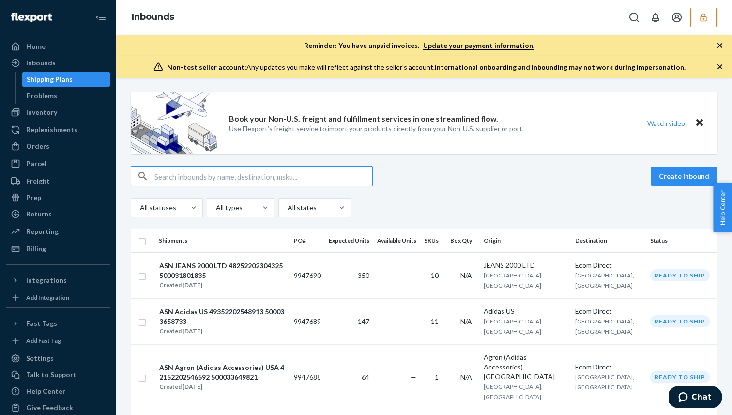
type input "49352202577275_500033760396"
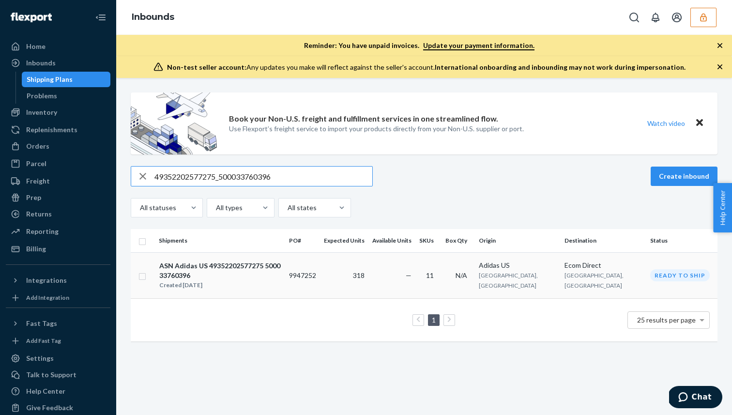
type input "49352202577275_500033760396"
click at [270, 280] on div "Created Sep 23, 2025" at bounding box center [220, 285] width 122 height 10
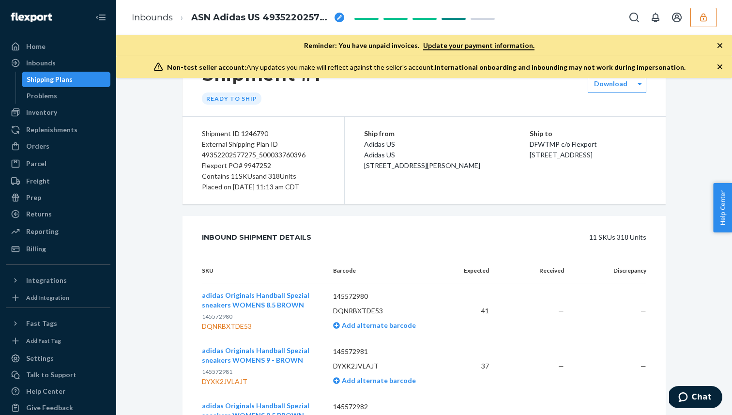
scroll to position [91, 0]
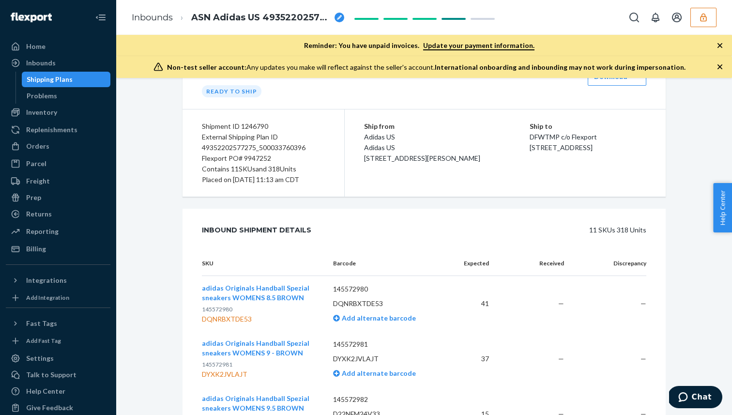
click at [355, 287] on p "145572980" at bounding box center [387, 289] width 108 height 10
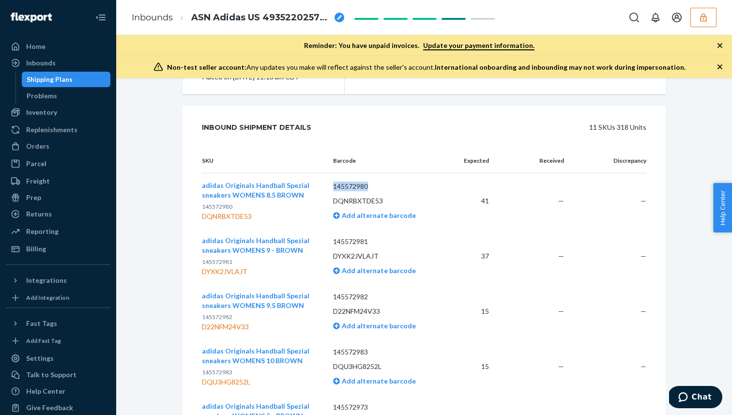
scroll to position [189, 0]
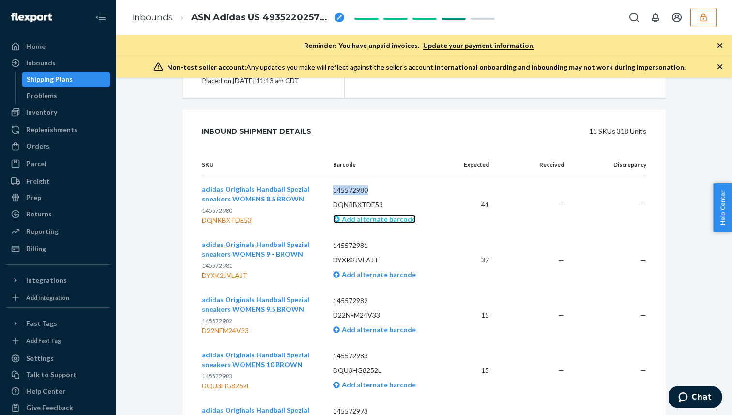
click at [361, 221] on span "Add alternate barcode" at bounding box center [378, 219] width 76 height 8
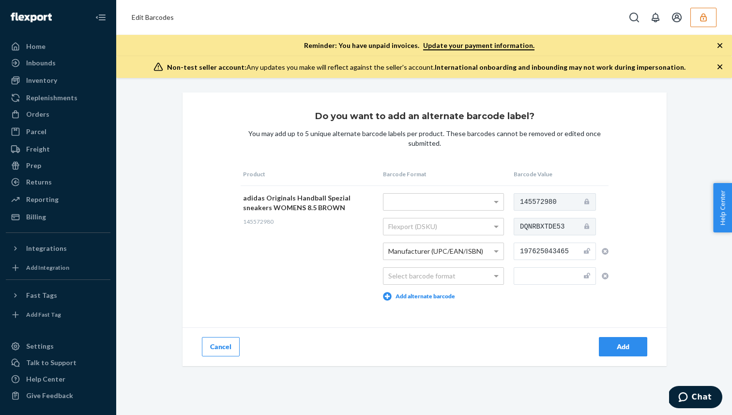
click at [557, 245] on input "197625043465" at bounding box center [555, 251] width 82 height 17
click at [556, 246] on input "197625043465" at bounding box center [555, 251] width 82 height 17
click at [623, 350] on div "Add" at bounding box center [623, 347] width 32 height 10
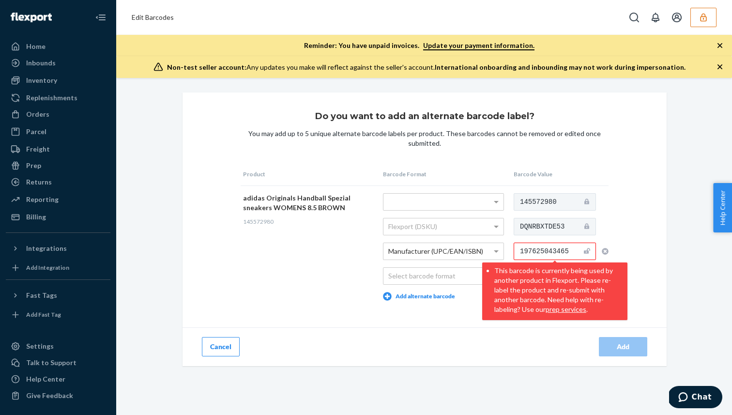
click at [281, 229] on td "adidas Originals Handball Spezial sneakers WOMENS 8.5 BROWN 145572980" at bounding box center [311, 246] width 140 height 123
click at [71, 51] on div "Home" at bounding box center [58, 47] width 103 height 14
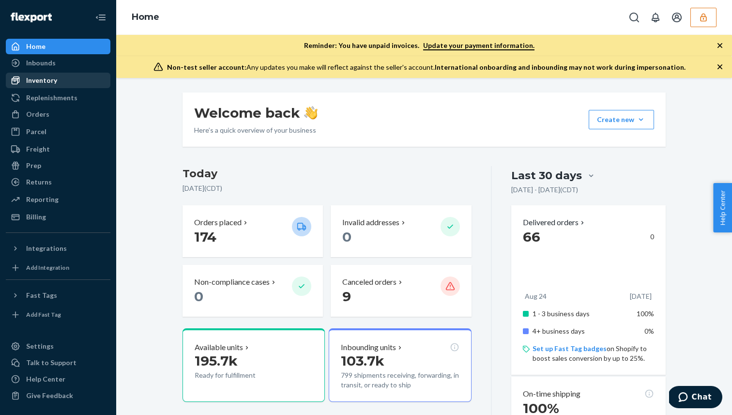
click at [78, 81] on div "Inventory" at bounding box center [58, 81] width 103 height 14
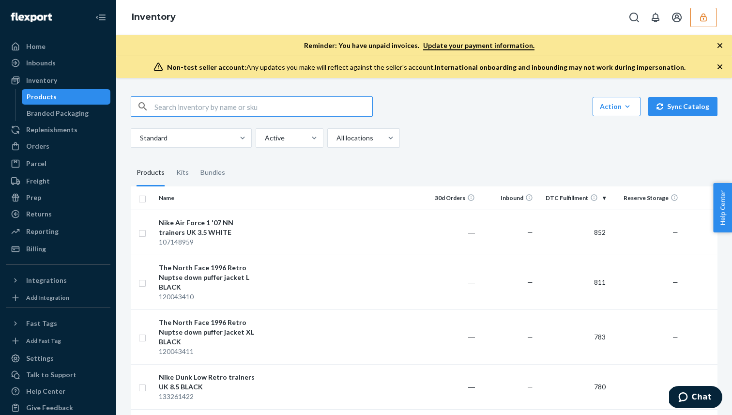
click at [244, 108] on input "text" at bounding box center [263, 106] width 218 height 19
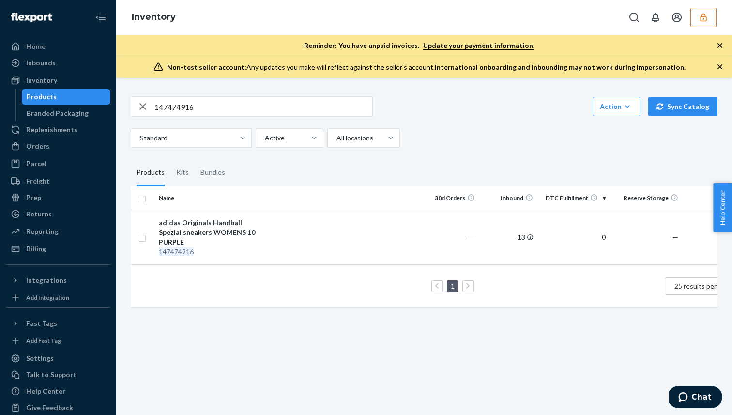
click at [207, 106] on input "147474916" at bounding box center [263, 106] width 218 height 19
type input "147474926"
click at [219, 228] on div "adidas Originals Handball Spezial sneakers WOMENS 8.5 BROWN" at bounding box center [209, 232] width 101 height 29
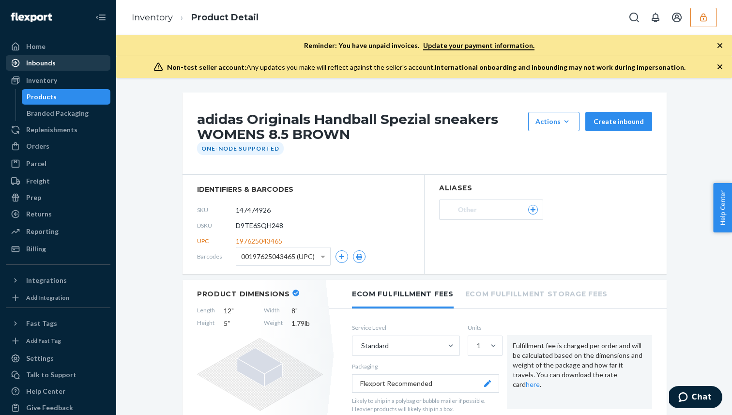
click at [44, 64] on div "Inbounds" at bounding box center [41, 63] width 30 height 10
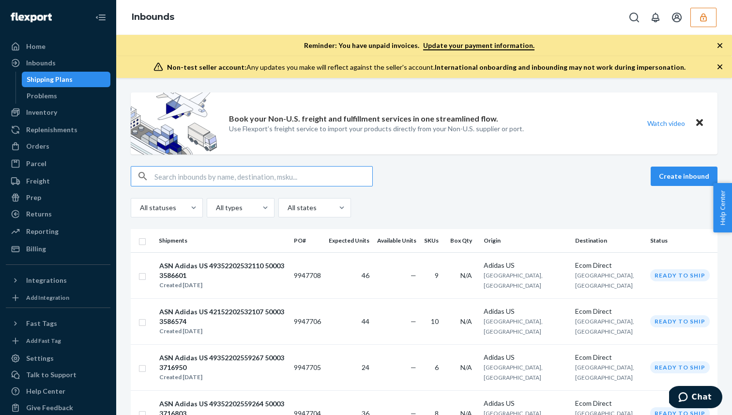
paste input "43252202821744_500033267244"
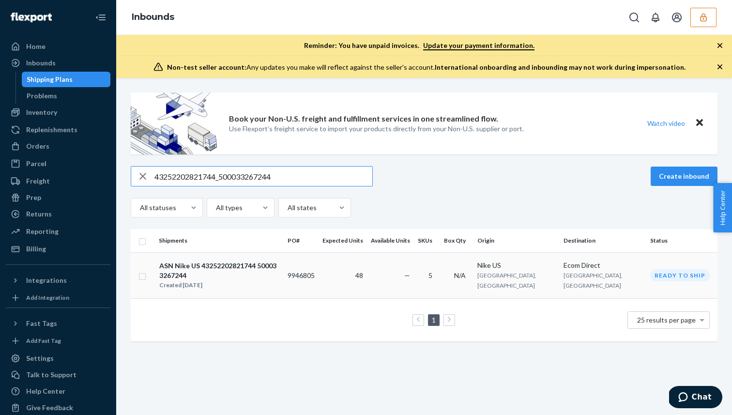
type input "43252202821744_500033267244"
click at [232, 280] on div "Created Sep 23, 2025" at bounding box center [219, 285] width 120 height 10
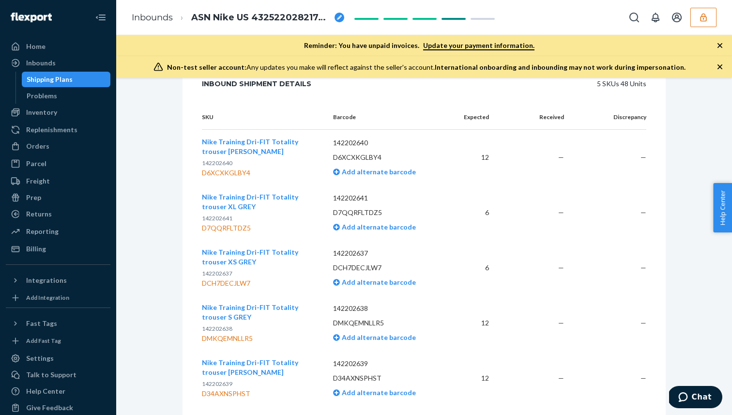
scroll to position [239, 0]
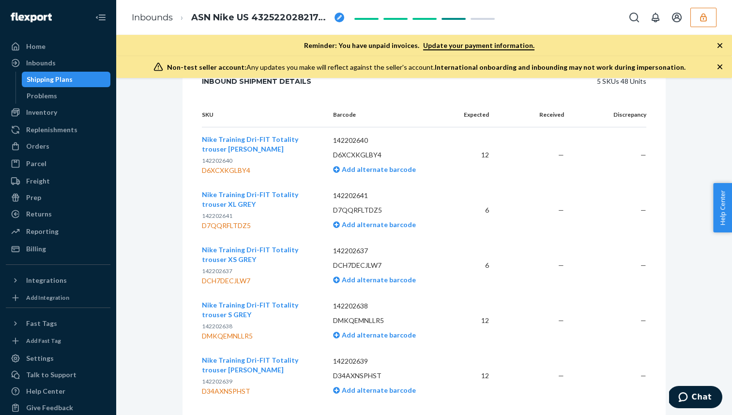
click at [221, 270] on span "142202637" at bounding box center [217, 270] width 31 height 7
click at [67, 66] on div "Inbounds" at bounding box center [58, 63] width 103 height 14
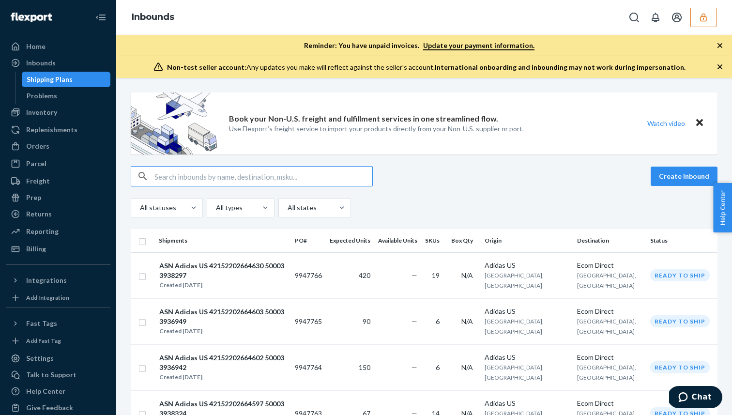
type input "500033931625"
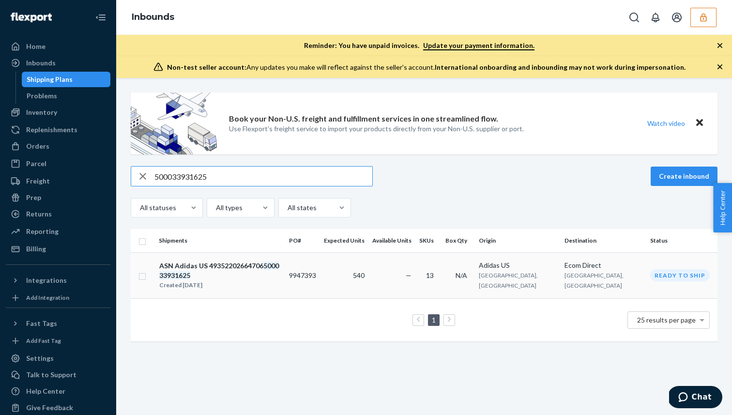
type input "500033931625"
click at [281, 276] on div "ASN Adidas US 49352202664706 500033931625 Created Sep 23, 2025" at bounding box center [220, 276] width 123 height 30
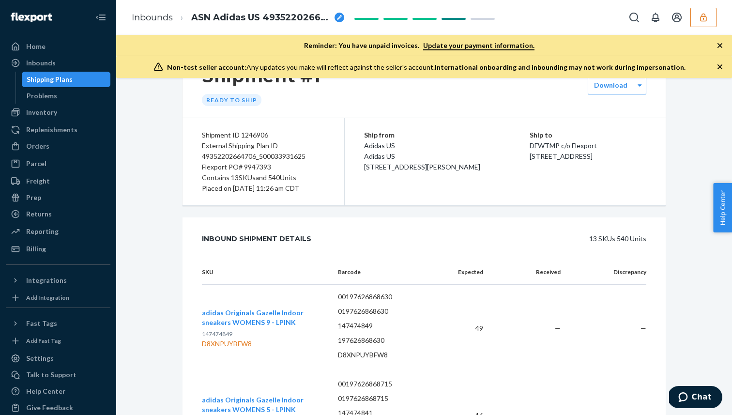
scroll to position [80, 0]
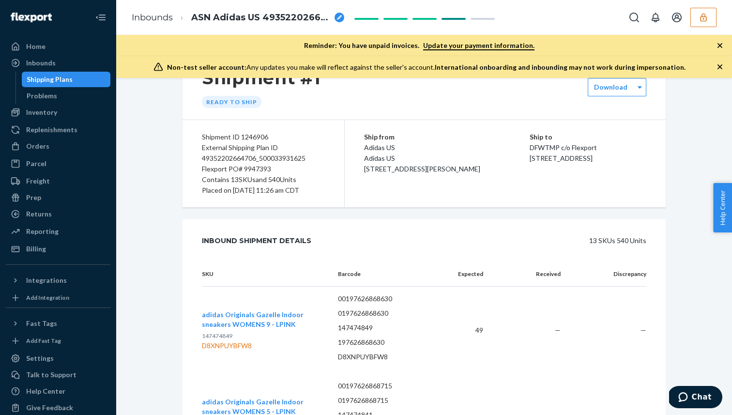
click at [263, 164] on div "Flexport PO# 9947393" at bounding box center [263, 169] width 123 height 11
click at [72, 58] on div "Inbounds" at bounding box center [58, 63] width 103 height 14
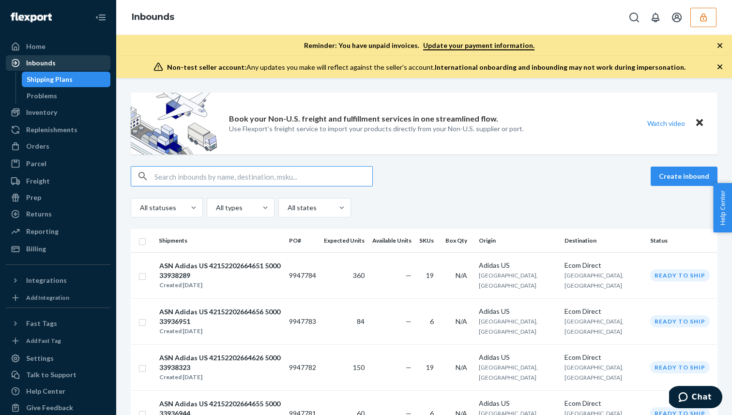
click at [90, 57] on div "Inbounds" at bounding box center [58, 63] width 103 height 14
click at [89, 46] on div "Home" at bounding box center [58, 47] width 103 height 14
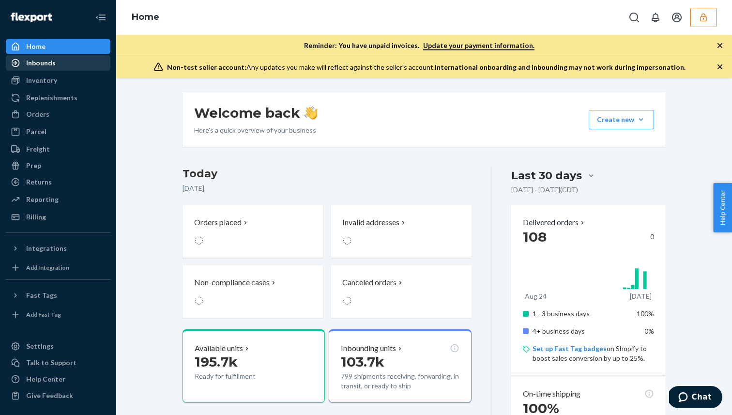
click at [82, 66] on div "Inbounds" at bounding box center [58, 63] width 103 height 14
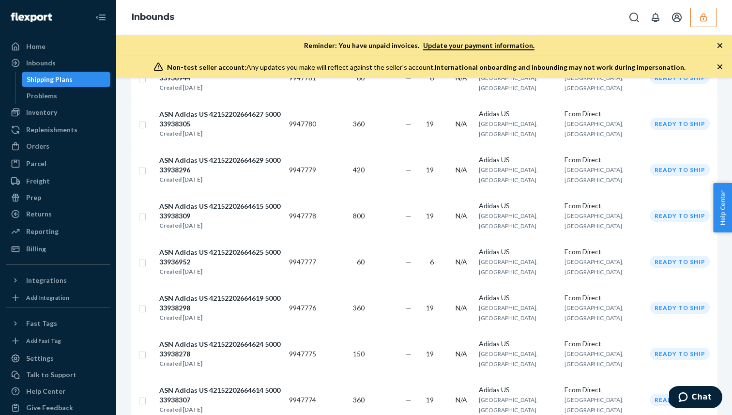
scroll to position [798, 0]
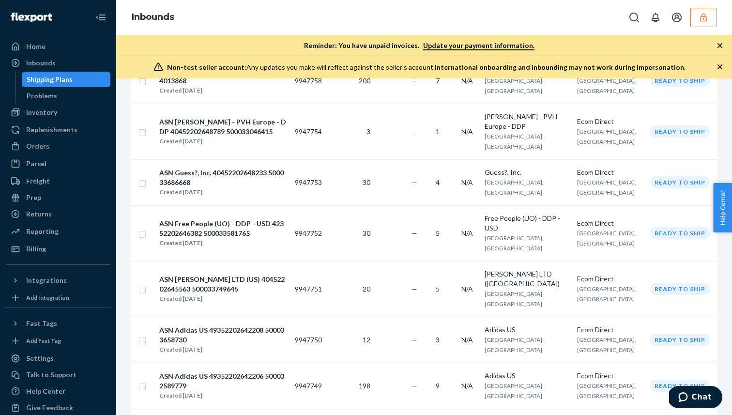
scroll to position [397, 0]
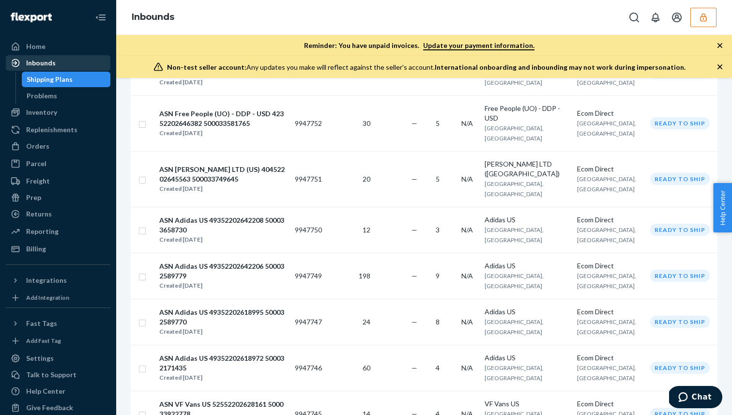
click at [83, 65] on div "Inbounds" at bounding box center [58, 63] width 103 height 14
click at [88, 55] on link "Inbounds" at bounding box center [58, 62] width 105 height 15
click at [88, 39] on link "Home" at bounding box center [58, 46] width 105 height 15
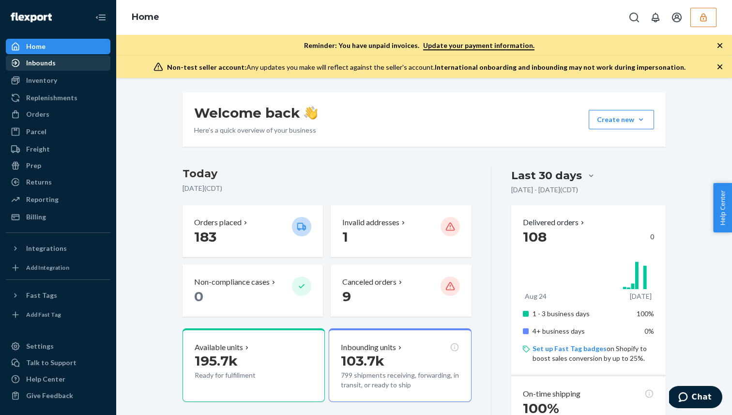
click at [84, 65] on div "Inbounds" at bounding box center [58, 63] width 103 height 14
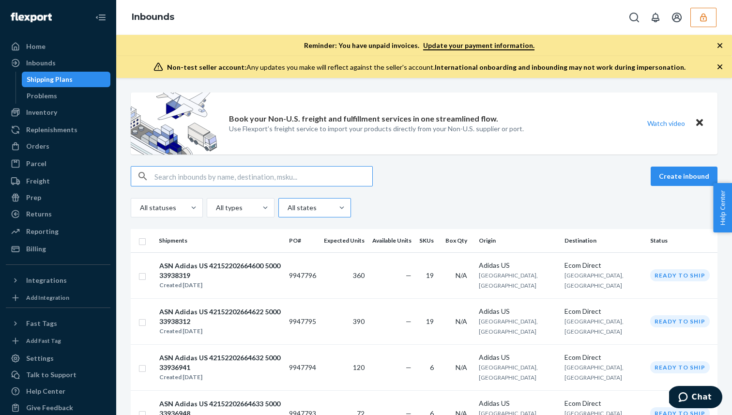
type input "0030006436"
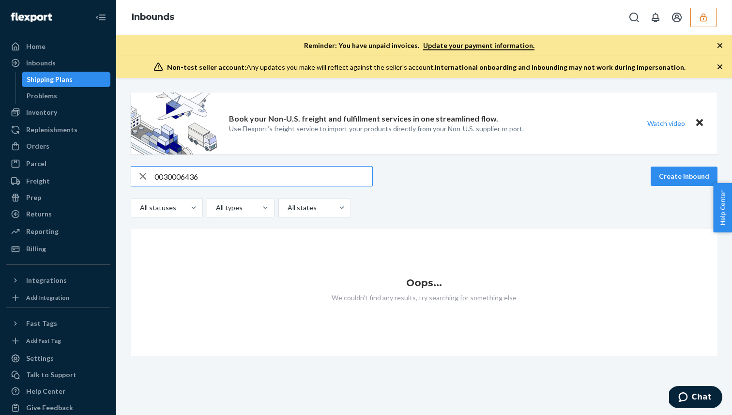
drag, startPoint x: 164, startPoint y: 177, endPoint x: 147, endPoint y: 177, distance: 17.0
click at [147, 177] on div "0030006436" at bounding box center [251, 176] width 241 height 19
click at [171, 174] on input "30006436" at bounding box center [263, 176] width 218 height 19
paste input "0030006439"
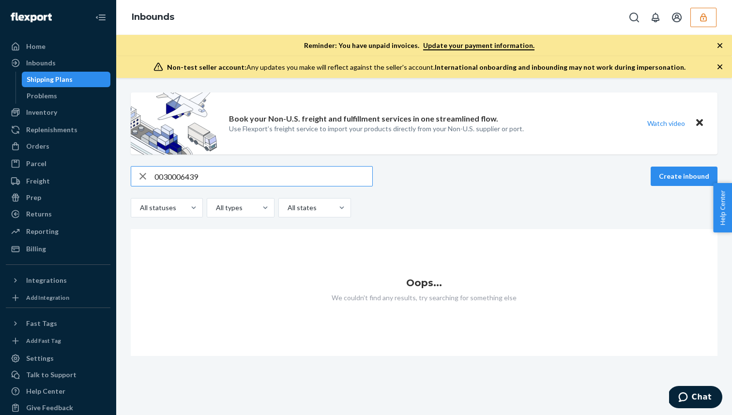
drag, startPoint x: 164, startPoint y: 178, endPoint x: 138, endPoint y: 177, distance: 25.7
click at [138, 177] on div "0030006439" at bounding box center [251, 176] width 241 height 19
click at [163, 179] on input "30006439" at bounding box center [263, 176] width 218 height 19
paste input "0030006442"
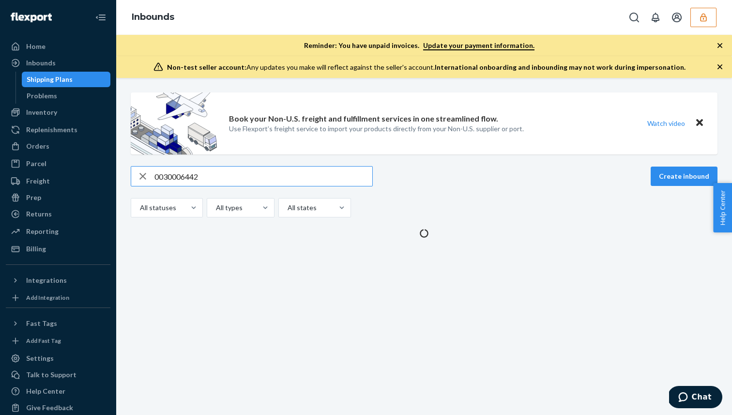
click at [163, 178] on input "0030006442" at bounding box center [263, 176] width 218 height 19
type input "30006442"
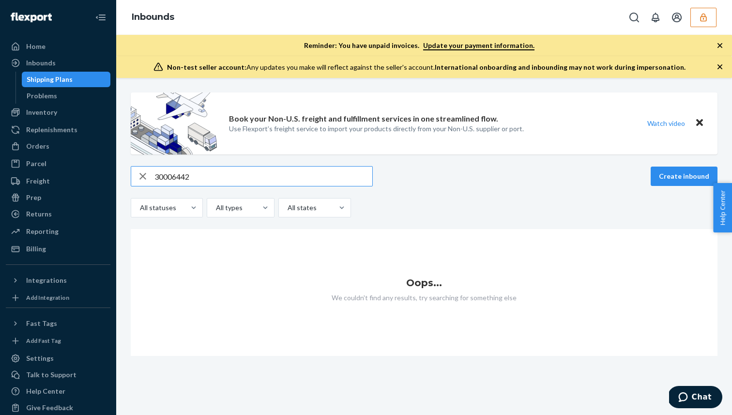
click at [185, 183] on input "30006442" at bounding box center [263, 176] width 218 height 19
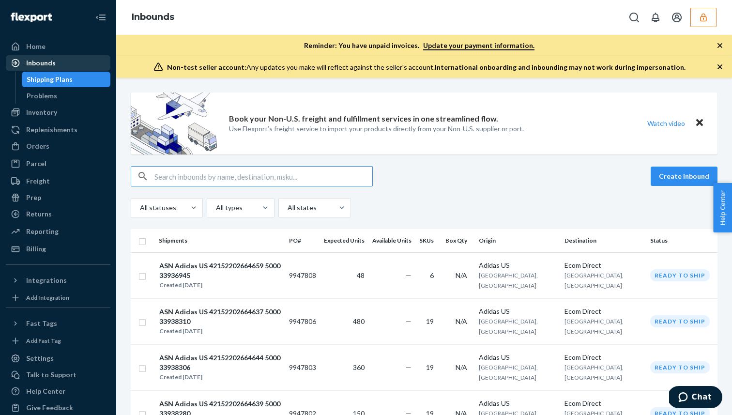
click at [73, 57] on div "Inbounds" at bounding box center [58, 63] width 103 height 14
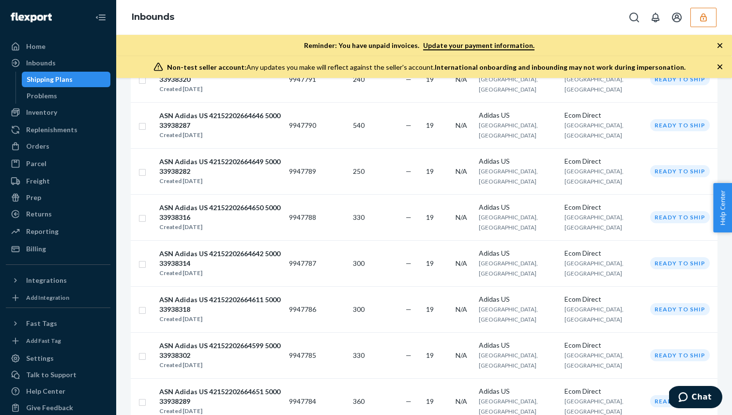
scroll to position [798, 0]
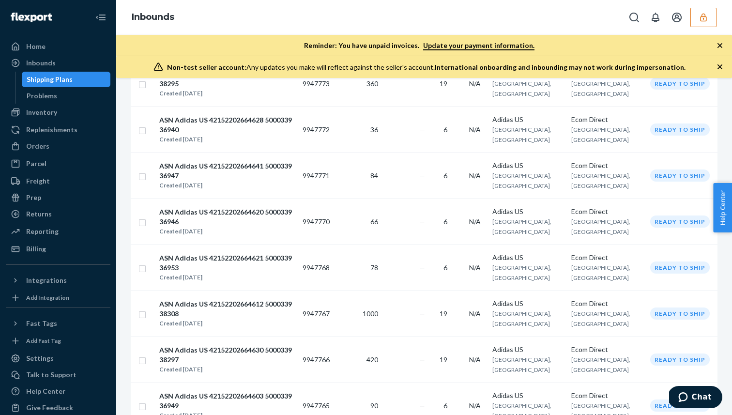
scroll to position [807, 0]
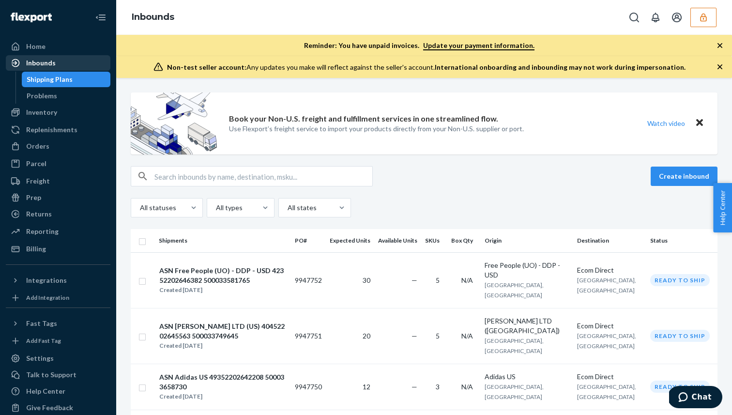
click at [40, 59] on div "Inbounds" at bounding box center [41, 63] width 30 height 10
click at [263, 178] on input "text" at bounding box center [263, 176] width 218 height 19
paste input "49352202577275_500033760396"
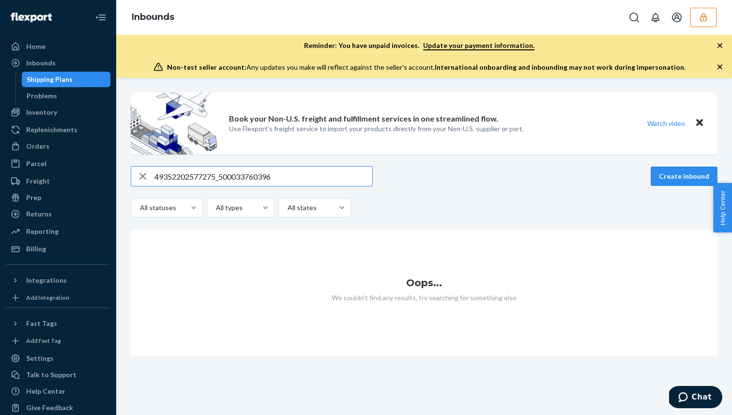
click at [262, 178] on input "49352202577275_500033760396" at bounding box center [263, 176] width 218 height 19
type input "49352202577275_500033760396"
click at [68, 49] on div "Home" at bounding box center [58, 47] width 103 height 14
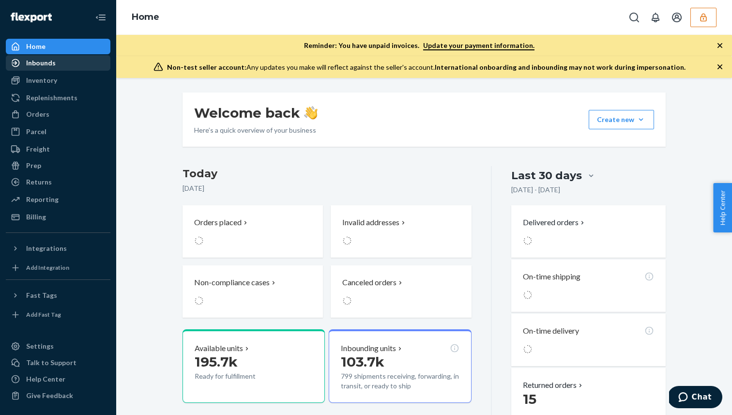
click at [64, 62] on div "Inbounds" at bounding box center [58, 63] width 103 height 14
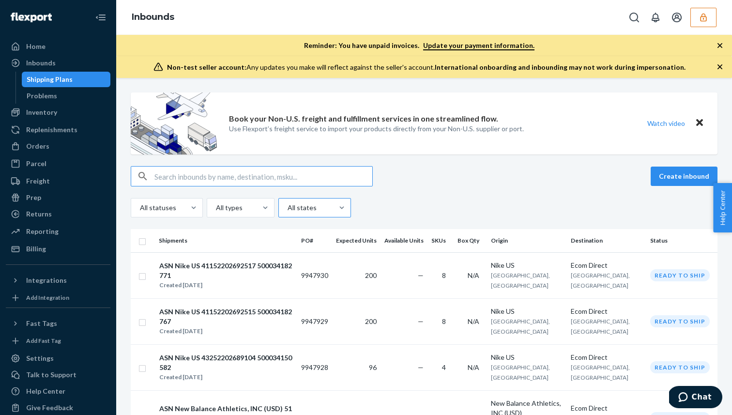
type input "49352202577275_500033760396"
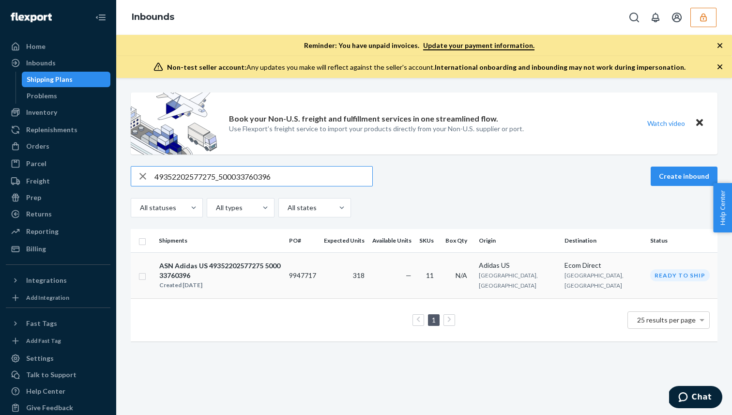
type input "49352202577275_500033760396"
click at [262, 264] on div "ASN Adidas US 49352202577275 500033760396" at bounding box center [220, 270] width 122 height 19
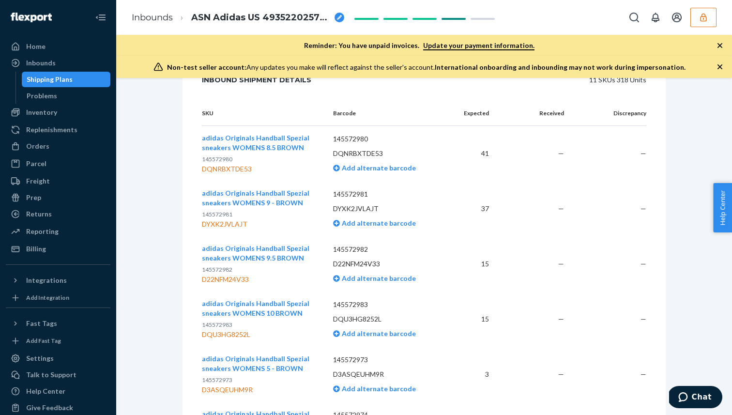
scroll to position [214, 0]
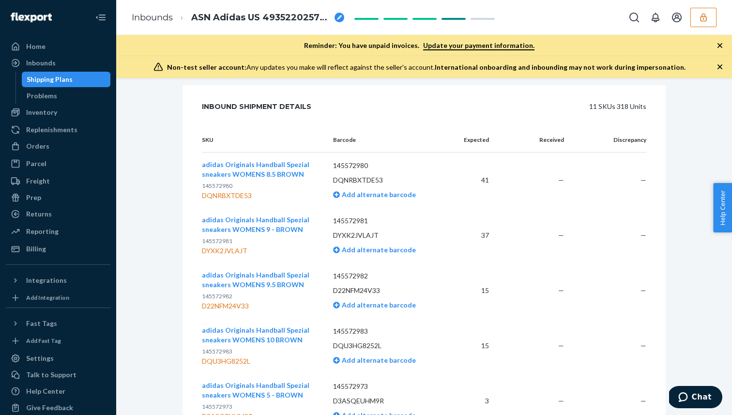
click at [355, 220] on p "145572981" at bounding box center [387, 221] width 108 height 10
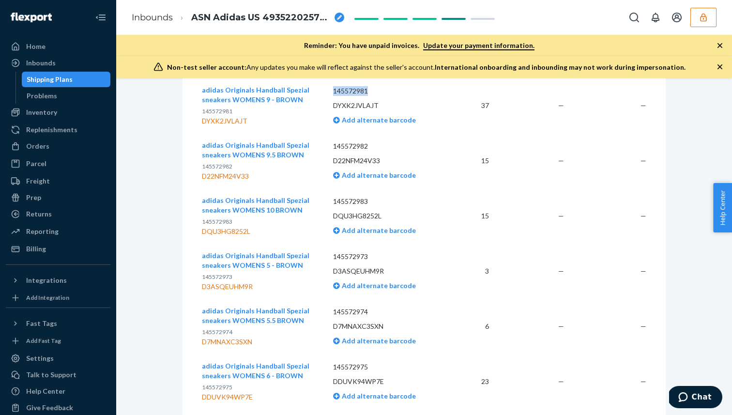
scroll to position [340, 0]
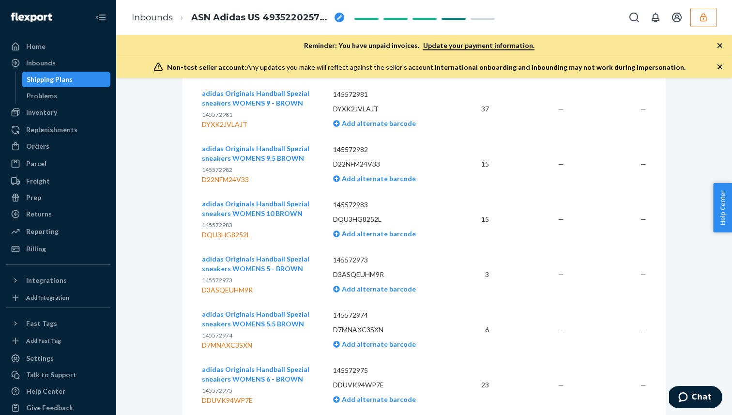
click at [433, 215] on p "DQU3HG8252L" at bounding box center [387, 220] width 108 height 10
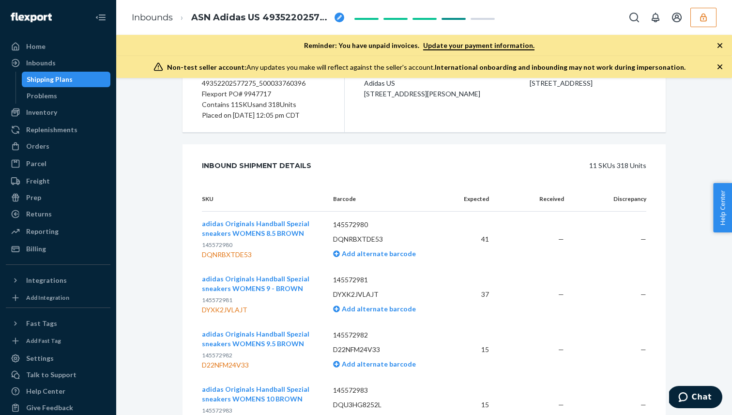
scroll to position [155, 0]
click at [79, 68] on div "Inbounds" at bounding box center [58, 63] width 103 height 14
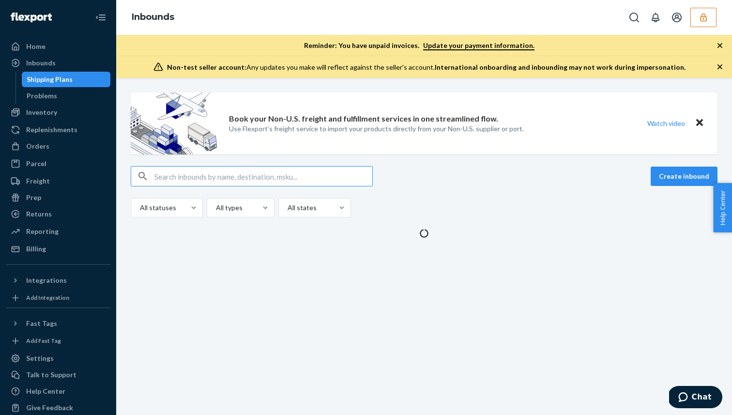
type input "42152202664636_500033938299"
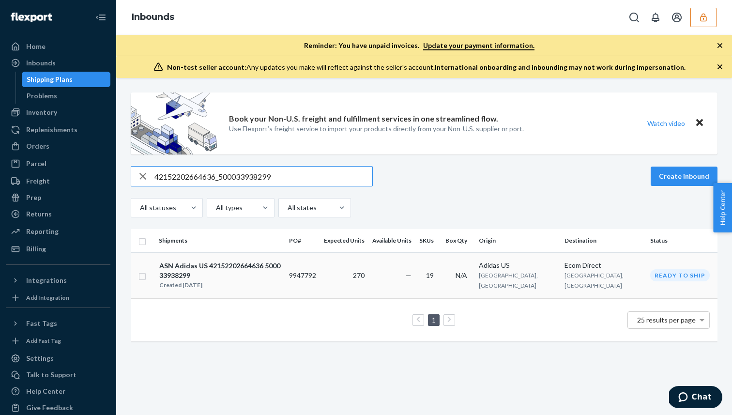
type input "42152202664636_500033938299"
click at [320, 270] on td "9947792" at bounding box center [302, 275] width 35 height 46
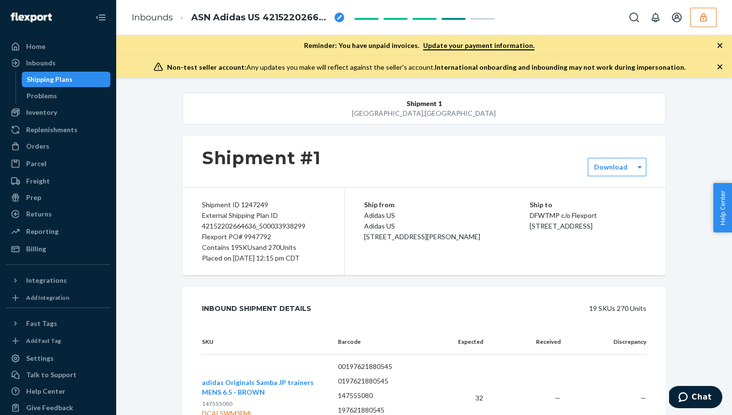
click at [263, 239] on div "Shipment ID 1247249 External Shipping Plan ID 42152202664636_500033938299 Flexp…" at bounding box center [264, 231] width 162 height 87
click at [263, 232] on div "External Shipping Plan ID 42152202664636_500033938299" at bounding box center [263, 220] width 123 height 21
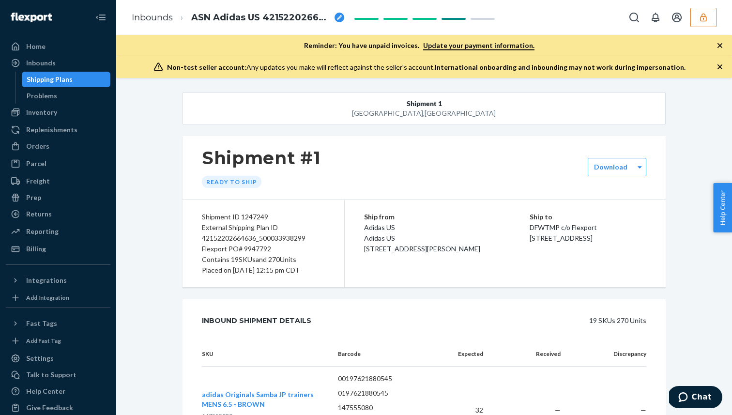
click at [260, 247] on div "Flexport PO# 9947792" at bounding box center [263, 249] width 123 height 11
click at [97, 67] on div "Inbounds" at bounding box center [58, 63] width 103 height 14
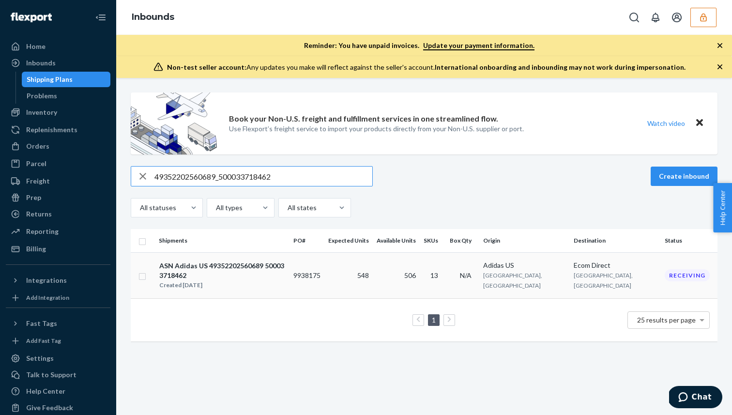
type input "49352202560689_500033718462"
click at [213, 261] on div "ASN Adidas US 49352202560689 500033718462" at bounding box center [222, 270] width 126 height 19
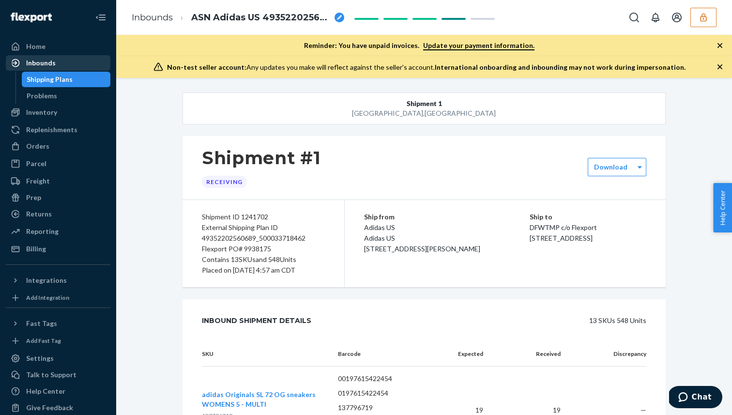
click at [85, 61] on div "Inbounds" at bounding box center [58, 63] width 103 height 14
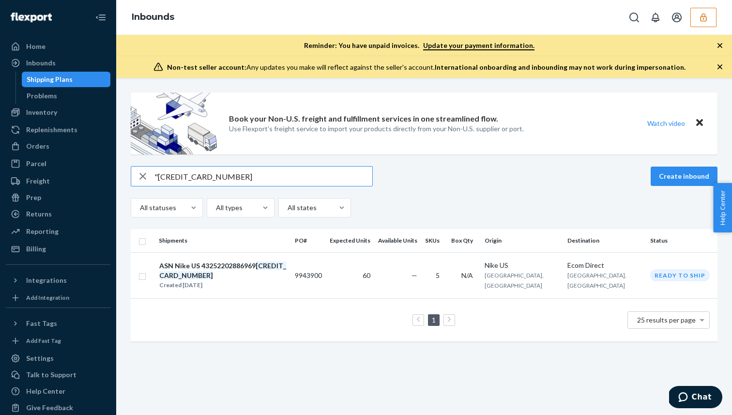
type input ""500033892182""
click at [271, 269] on em "500033892182" at bounding box center [222, 271] width 127 height 18
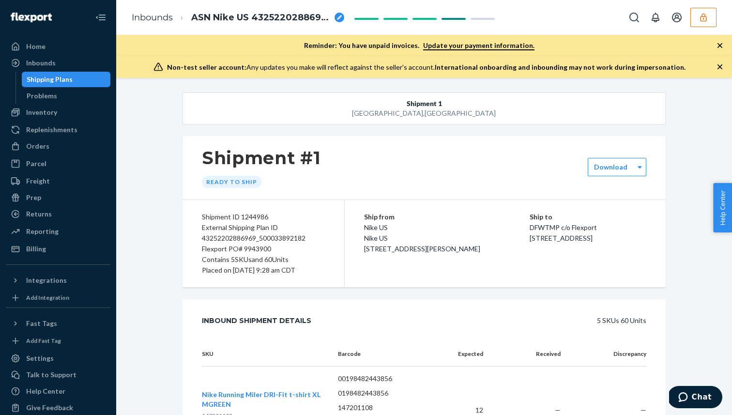
click at [285, 241] on div "External Shipping Plan ID 43252202886969_500033892182" at bounding box center [263, 232] width 123 height 21
click at [58, 64] on div "Inbounds" at bounding box center [58, 63] width 103 height 14
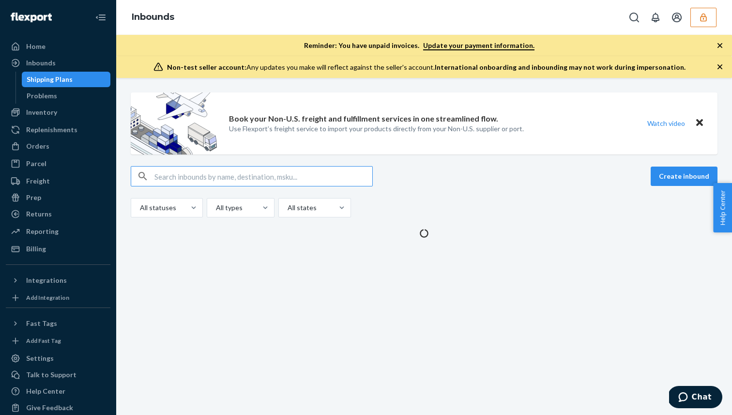
type input "49352202843998_500034821960"
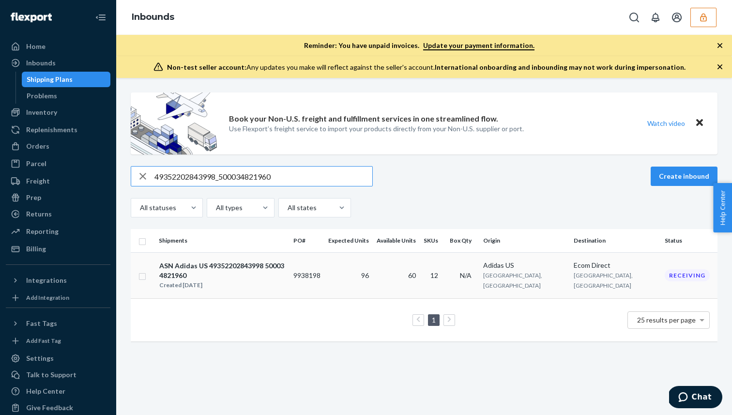
type input "49352202843998_500034821960"
click at [324, 263] on td "9938198" at bounding box center [307, 275] width 35 height 46
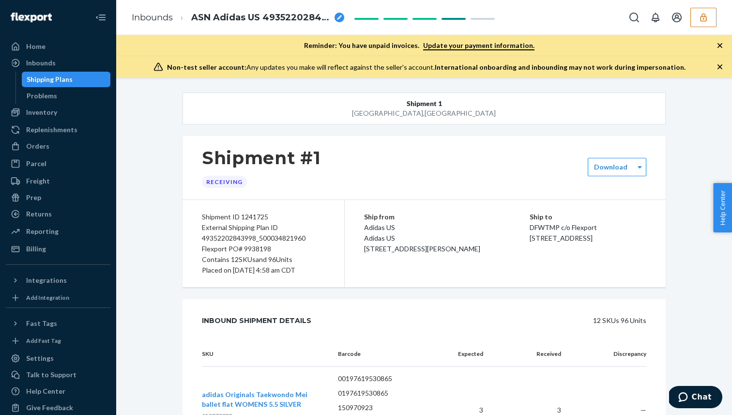
click at [263, 249] on div "Flexport PO# 9938198" at bounding box center [263, 249] width 123 height 11
click at [96, 62] on div "Inbounds" at bounding box center [58, 63] width 103 height 14
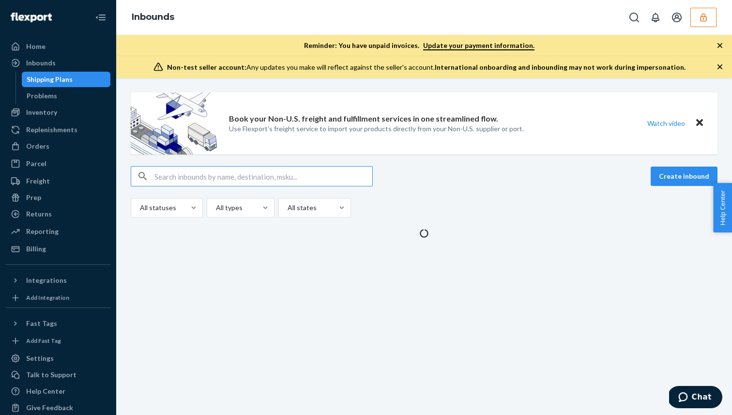
type input "49352202664780_500033931629"
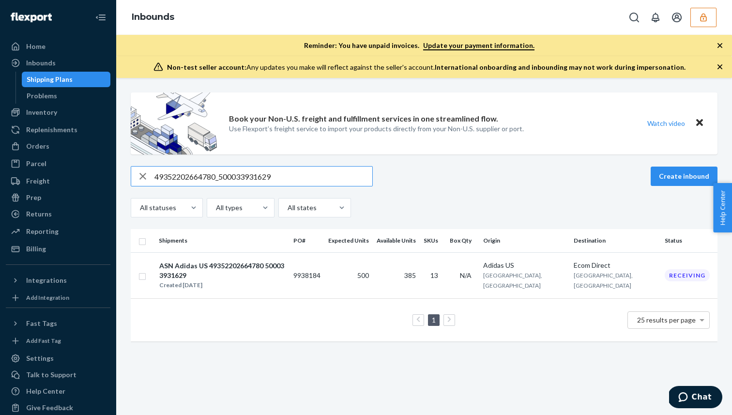
click at [193, 166] on div "49352202664780_500033931629" at bounding box center [252, 176] width 242 height 20
click at [193, 169] on input "49352202664780_500033931629" at bounding box center [263, 176] width 218 height 19
paste input "730492_500034421558"
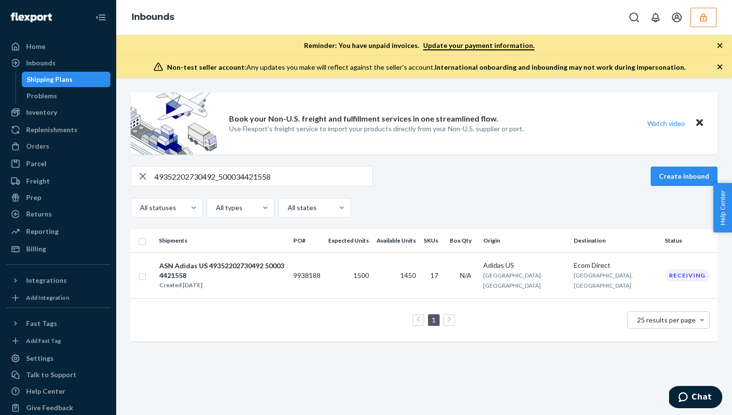
click at [249, 163] on div "Book your Non-U.S. freight and fulfillment services in one streamlined flow. Us…" at bounding box center [425, 222] width 602 height 259
click at [248, 174] on input "49352202730492_500034421558" at bounding box center [263, 176] width 218 height 19
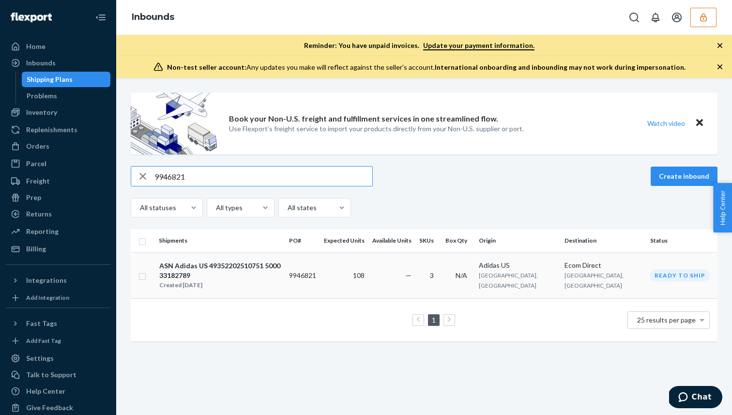
type input "9946821"
click at [219, 280] on div "Created Sep 23, 2025" at bounding box center [220, 285] width 122 height 10
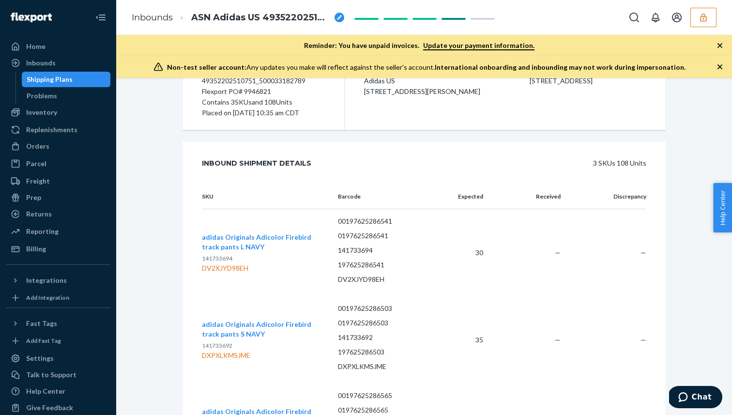
scroll to position [168, 0]
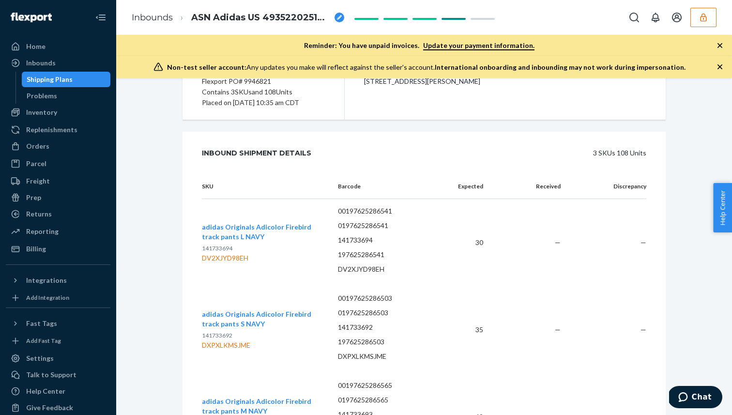
click at [227, 248] on span "141733694" at bounding box center [217, 248] width 31 height 7
click at [67, 55] on ul "Home Inbounds Shipping Plans Problems Inventory Products Branded Packaging Repl…" at bounding box center [58, 148] width 105 height 218
click at [65, 60] on div "Inbounds" at bounding box center [58, 63] width 103 height 14
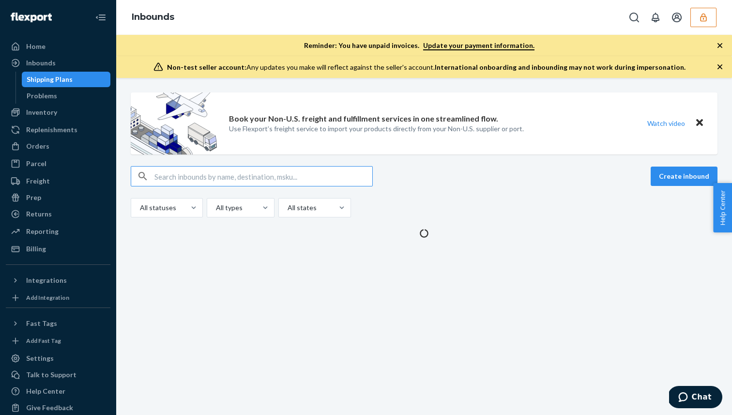
click at [719, 4] on div "Inbounds" at bounding box center [424, 17] width 616 height 35
click at [712, 11] on button "button" at bounding box center [704, 17] width 26 height 19
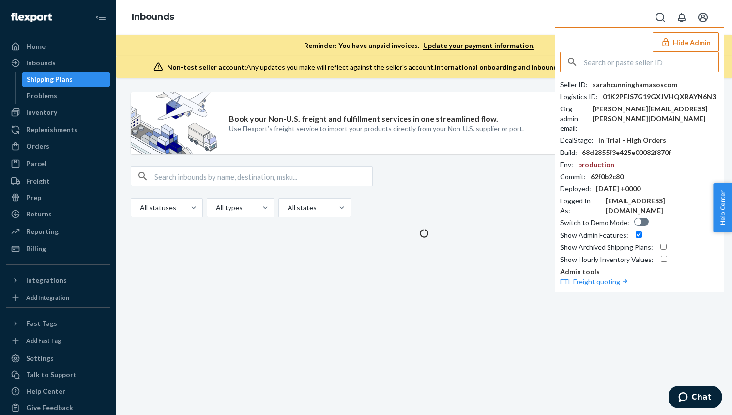
click at [636, 65] on input "text" at bounding box center [651, 61] width 135 height 19
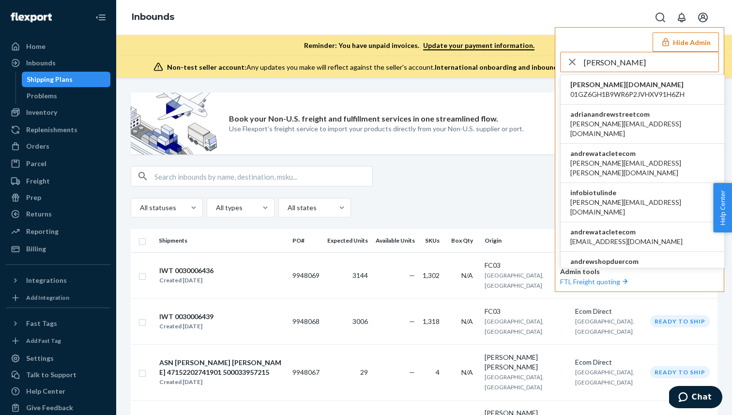
type input "andrew"
click at [620, 257] on span "andrewshopduercom" at bounding box center [643, 262] width 144 height 10
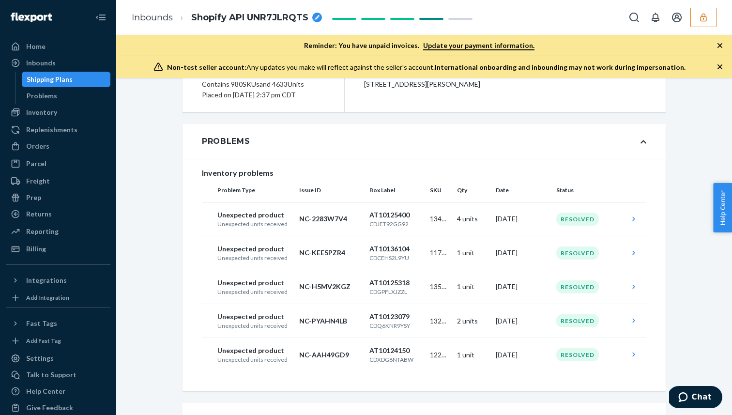
scroll to position [164, 0]
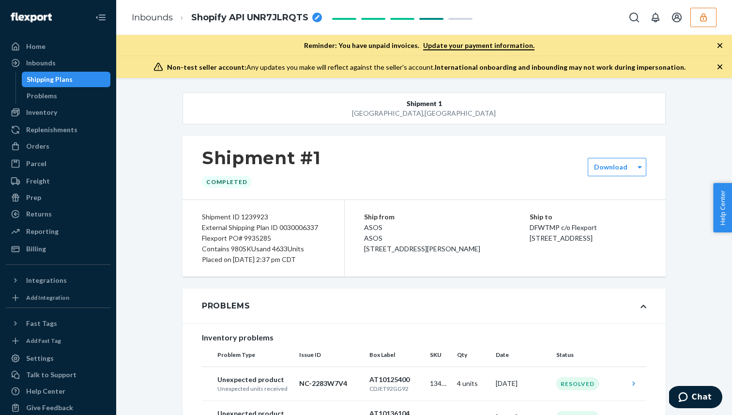
scroll to position [164, 0]
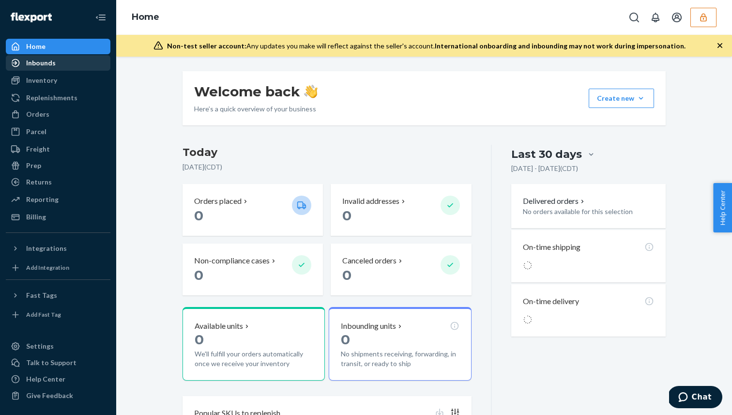
click at [65, 67] on div "Inbounds" at bounding box center [58, 63] width 103 height 14
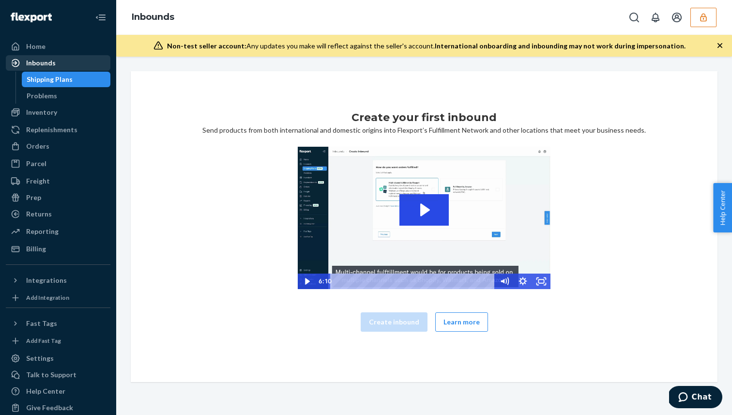
click at [67, 63] on div "Inbounds" at bounding box center [58, 63] width 103 height 14
click at [75, 112] on div "Inventory" at bounding box center [58, 113] width 103 height 14
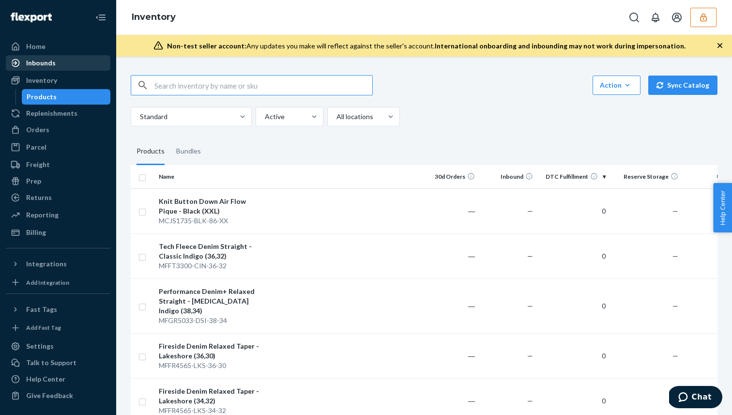
click at [69, 62] on div "Inbounds" at bounding box center [58, 63] width 103 height 14
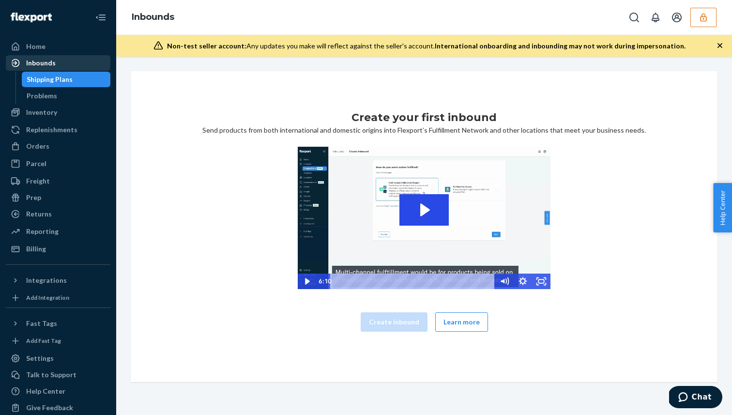
click at [71, 59] on div "Inbounds" at bounding box center [58, 63] width 103 height 14
click at [77, 46] on div "Home" at bounding box center [58, 47] width 103 height 14
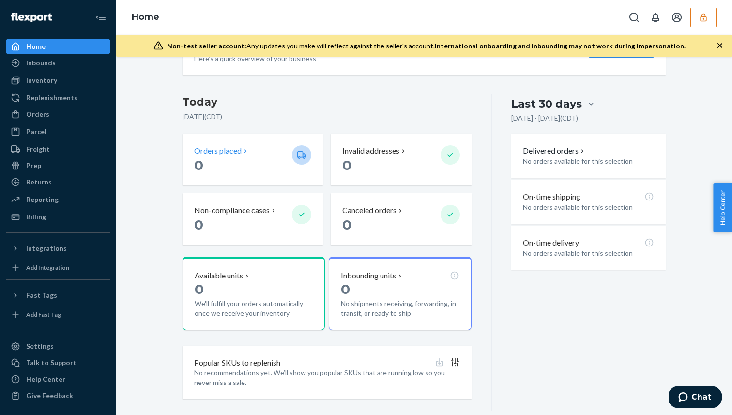
scroll to position [65, 0]
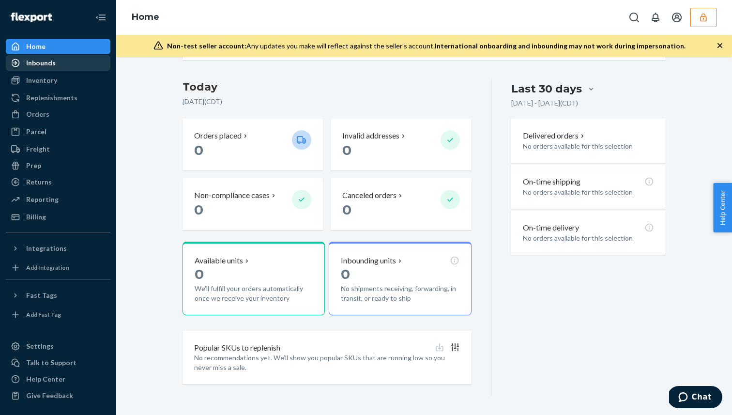
click at [87, 64] on div "Inbounds" at bounding box center [58, 63] width 103 height 14
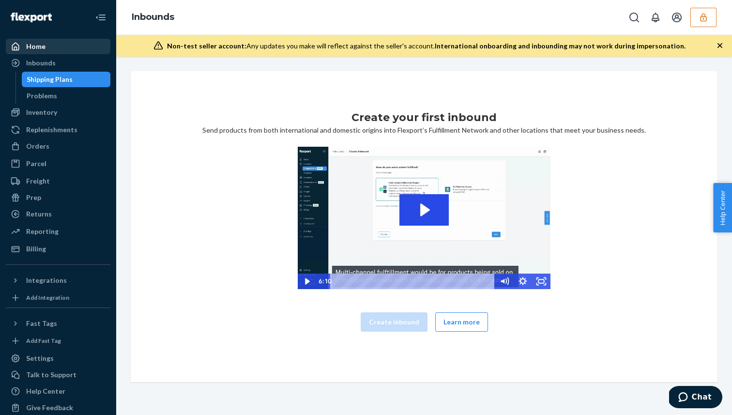
click at [84, 52] on div "Home" at bounding box center [58, 47] width 103 height 14
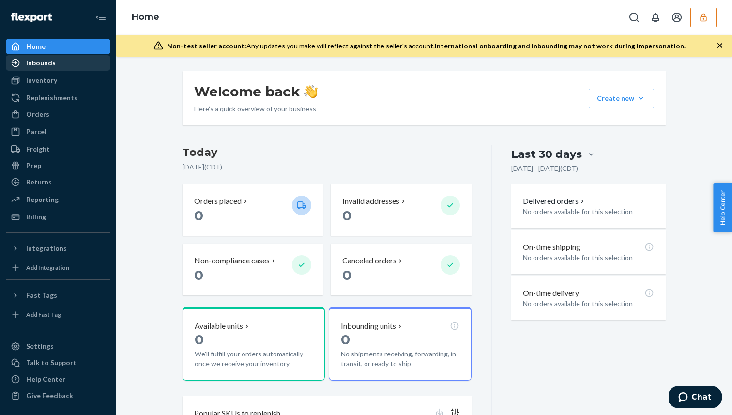
click at [83, 58] on div "Inbounds" at bounding box center [58, 63] width 103 height 14
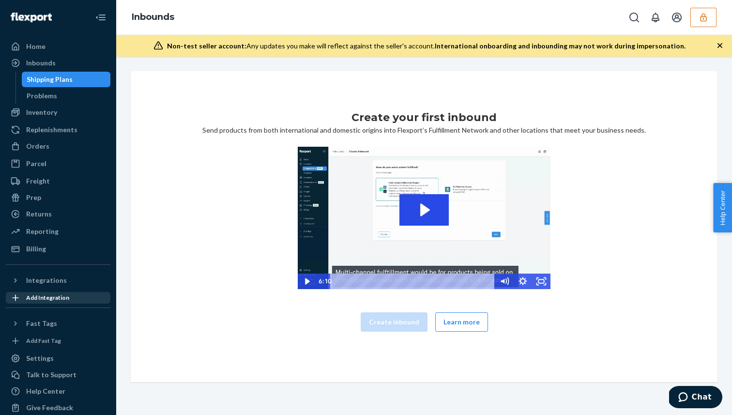
scroll to position [12, 0]
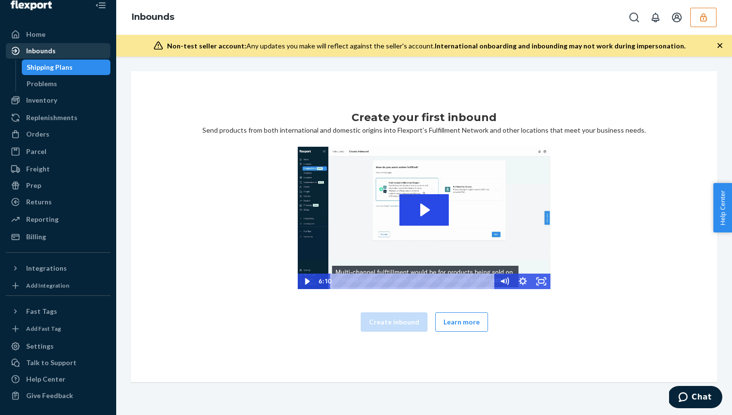
click at [81, 46] on div "Inbounds" at bounding box center [58, 51] width 103 height 14
click at [83, 35] on div "Home" at bounding box center [58, 35] width 103 height 14
